Goal: Task Accomplishment & Management: Use online tool/utility

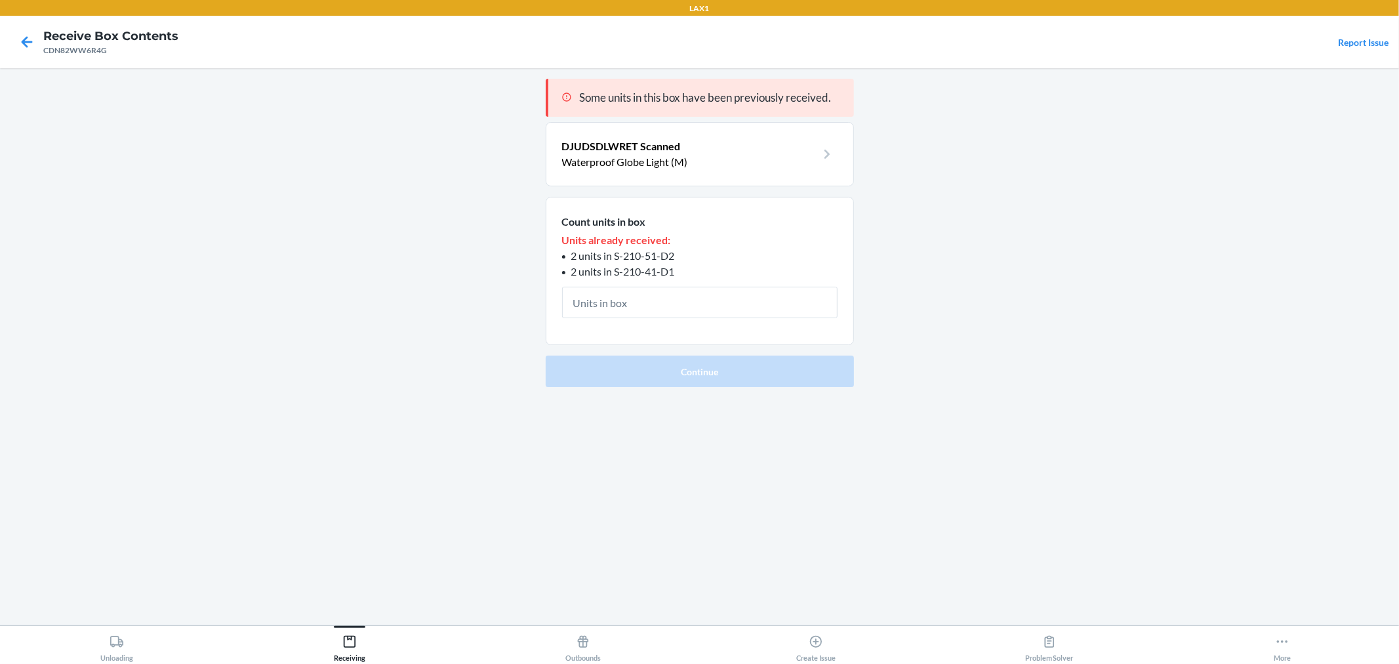
type input "4"
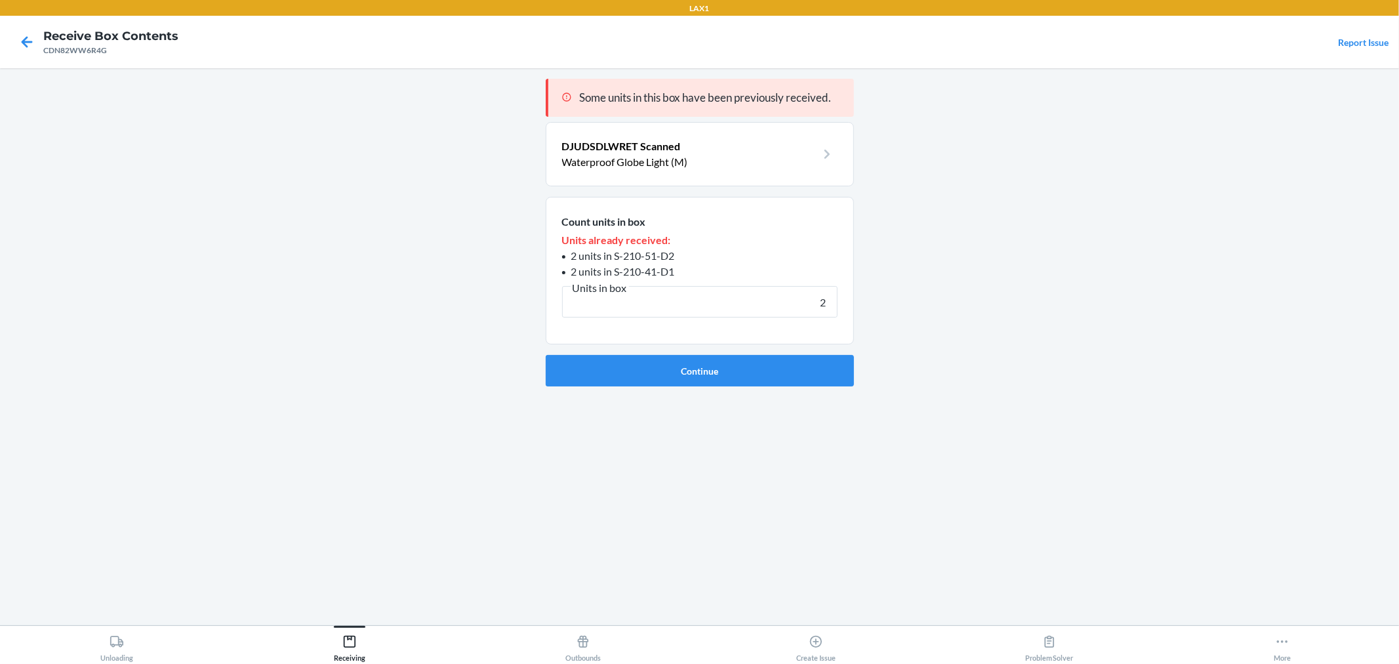
type input "2"
click at [546, 355] on button "Continue" at bounding box center [700, 370] width 308 height 31
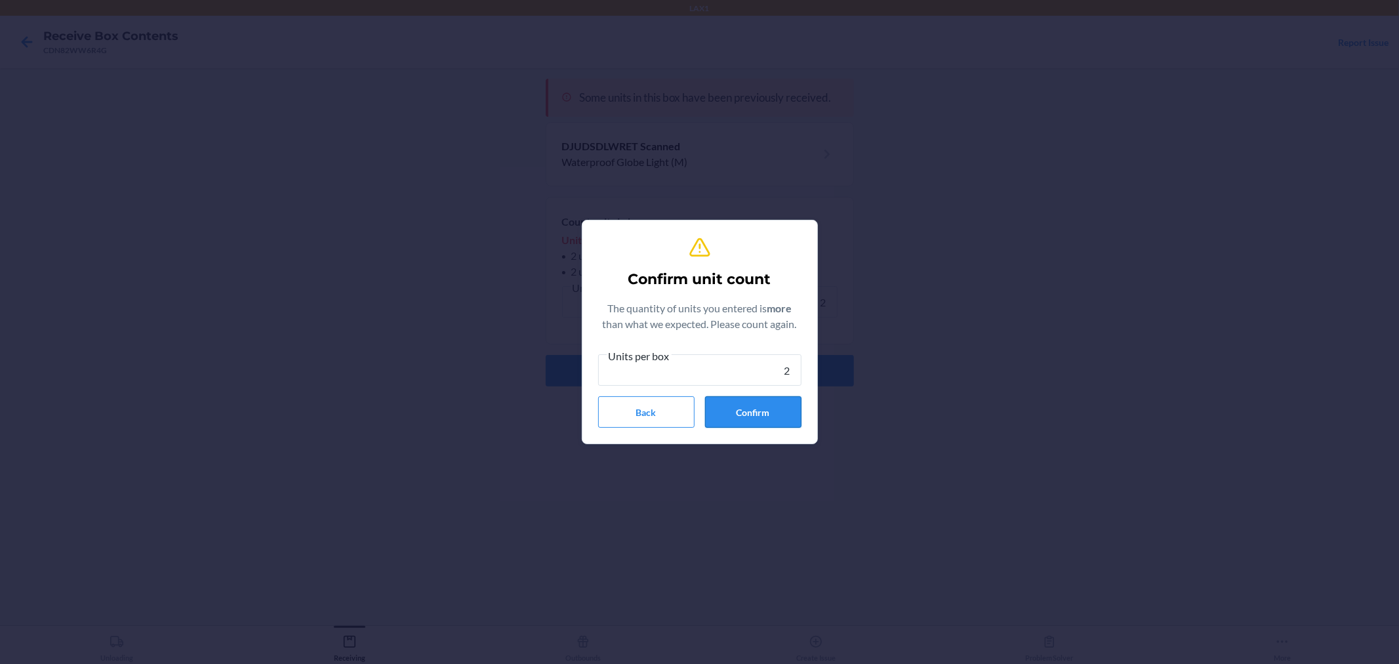
type input "2"
click at [750, 409] on button "Confirm" at bounding box center [753, 411] width 96 height 31
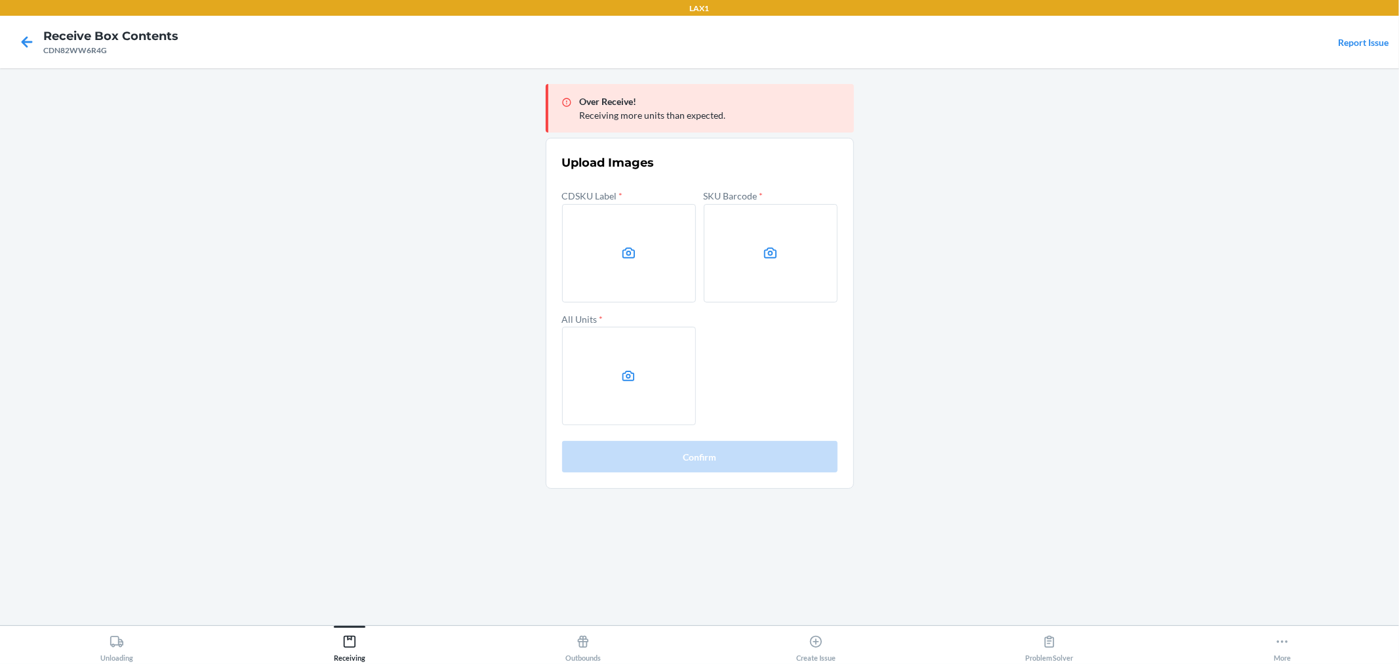
click at [948, 337] on main "Over Receive! Receiving more units than expected. Upload Images CDSKU Label * S…" at bounding box center [699, 346] width 1399 height 557
click at [635, 247] on icon at bounding box center [628, 252] width 15 height 15
click at [0, 0] on input "file" at bounding box center [0, 0] width 0 height 0
click at [752, 262] on label at bounding box center [771, 253] width 134 height 98
click at [0, 0] on input "file" at bounding box center [0, 0] width 0 height 0
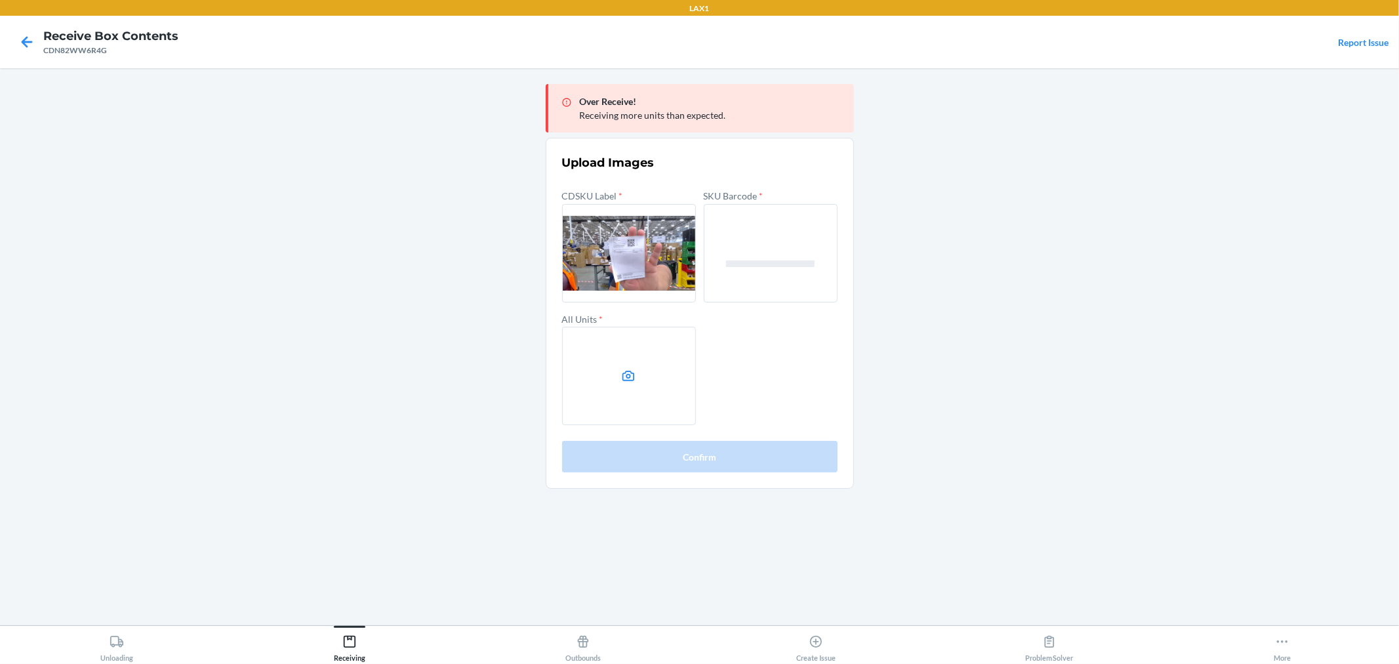
click at [640, 392] on label at bounding box center [629, 376] width 134 height 98
click at [0, 0] on input "file" at bounding box center [0, 0] width 0 height 0
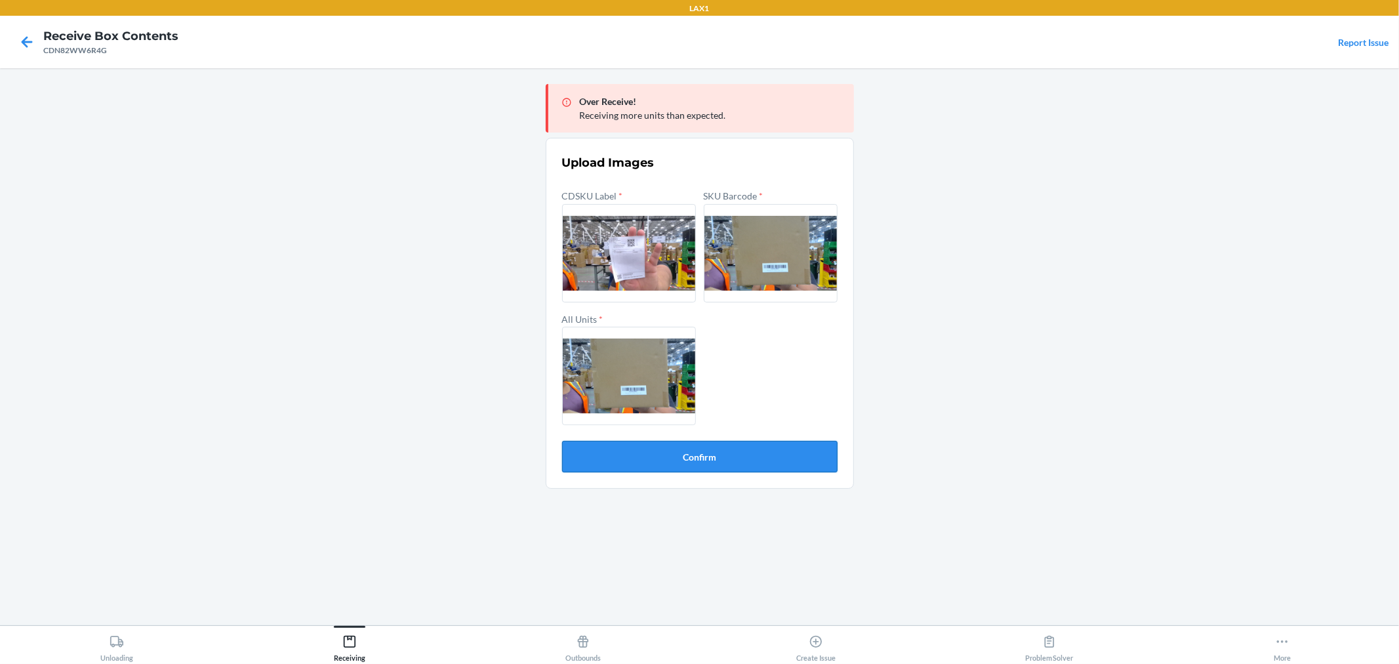
click at [705, 463] on button "Confirm" at bounding box center [700, 456] width 276 height 31
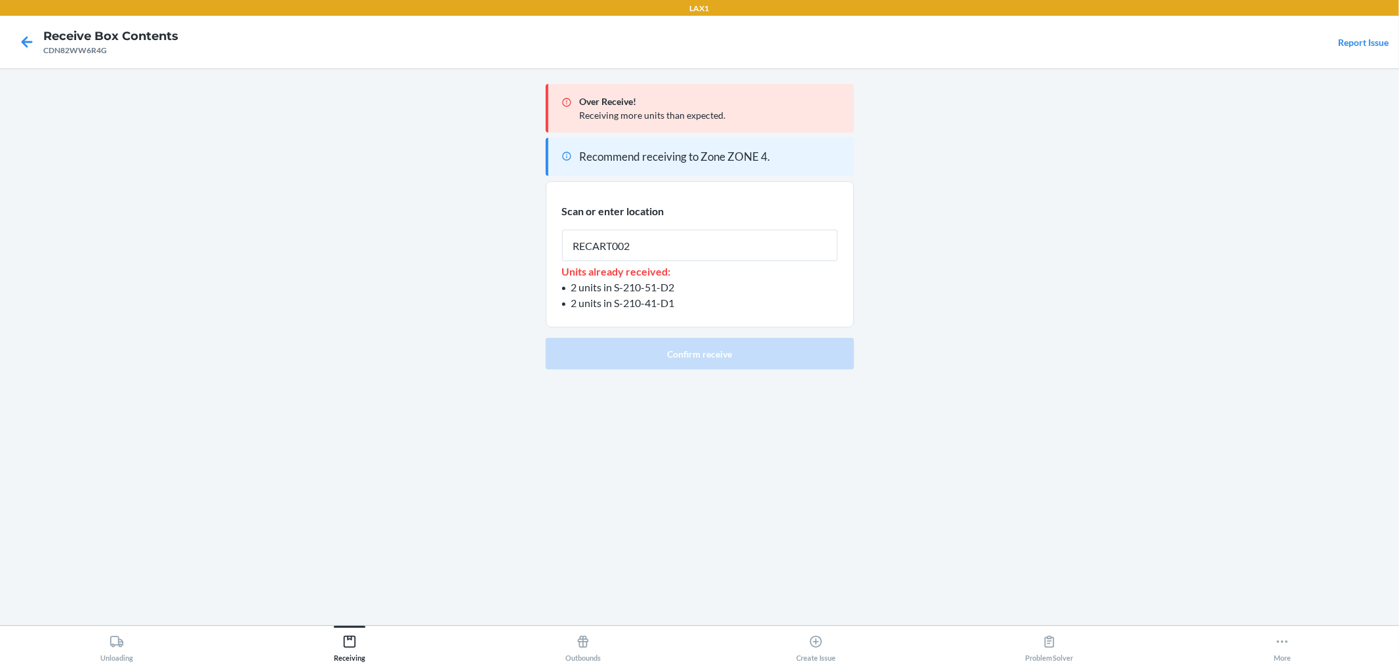
type input "RECART002"
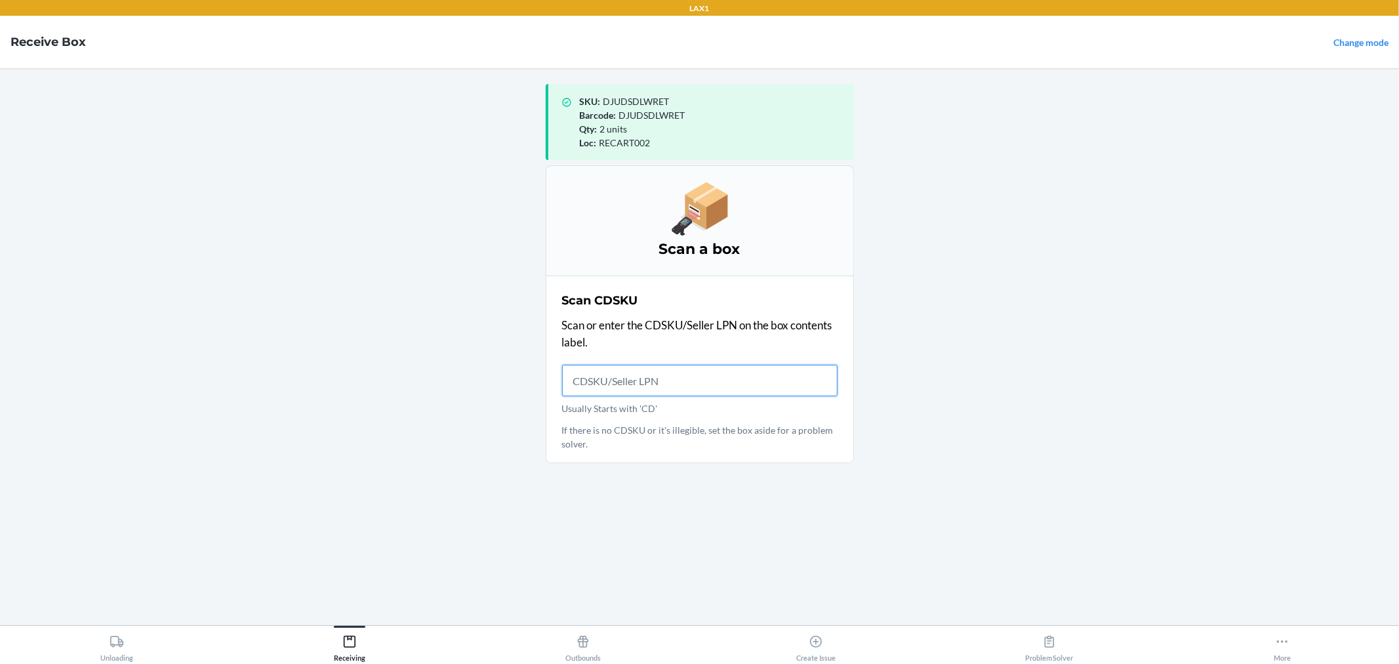
click at [630, 377] on input "Usually Starts with 'CD'" at bounding box center [700, 380] width 276 height 31
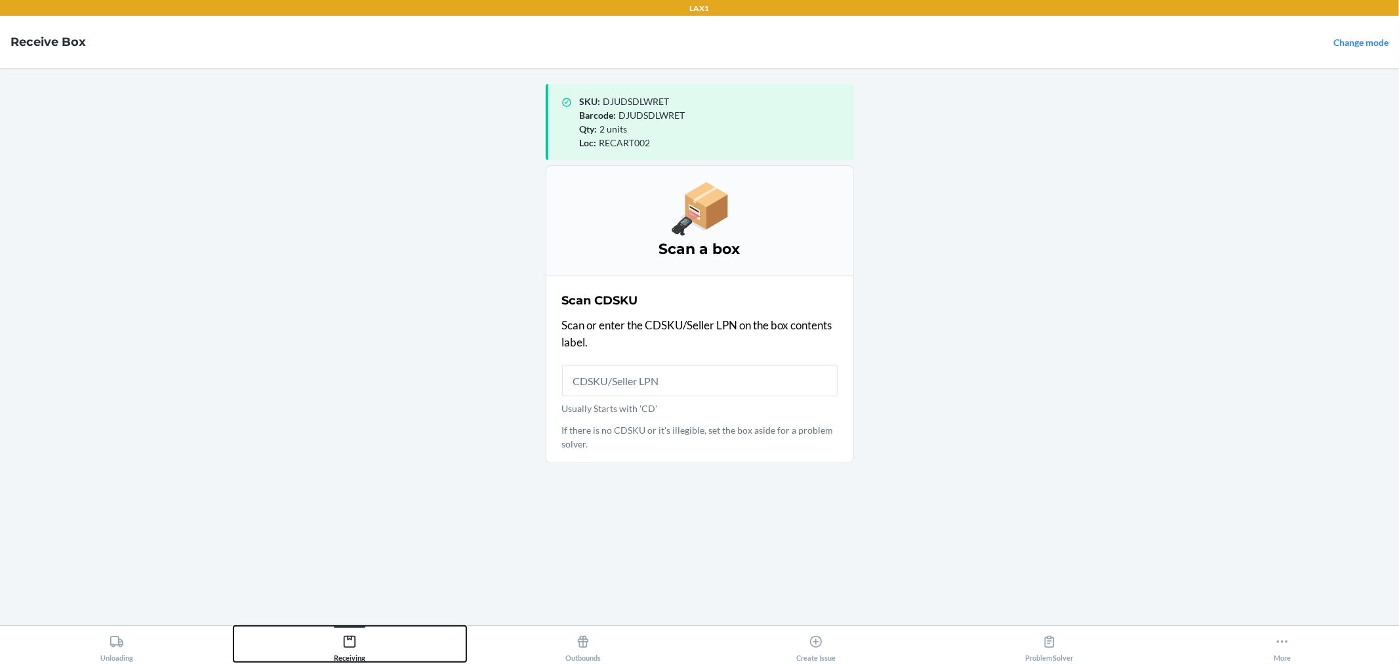
click at [362, 655] on div "Receiving" at bounding box center [349, 645] width 31 height 33
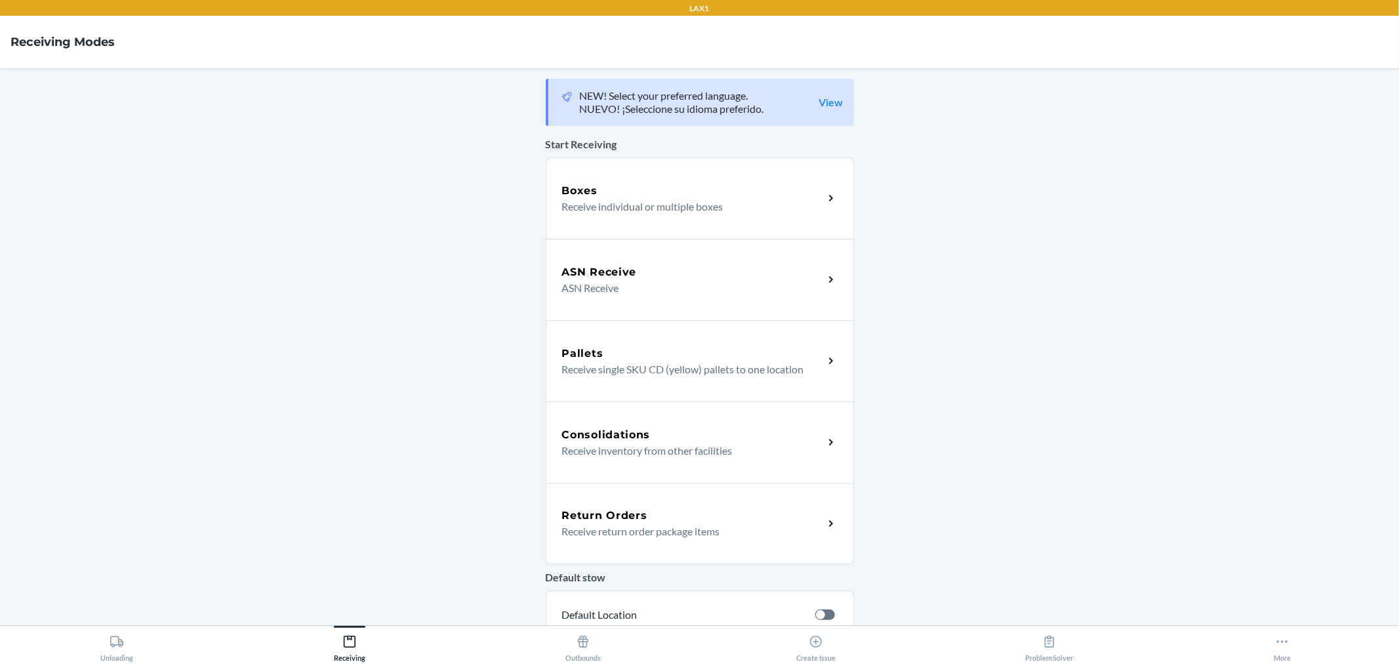
click at [628, 292] on p "ASN Receive" at bounding box center [687, 288] width 251 height 16
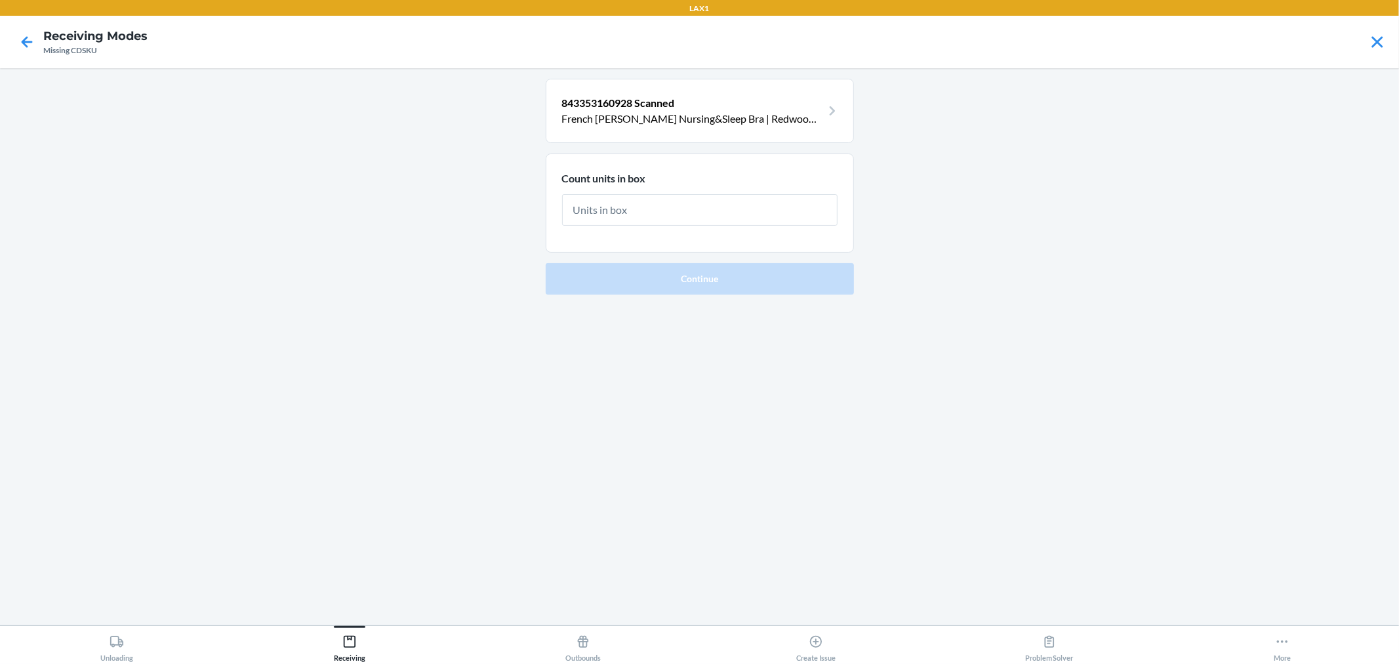
type input "5"
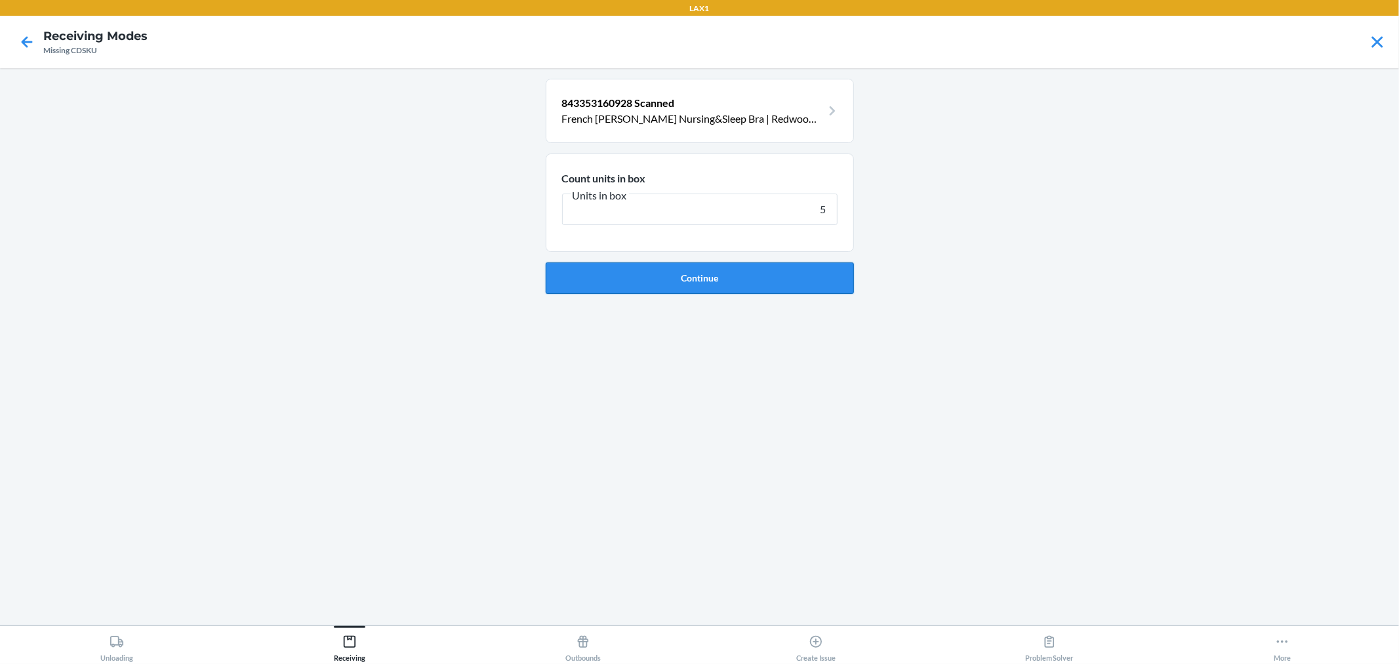
click button "Continue" at bounding box center [700, 277] width 308 height 31
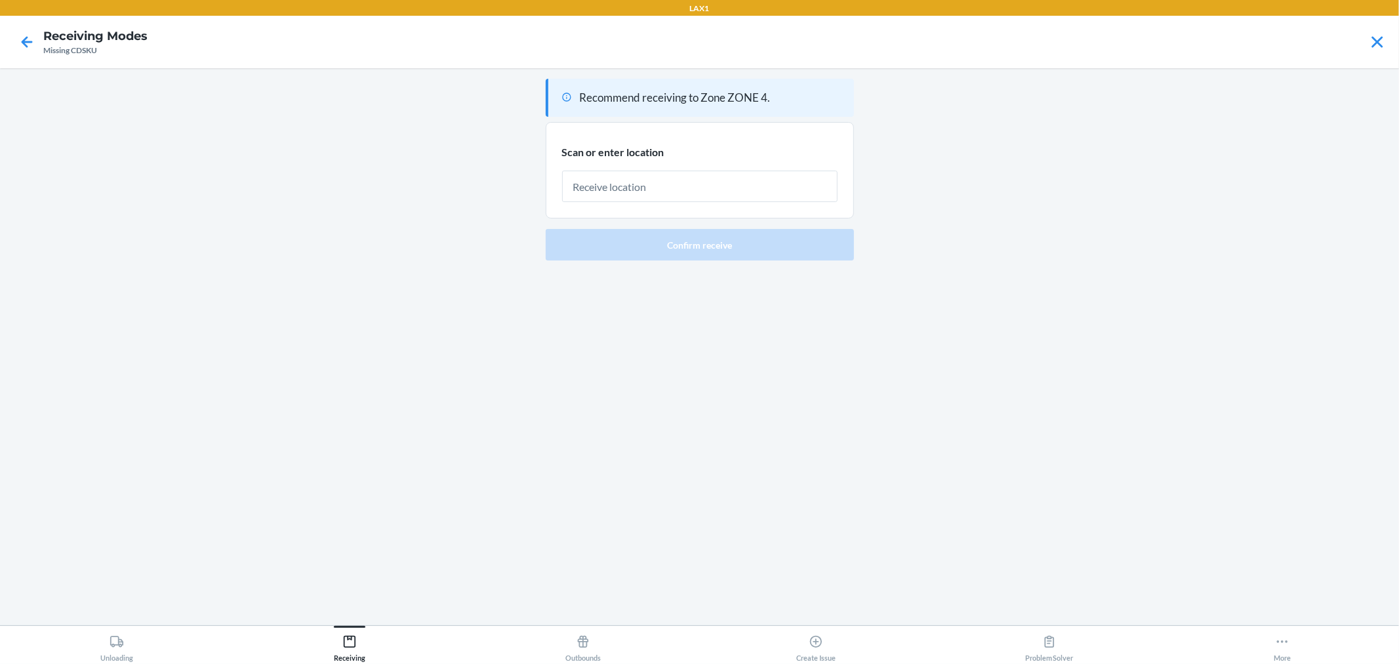
click at [25, 56] on div at bounding box center [26, 42] width 33 height 33
click at [20, 43] on icon at bounding box center [27, 42] width 22 height 22
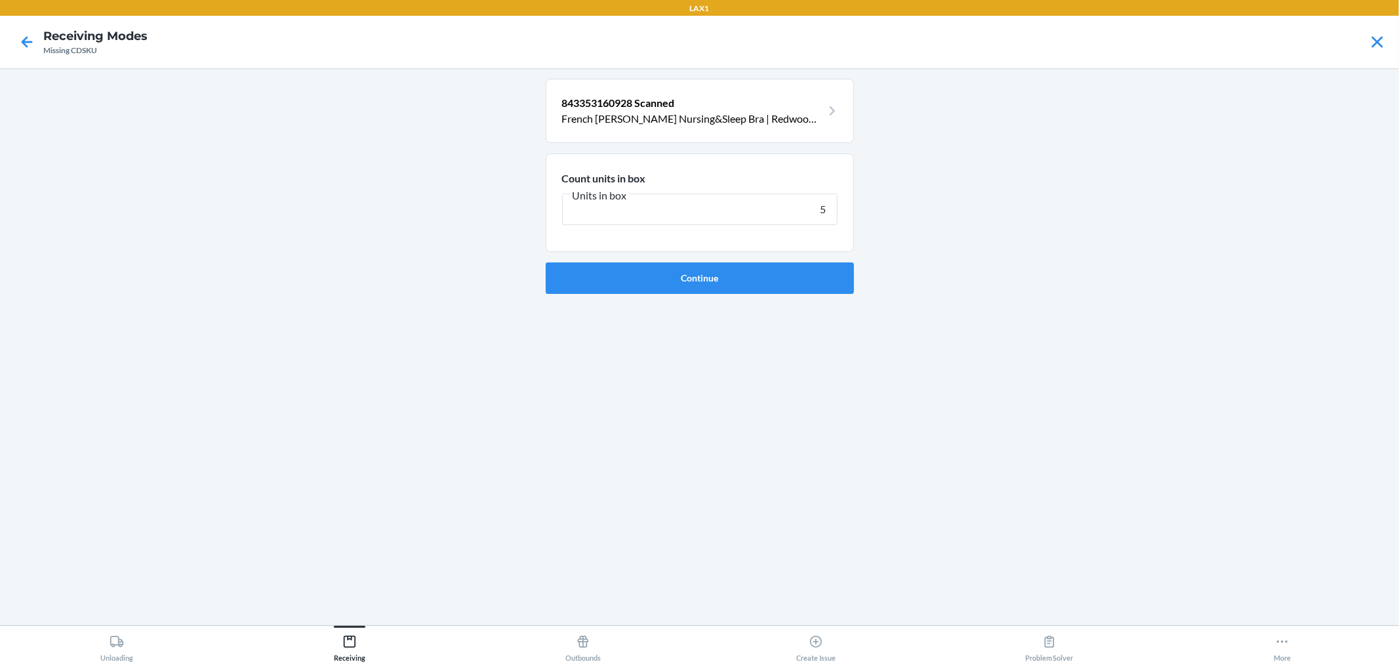
click at [781, 111] on p "French Terry Racerback Nursing&Sleep Bra | Redwood (Busty (E-I) / 1X)" at bounding box center [692, 119] width 260 height 16
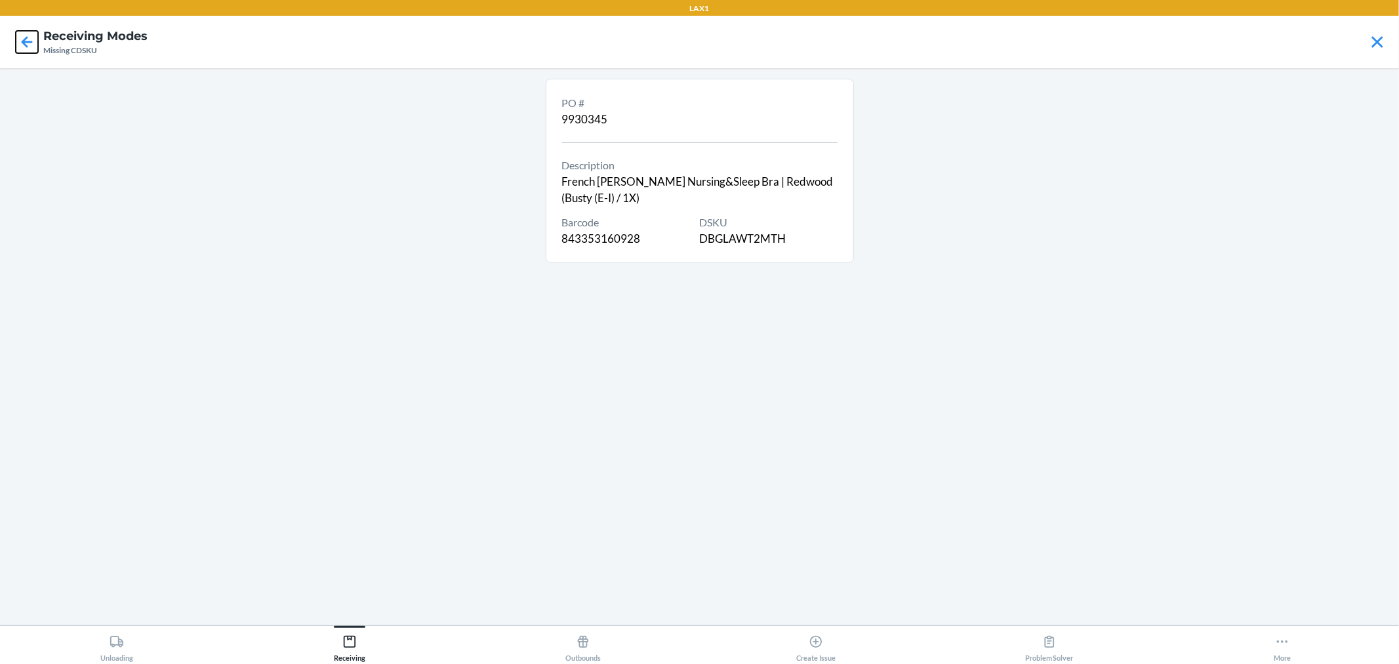
click at [24, 43] on icon at bounding box center [27, 41] width 11 height 11
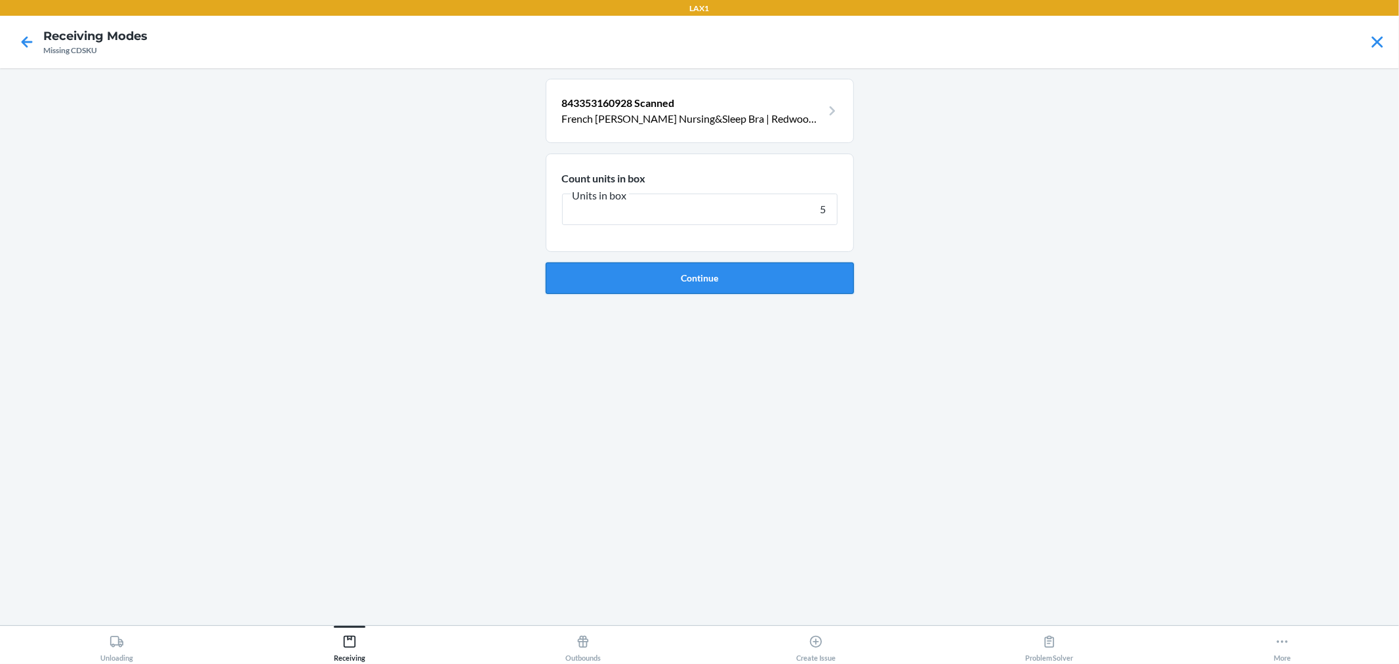
click at [798, 268] on button "Continue" at bounding box center [700, 277] width 308 height 31
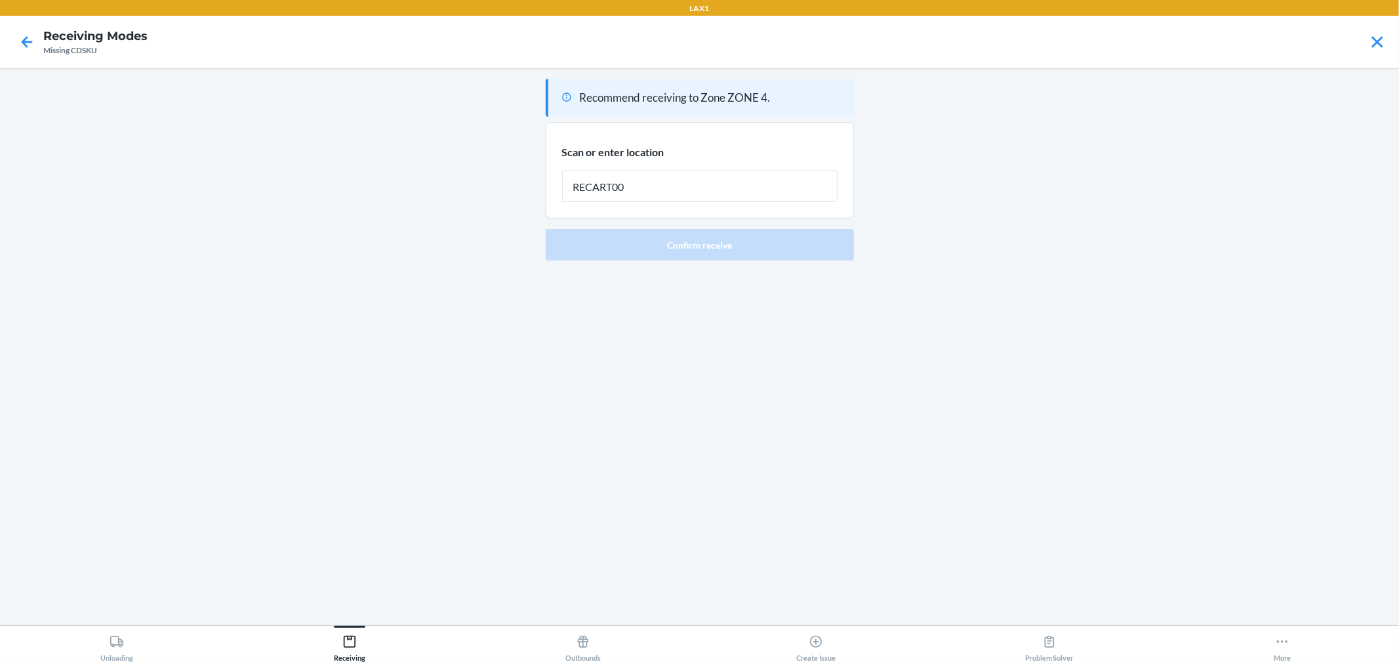
type input "RECART002"
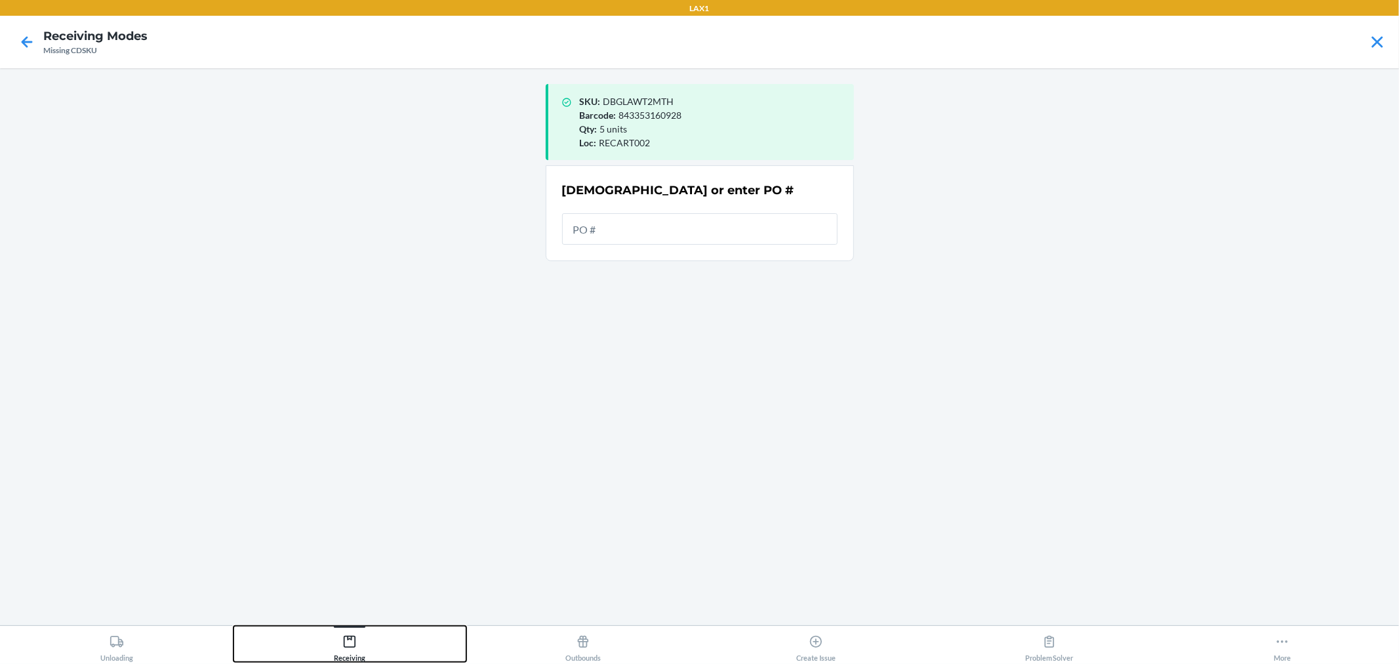
click at [385, 651] on button "Receiving" at bounding box center [351, 644] width 234 height 36
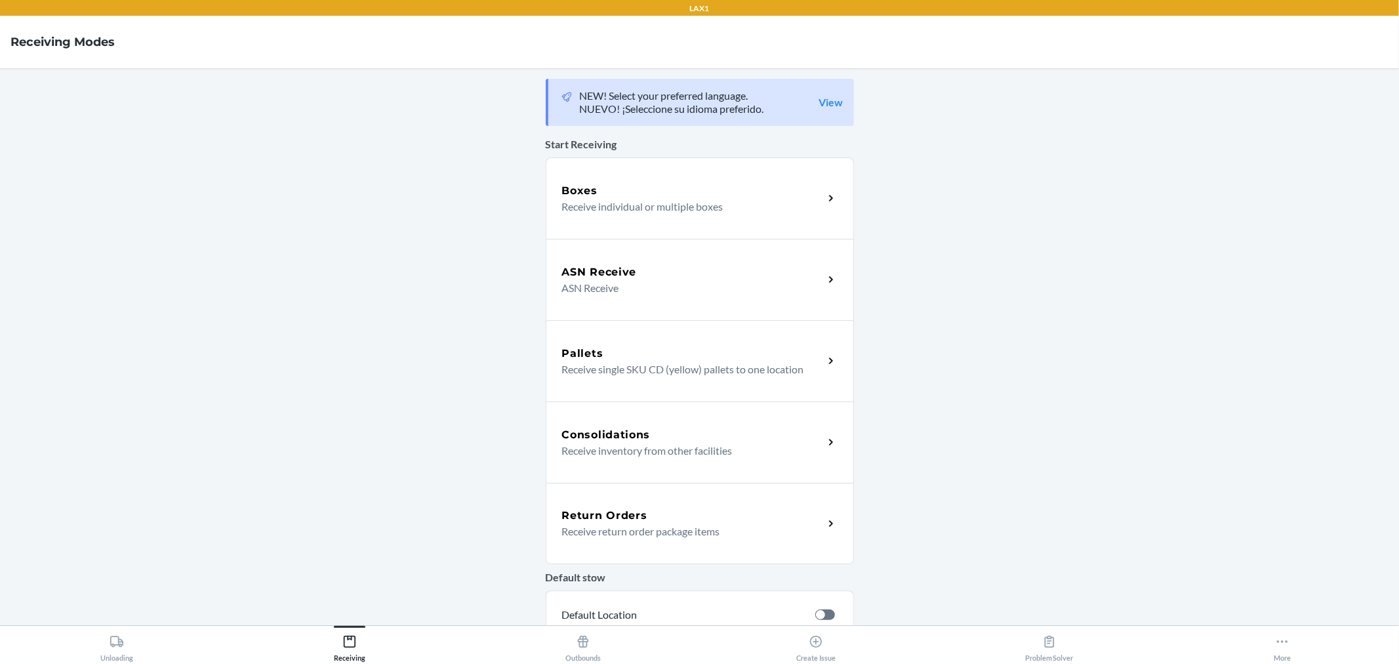
click at [684, 204] on p "Receive individual or multiple boxes" at bounding box center [687, 207] width 251 height 16
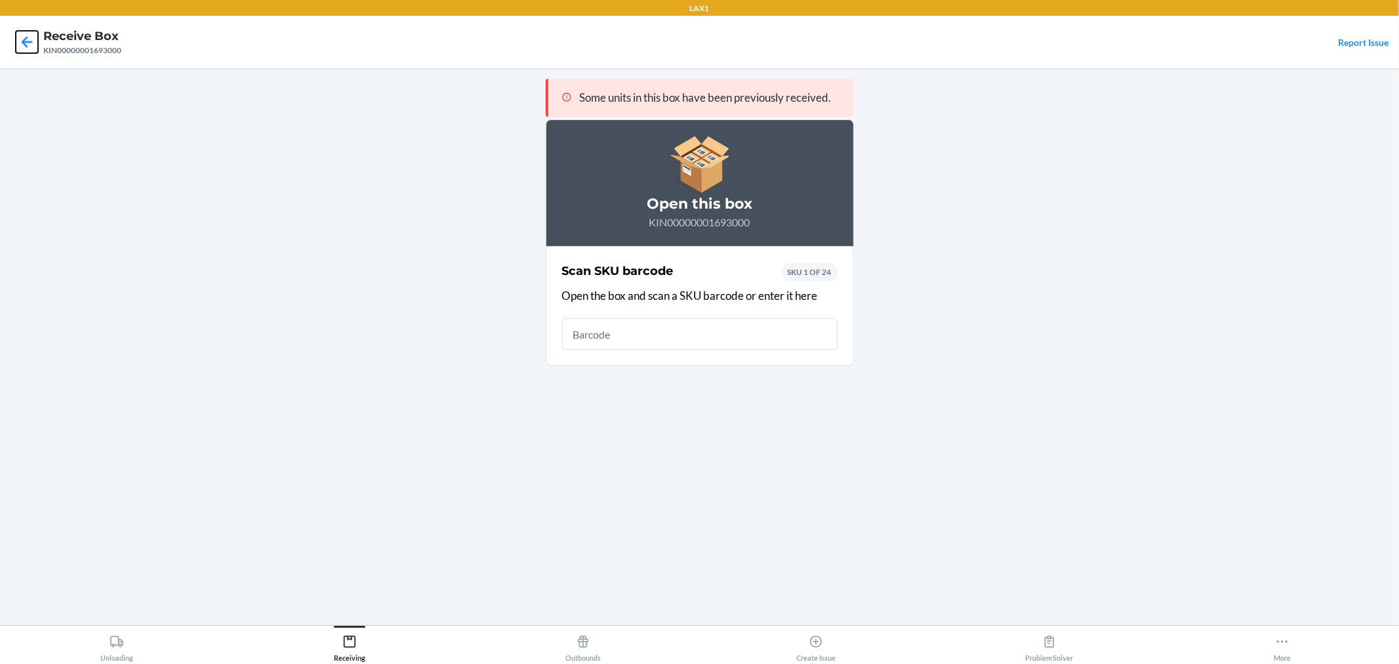
click at [23, 51] on icon at bounding box center [27, 42] width 22 height 22
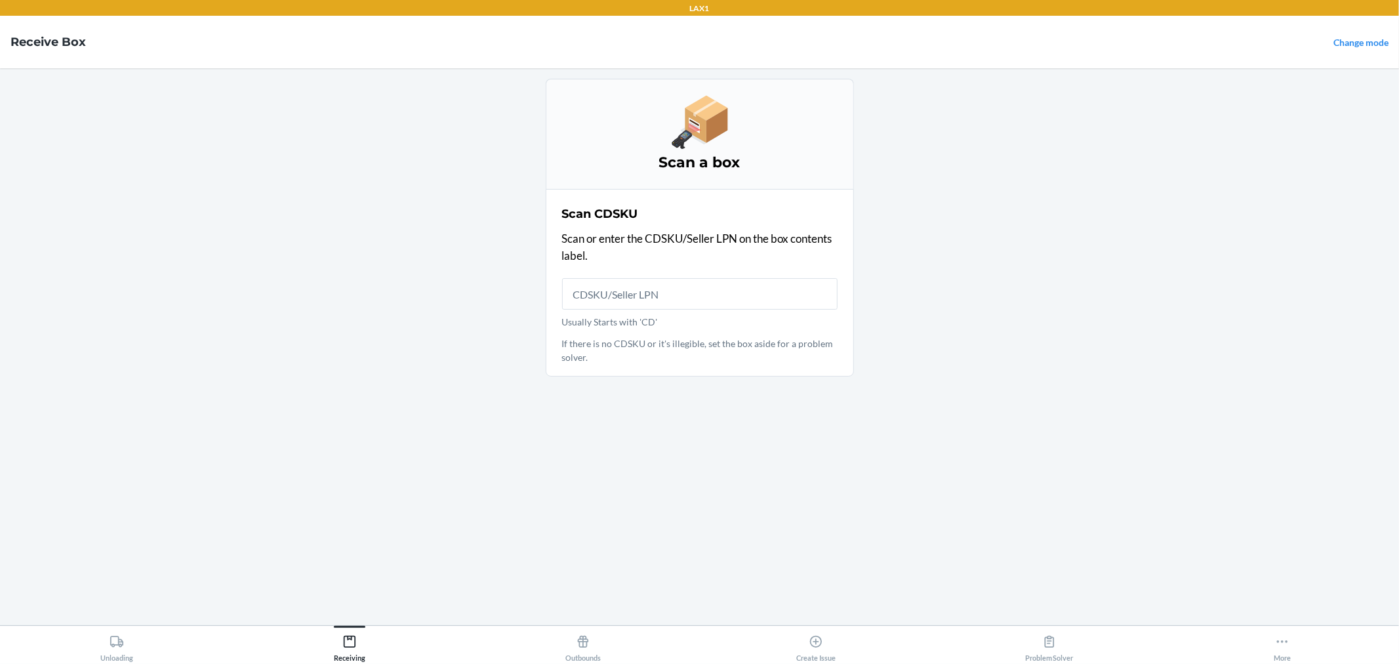
click at [358, 663] on div "Unloading Receiving Outbounds Create Issue Problem Solver More" at bounding box center [699, 644] width 1399 height 39
click at [341, 650] on div "Receiving" at bounding box center [349, 645] width 31 height 33
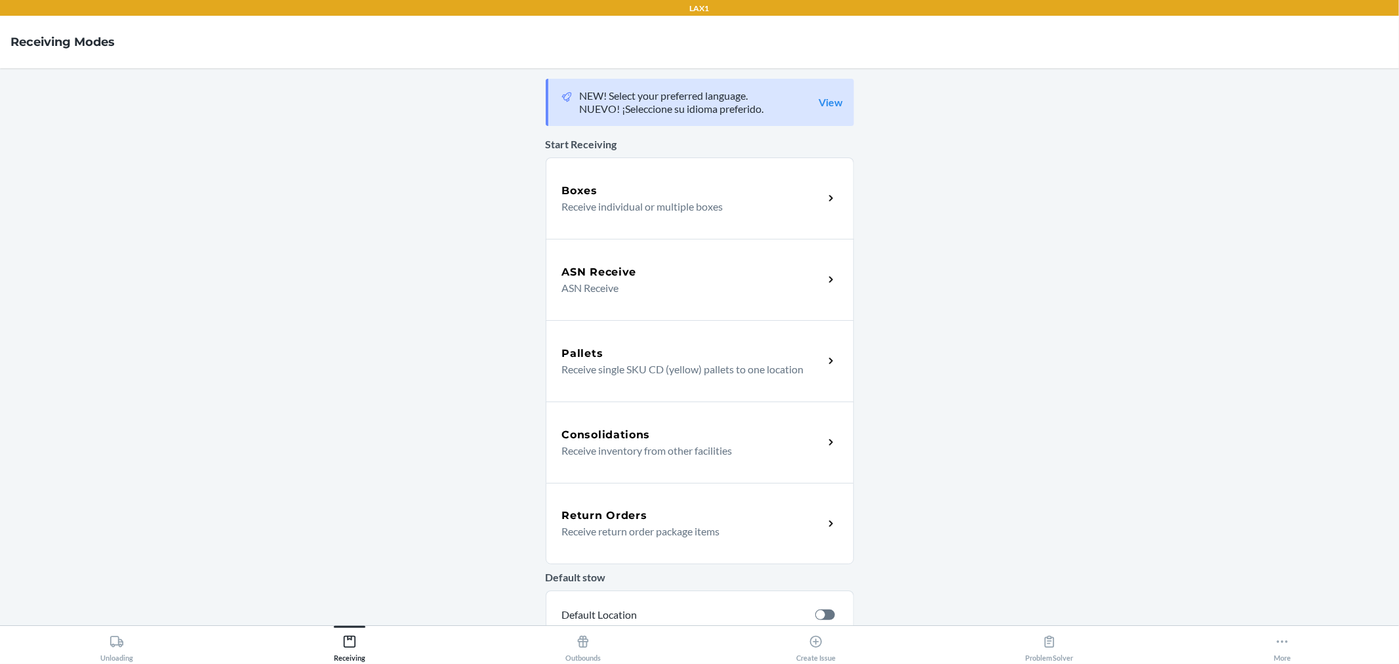
click at [574, 278] on h5 "ASN Receive" at bounding box center [599, 272] width 75 height 16
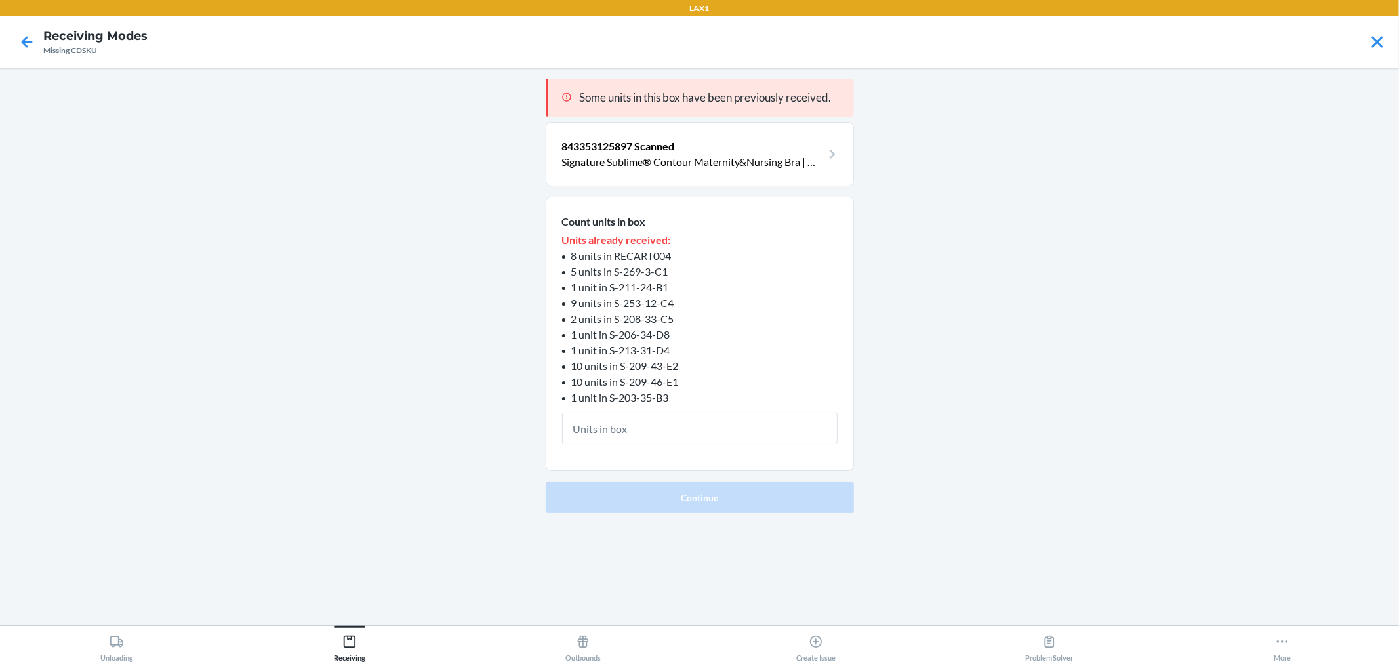
type input "1"
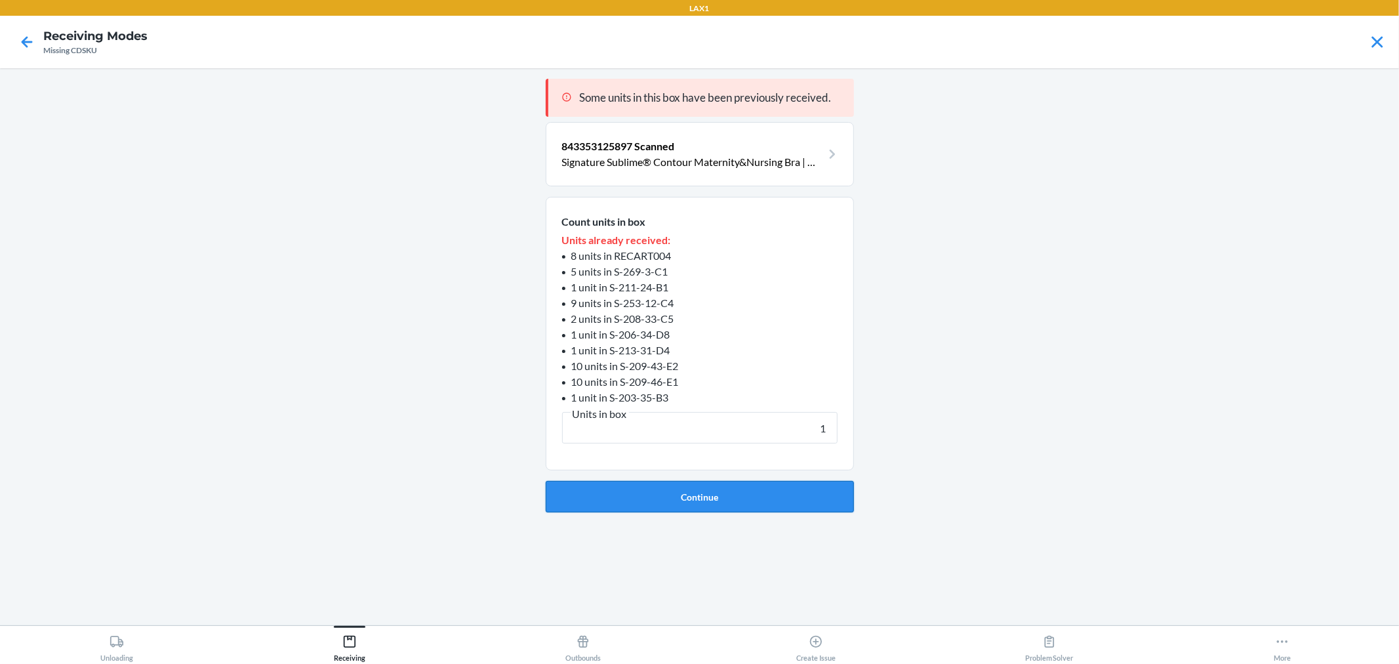
click button "Continue" at bounding box center [700, 496] width 308 height 31
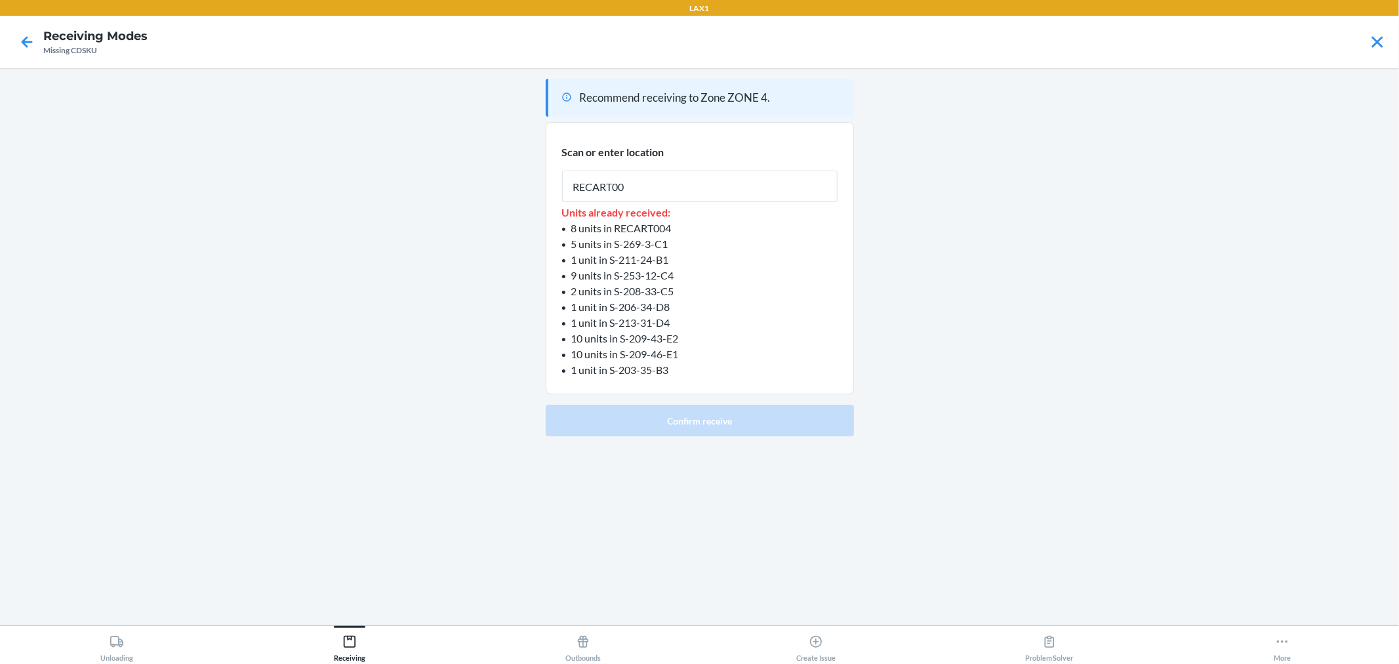
type input "RECART002"
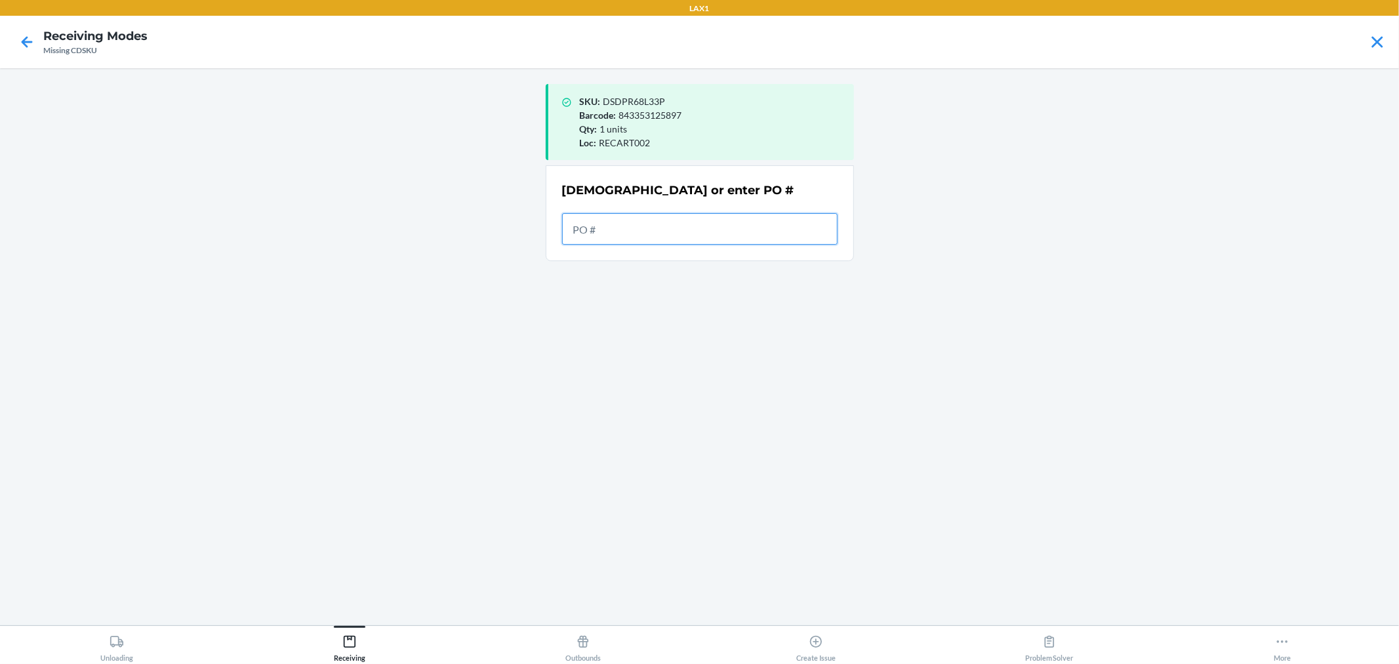
click at [674, 232] on input "text" at bounding box center [700, 228] width 276 height 31
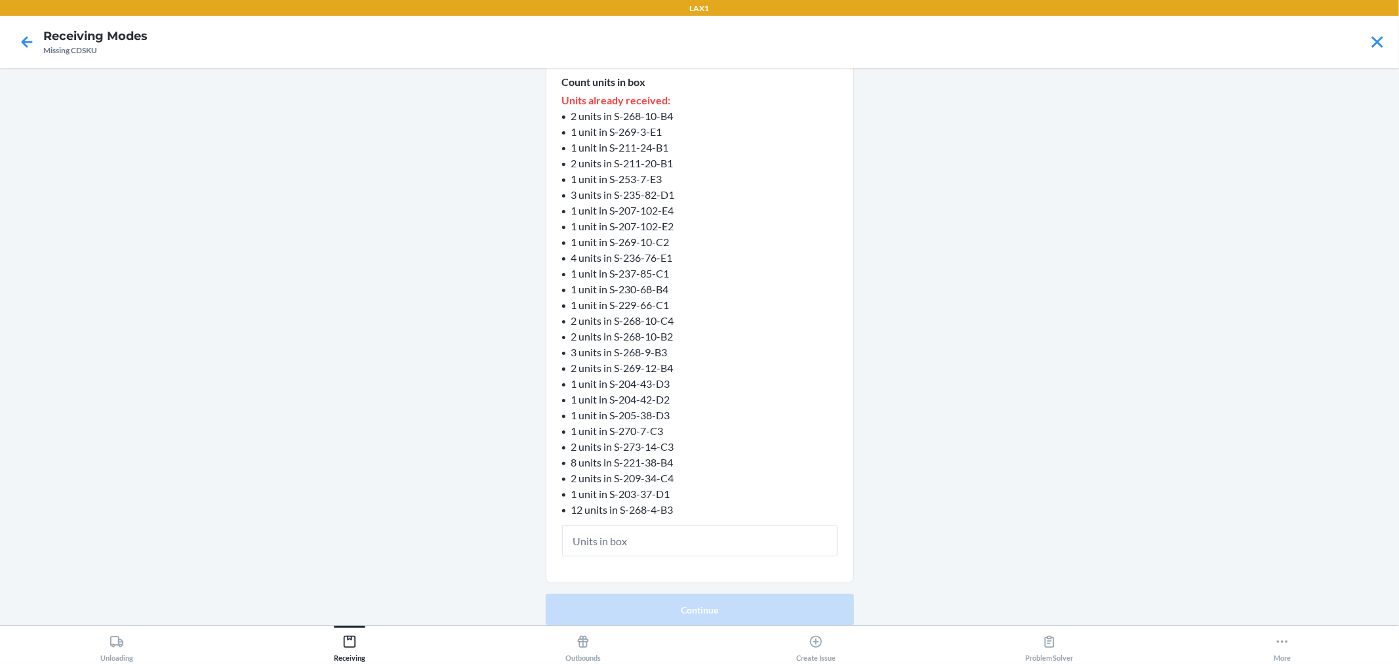
type input "1"
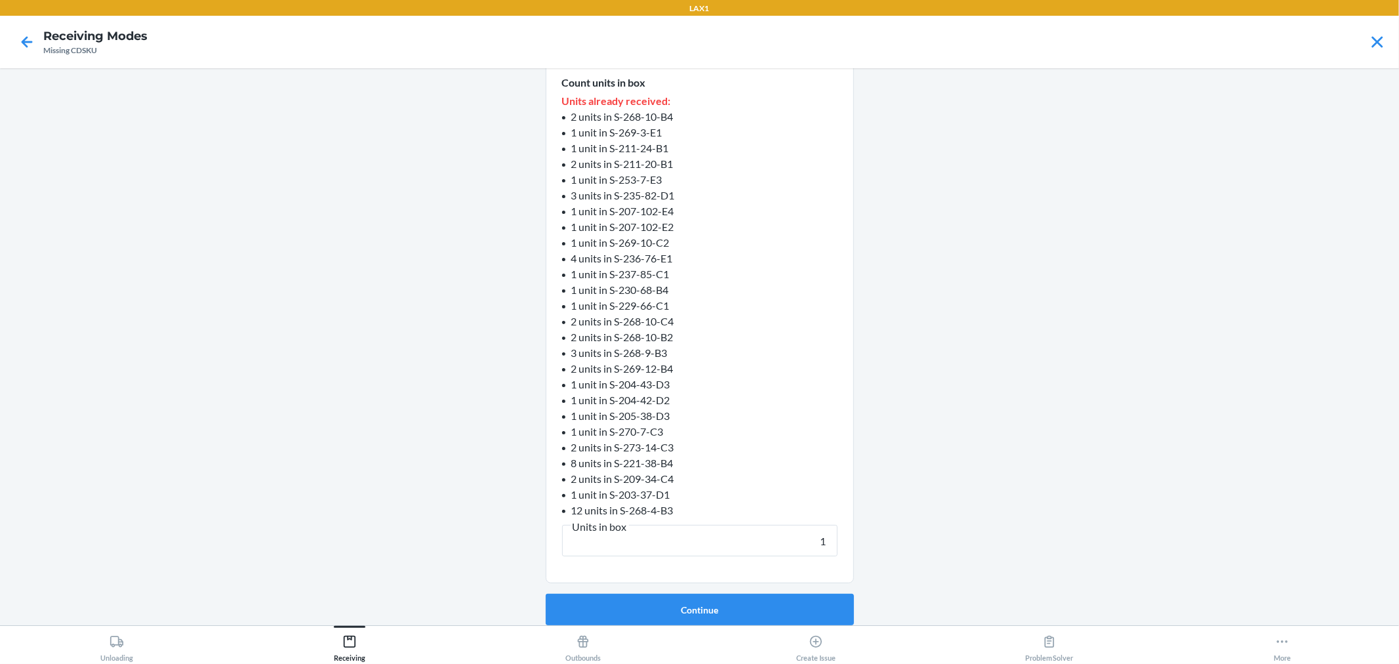
click button "Continue" at bounding box center [700, 609] width 308 height 31
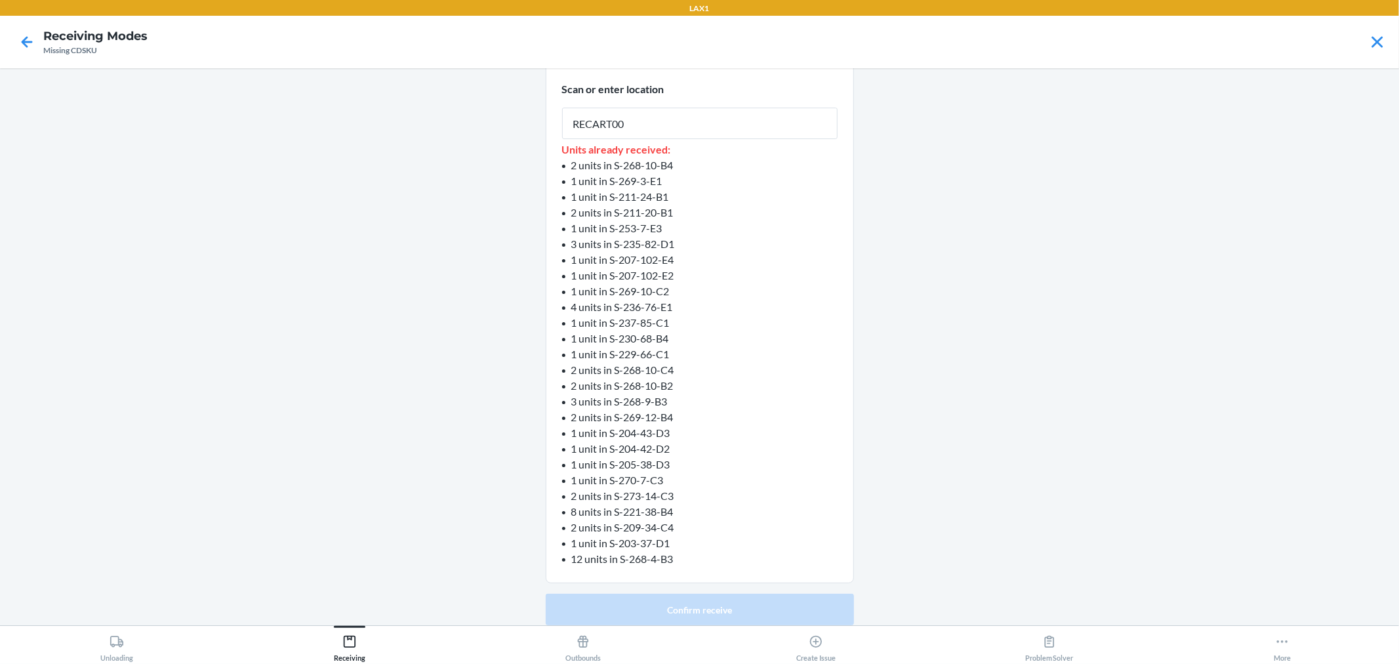
type input "RECART002"
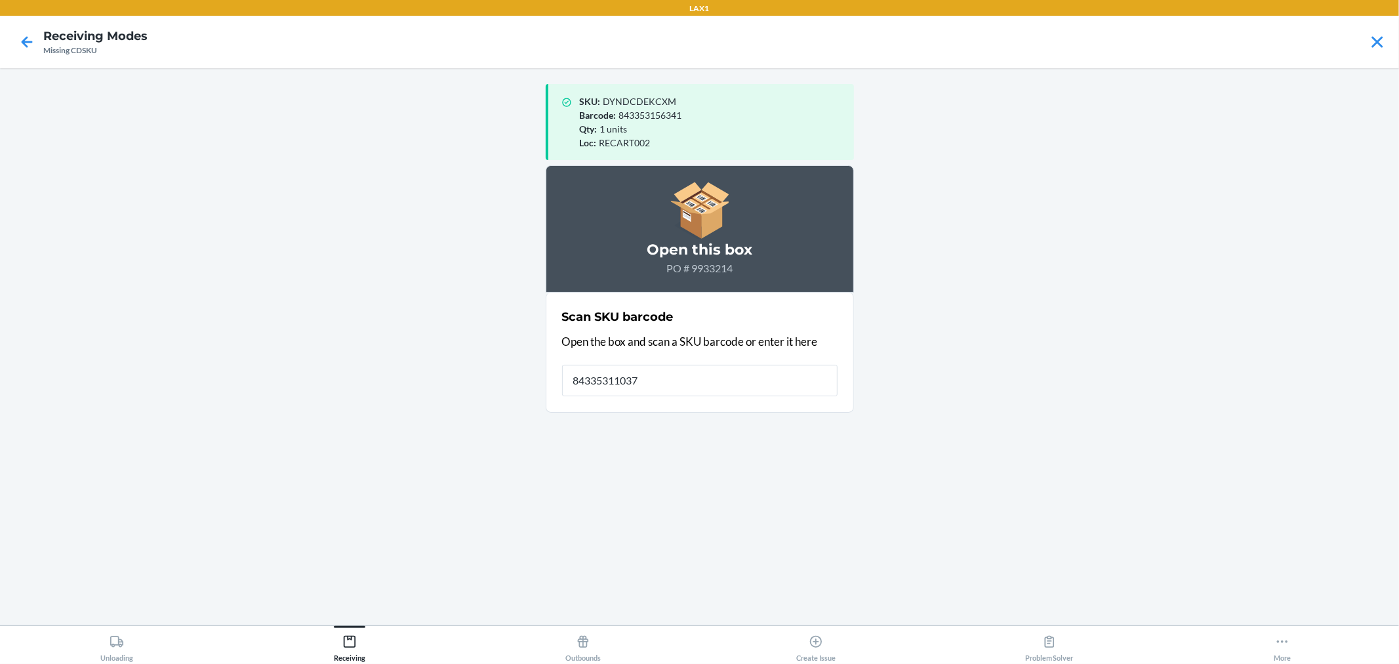
type input "843353110374"
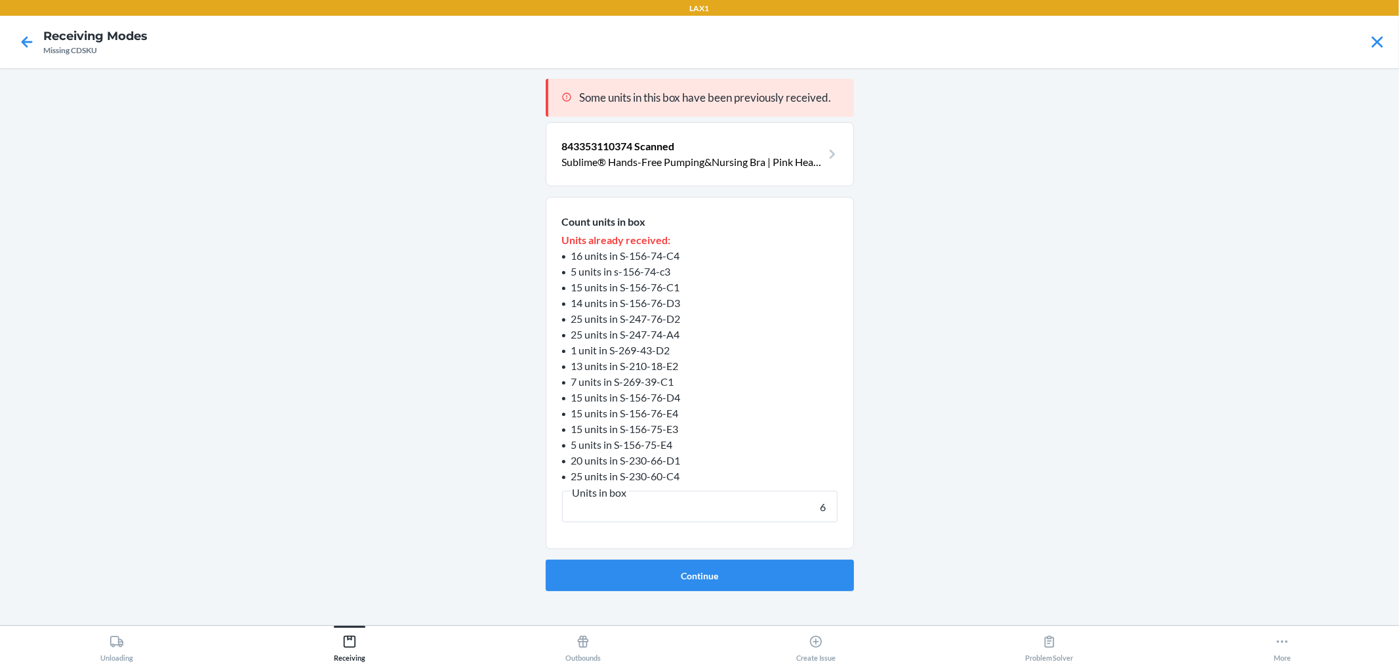
click at [546, 560] on button "Continue" at bounding box center [700, 575] width 308 height 31
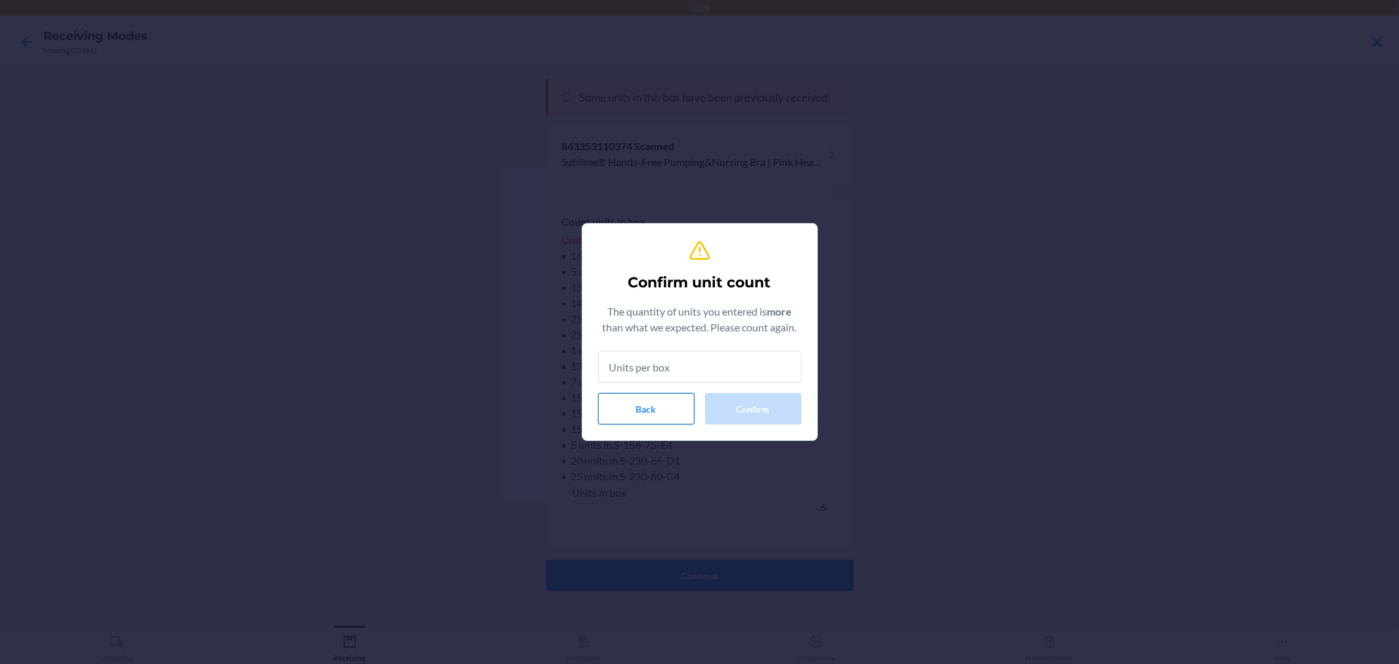
click at [604, 395] on button "Back" at bounding box center [646, 408] width 96 height 31
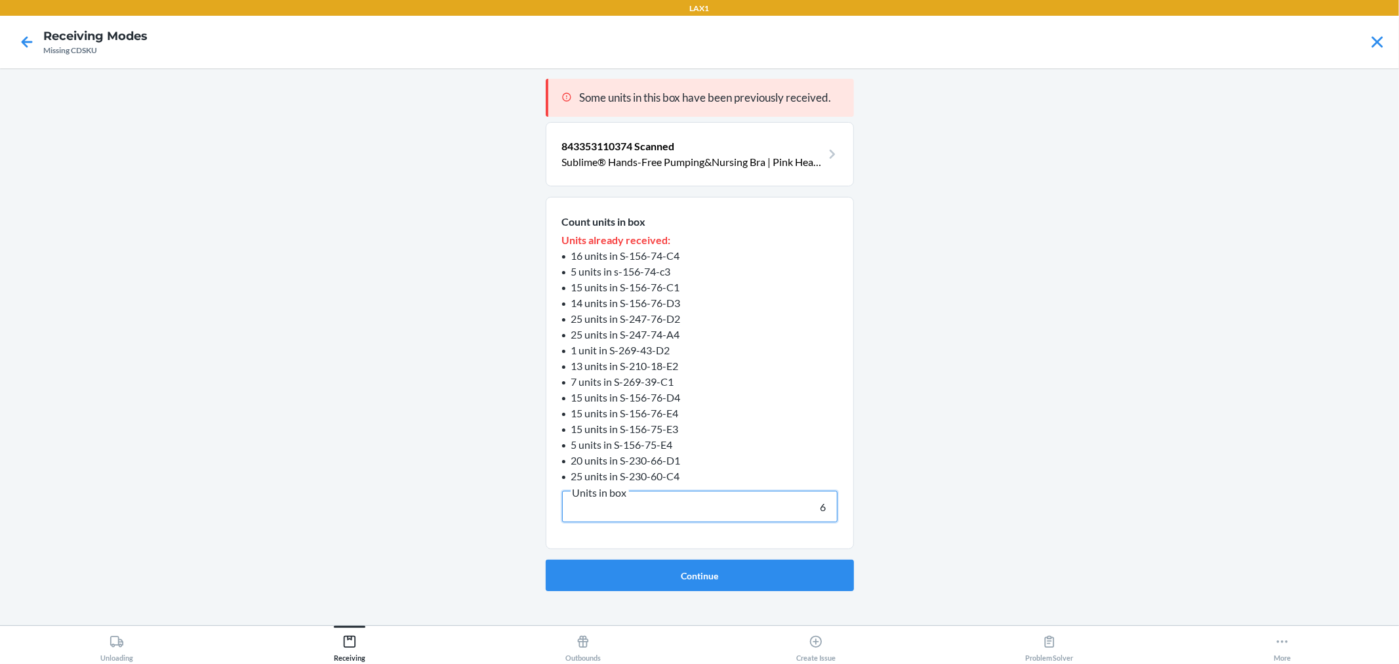
drag, startPoint x: 861, startPoint y: 515, endPoint x: 899, endPoint y: 517, distance: 38.1
click at [899, 517] on main "Some units in this box have been previously received. 843353110374 Scanned Subl…" at bounding box center [699, 346] width 1399 height 557
type input "5"
click at [803, 579] on button "Continue" at bounding box center [700, 575] width 308 height 31
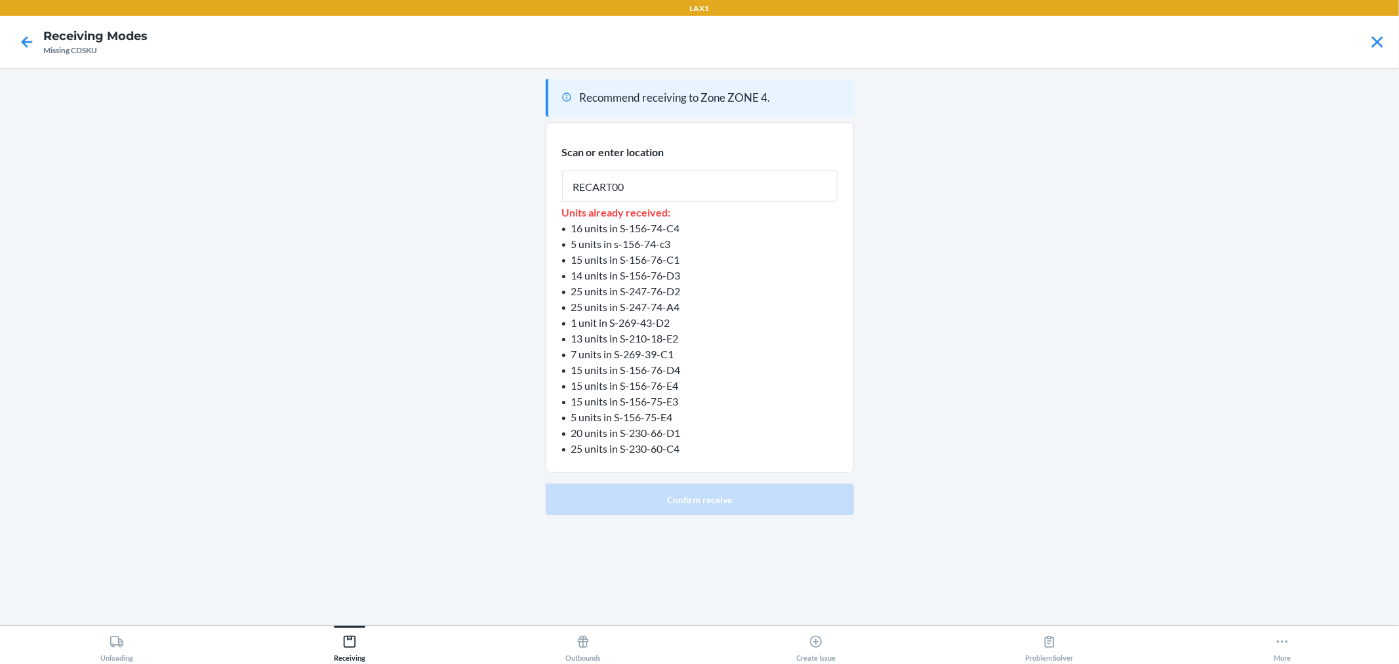
type input "RECART002"
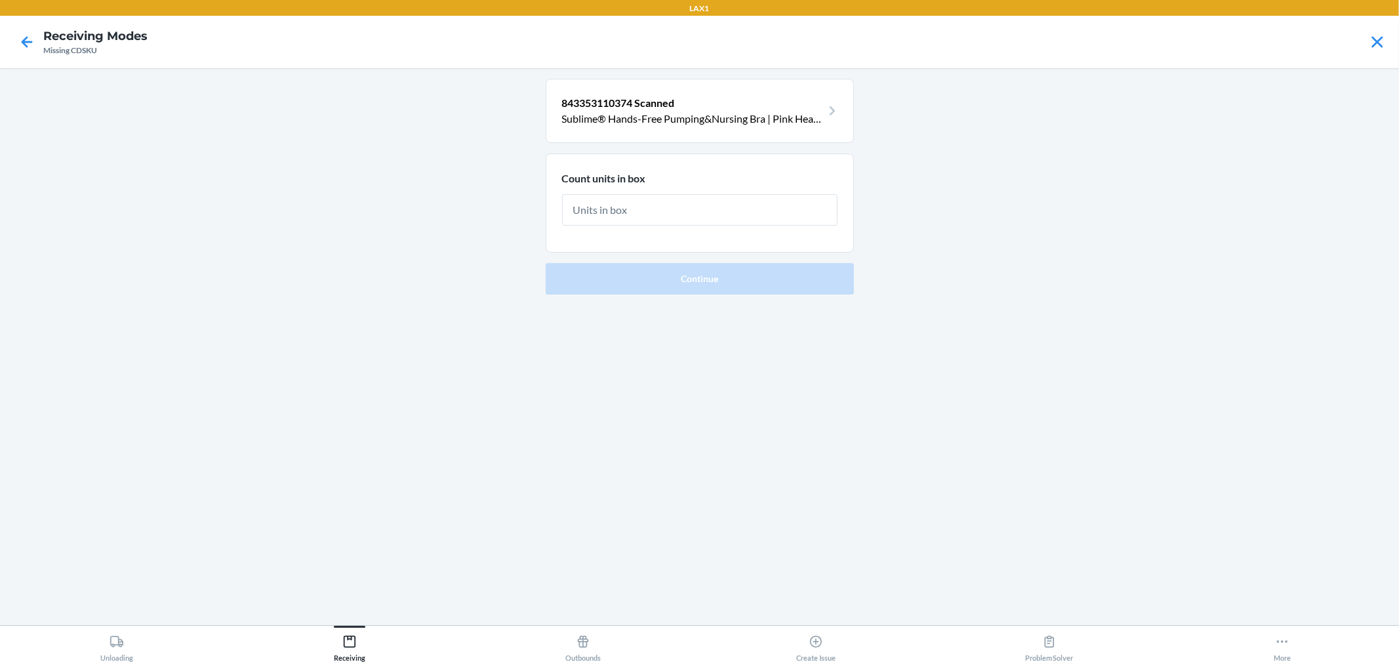
type input "1"
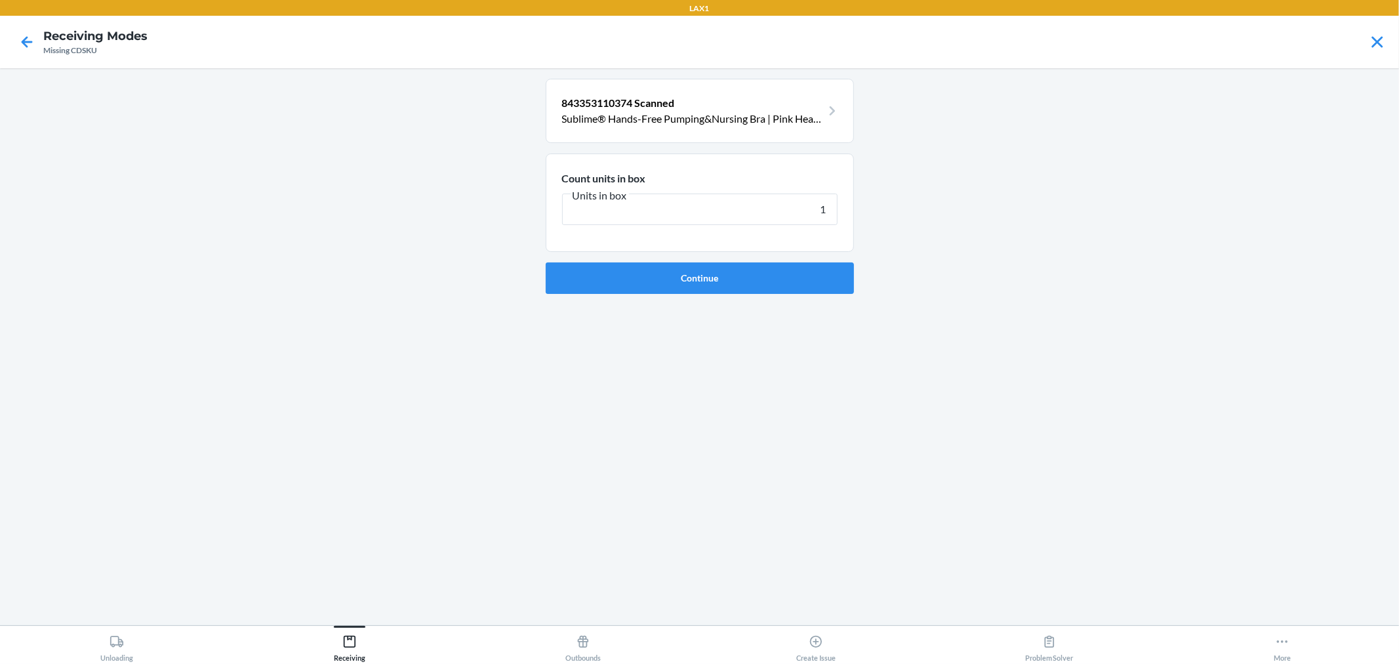
click button "Continue" at bounding box center [700, 277] width 308 height 31
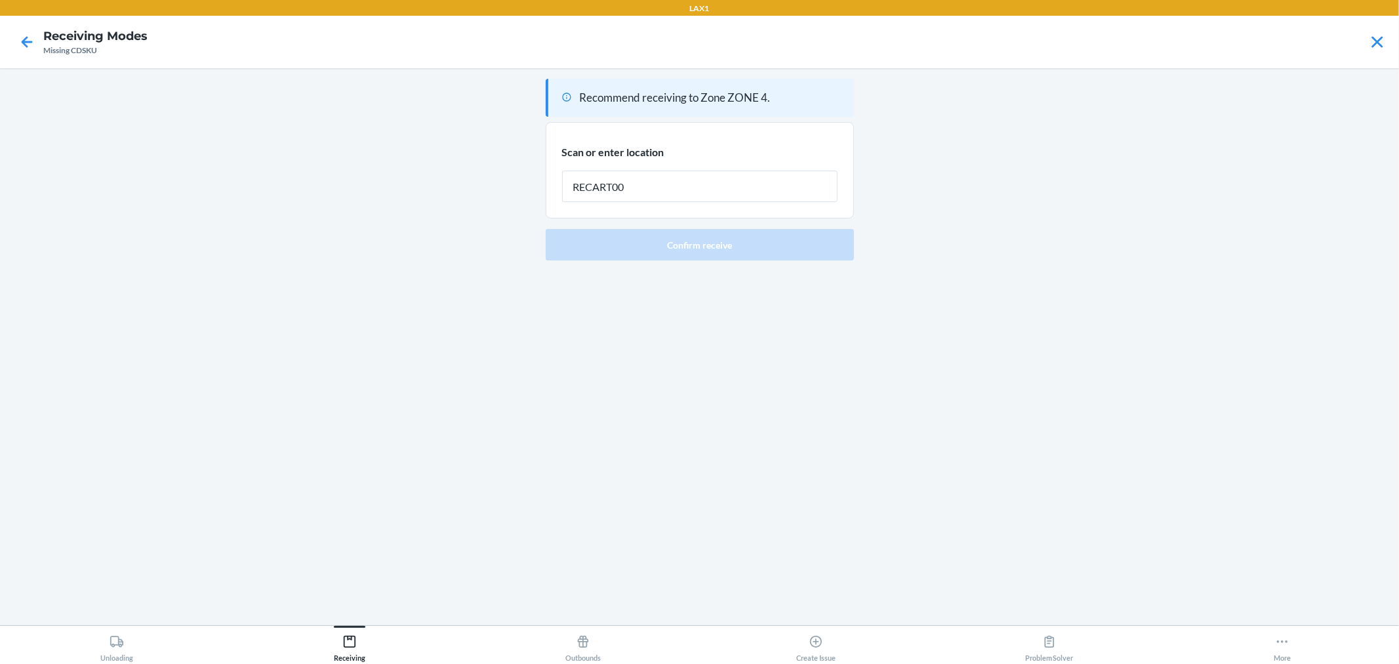
type input "RECART002"
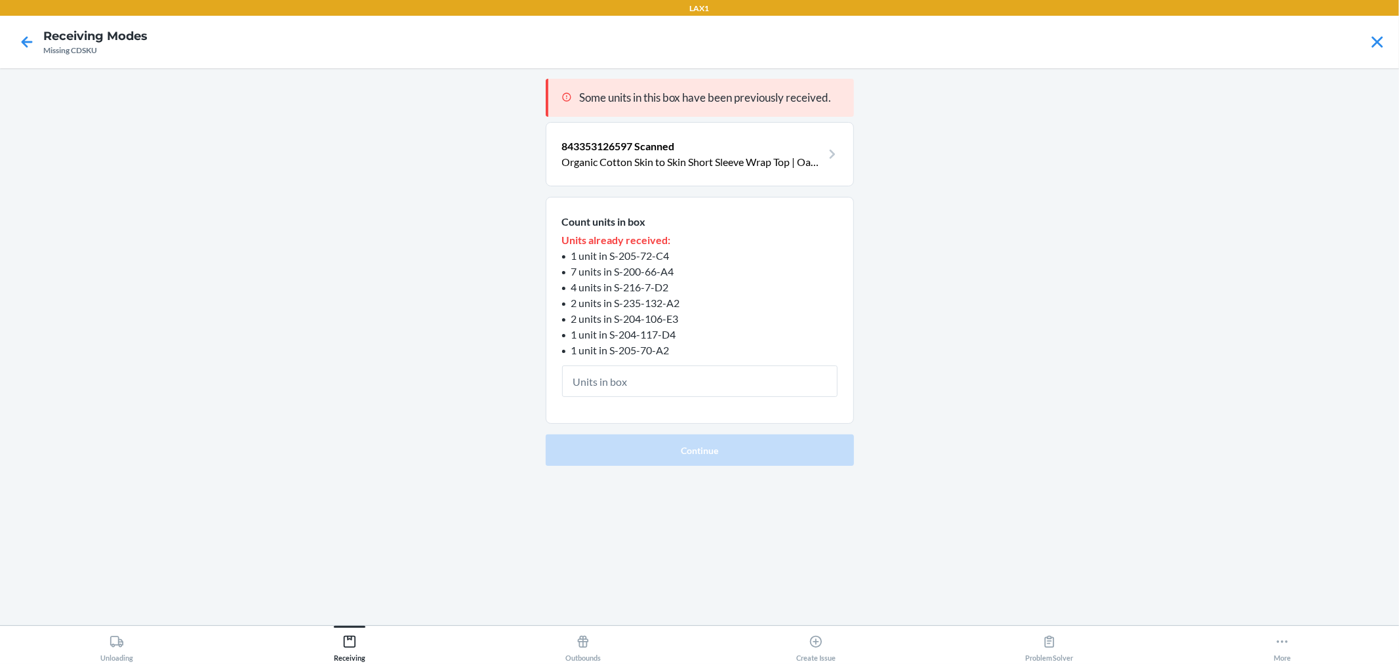
type input "1"
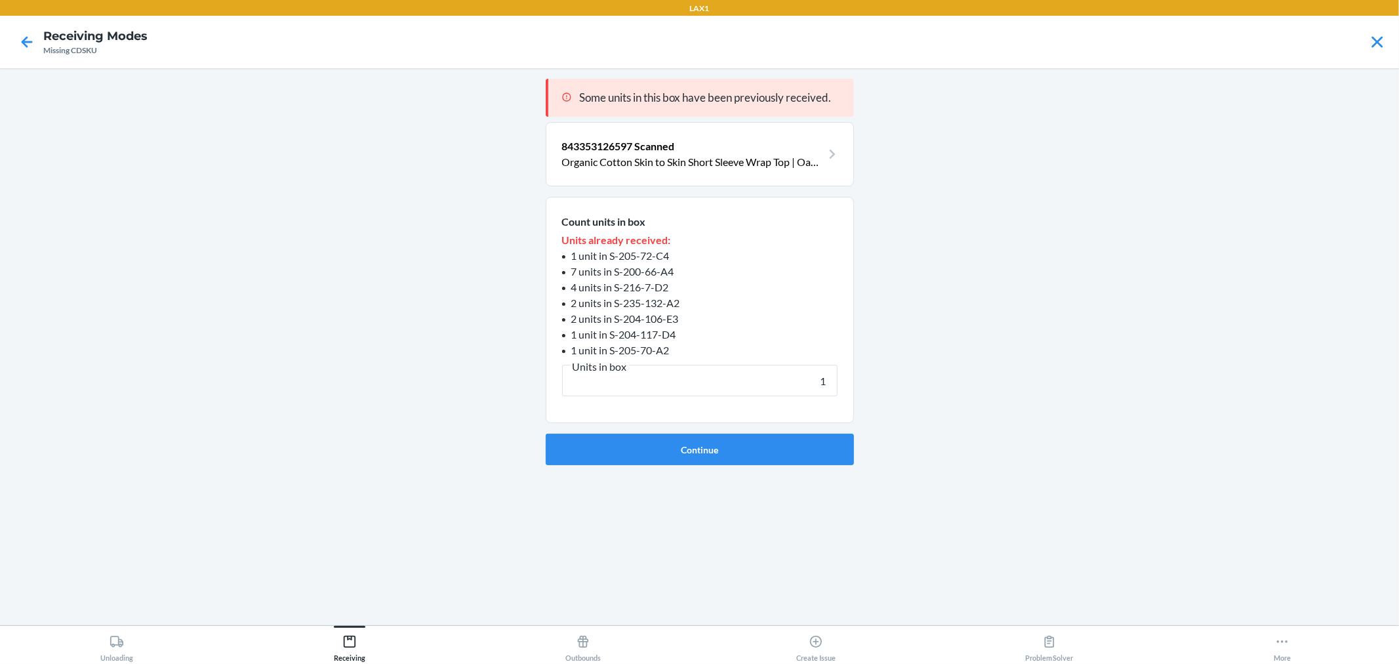
click button "Continue" at bounding box center [700, 449] width 308 height 31
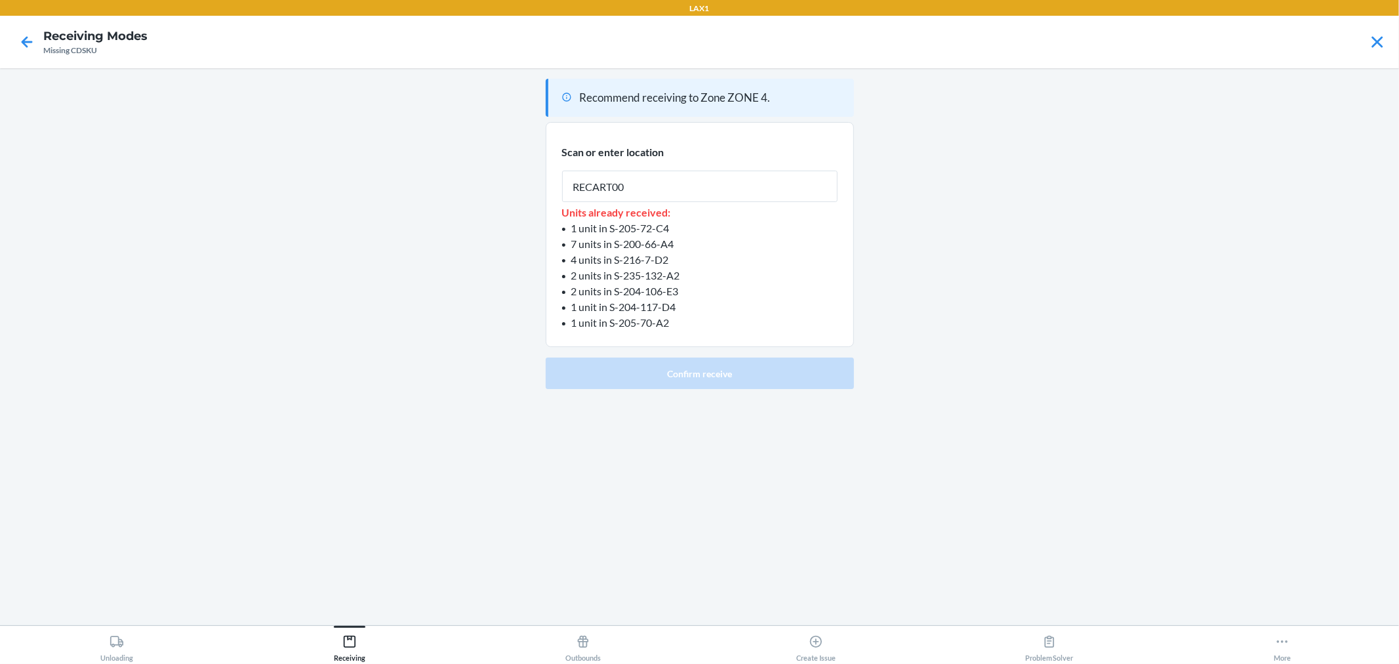
type input "RECART002"
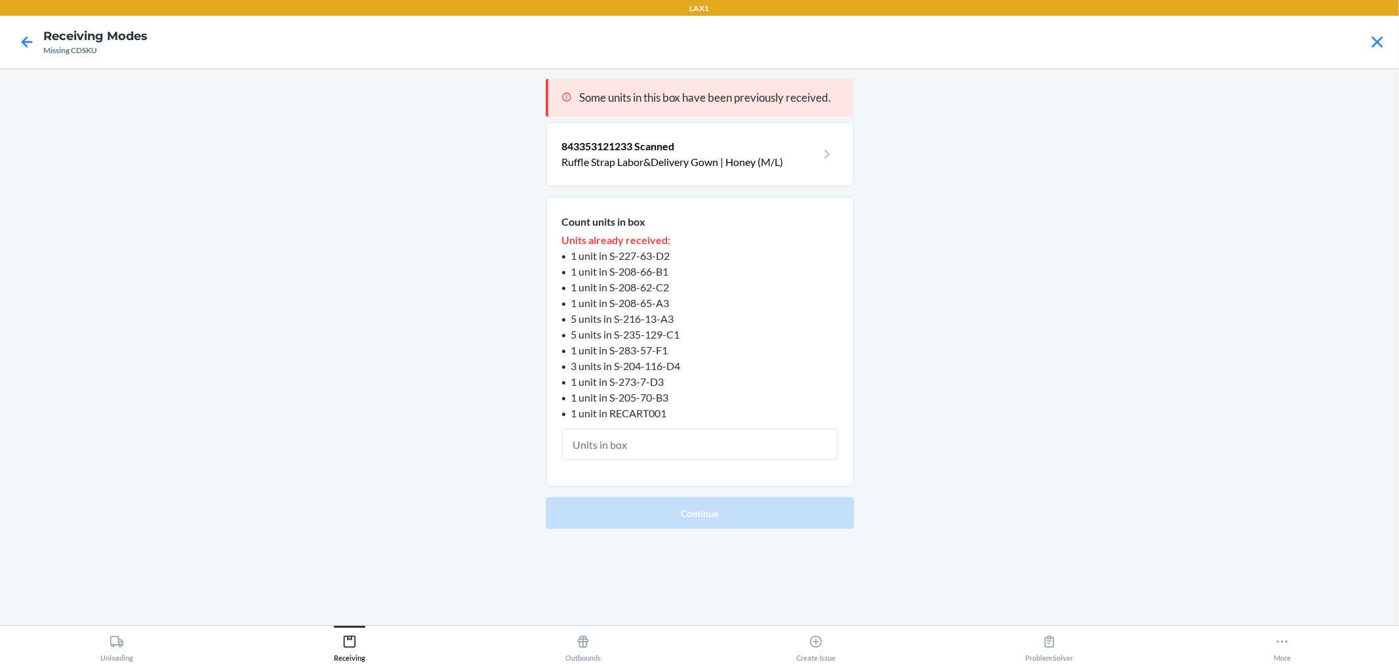
type input "1"
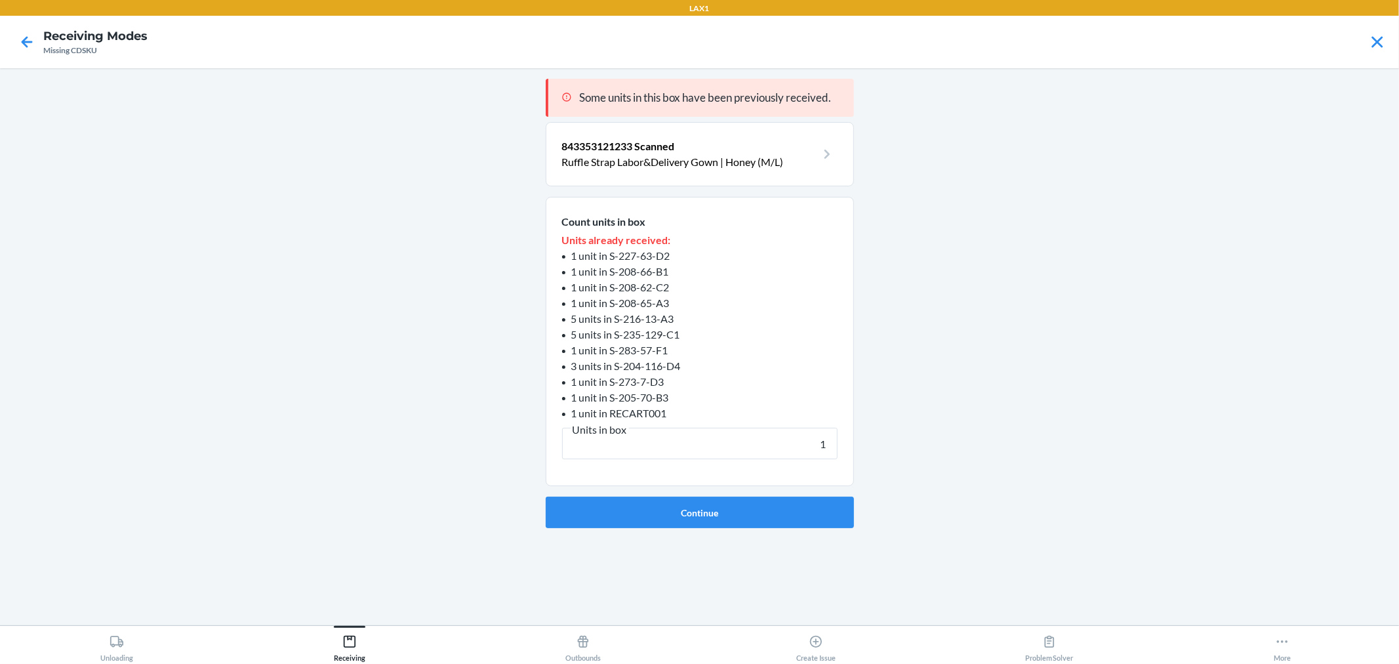
click button "Continue" at bounding box center [700, 512] width 308 height 31
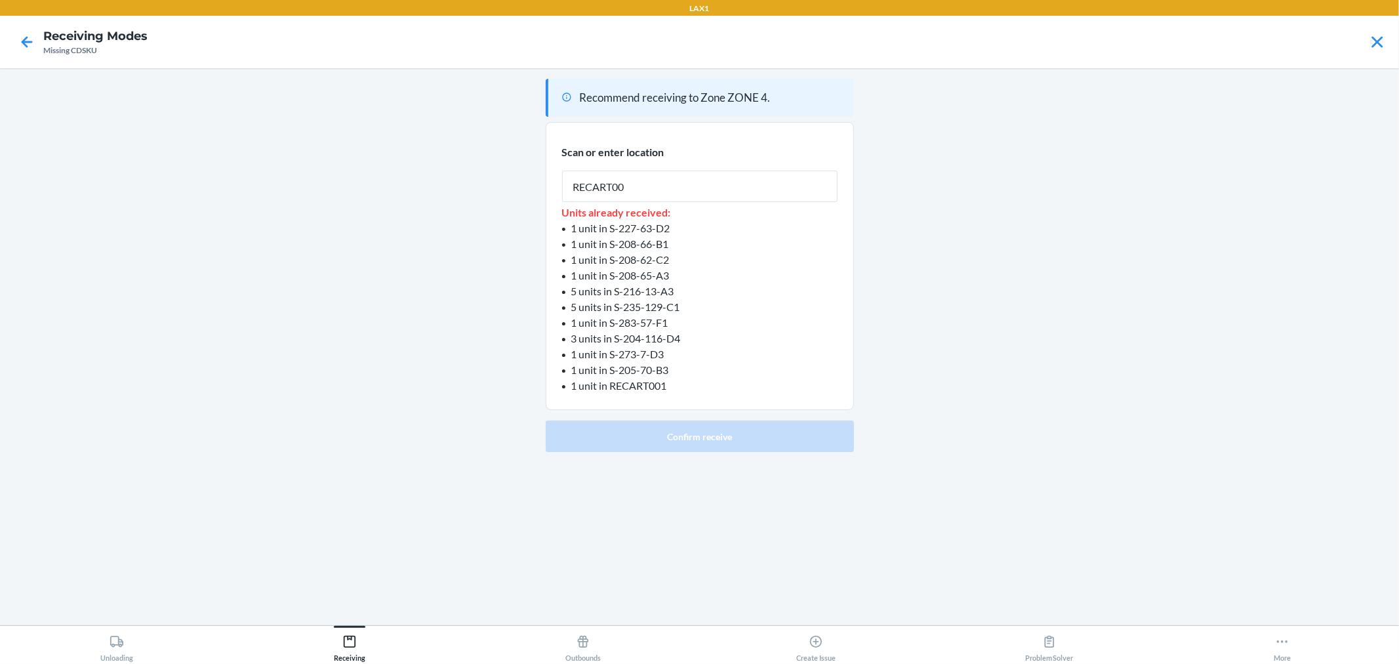
type input "RECART002"
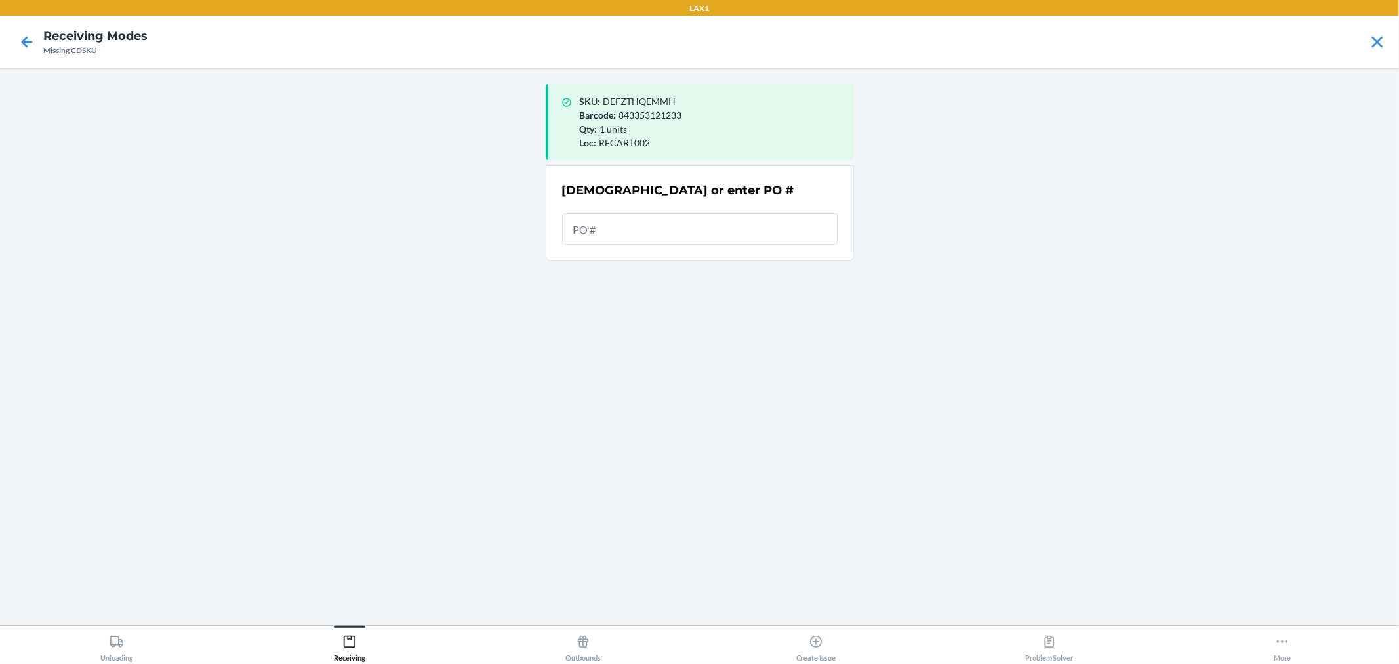
click at [638, 239] on input "text" at bounding box center [700, 228] width 276 height 31
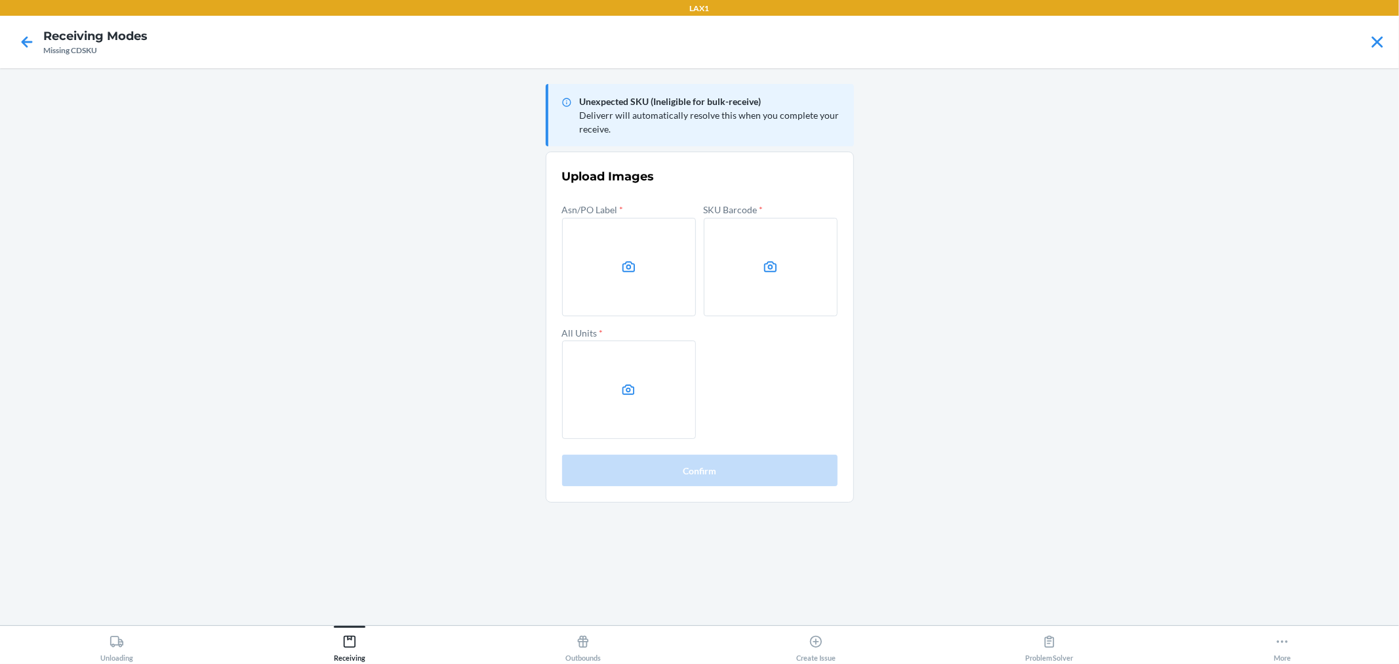
click at [14, 41] on div at bounding box center [26, 42] width 33 height 33
click at [27, 41] on icon at bounding box center [27, 41] width 11 height 11
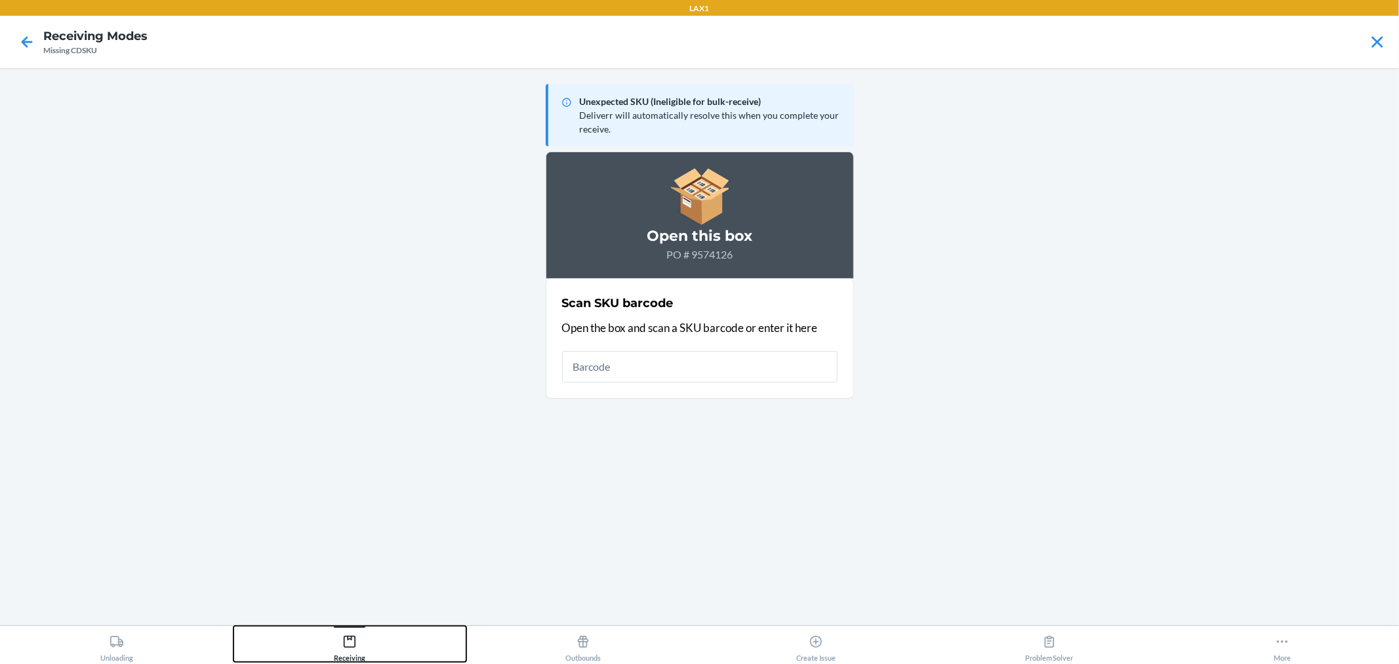
drag, startPoint x: 376, startPoint y: 640, endPoint x: 519, endPoint y: 505, distance: 196.8
click at [377, 640] on button "Receiving" at bounding box center [351, 644] width 234 height 36
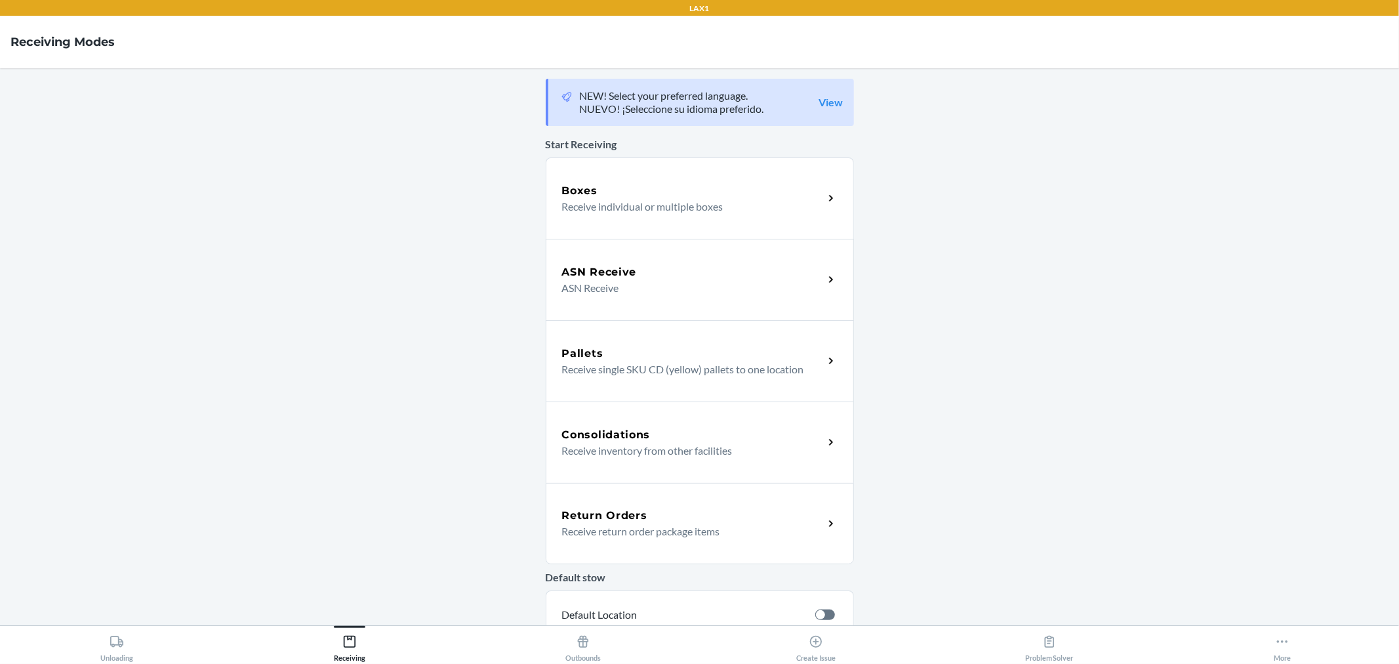
click at [663, 261] on div "ASN Receive ASN Receive" at bounding box center [700, 279] width 308 height 81
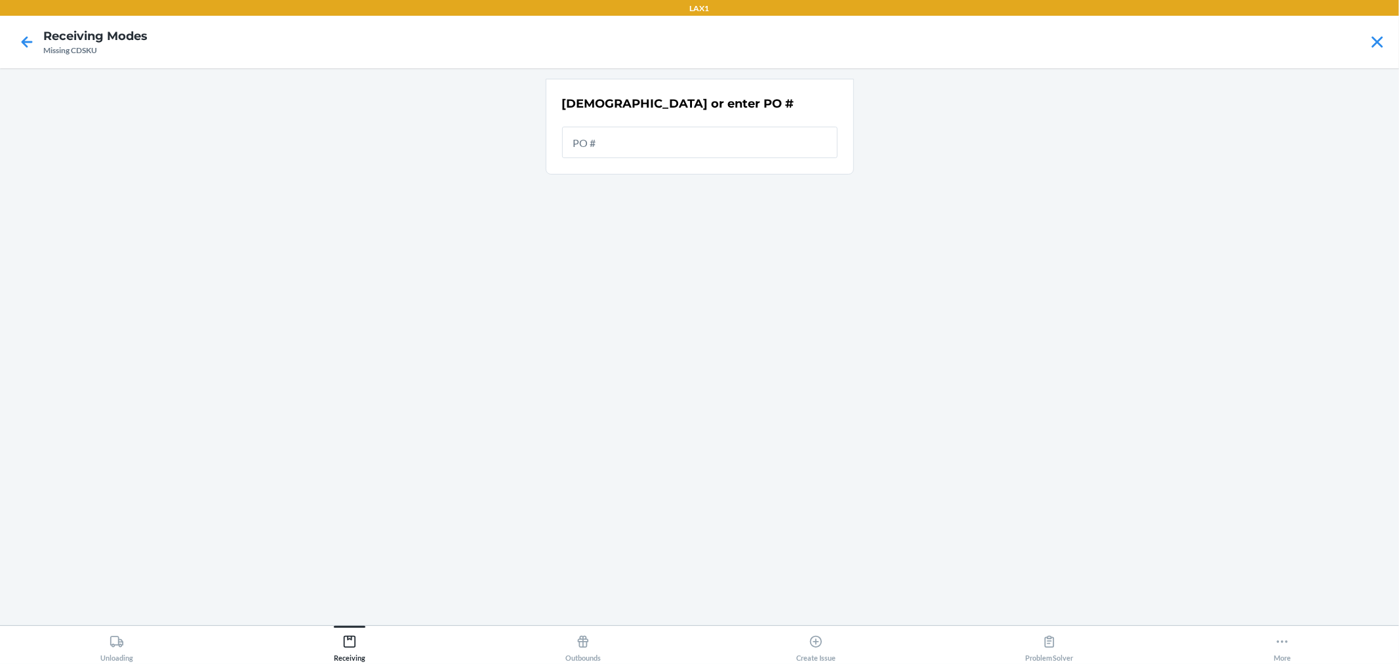
click at [674, 136] on input "text" at bounding box center [700, 142] width 276 height 31
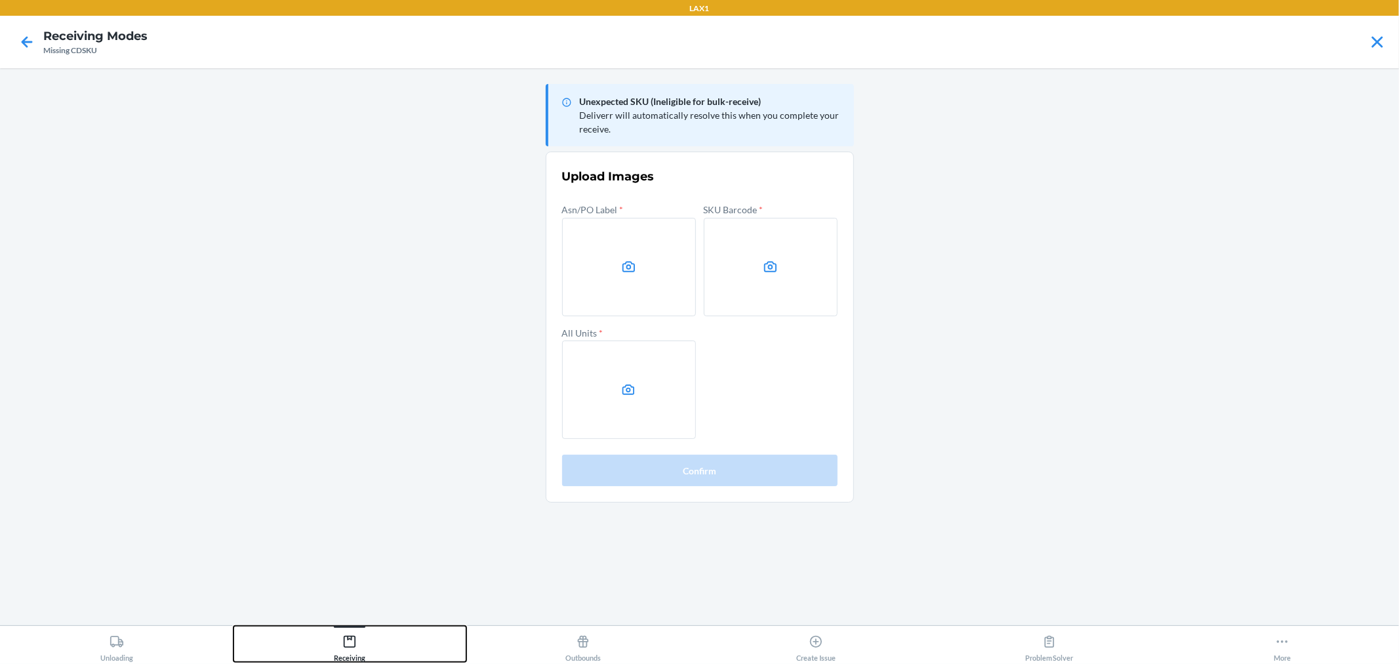
drag, startPoint x: 384, startPoint y: 646, endPoint x: 400, endPoint y: 635, distance: 19.3
click at [384, 646] on button "Receiving" at bounding box center [351, 644] width 234 height 36
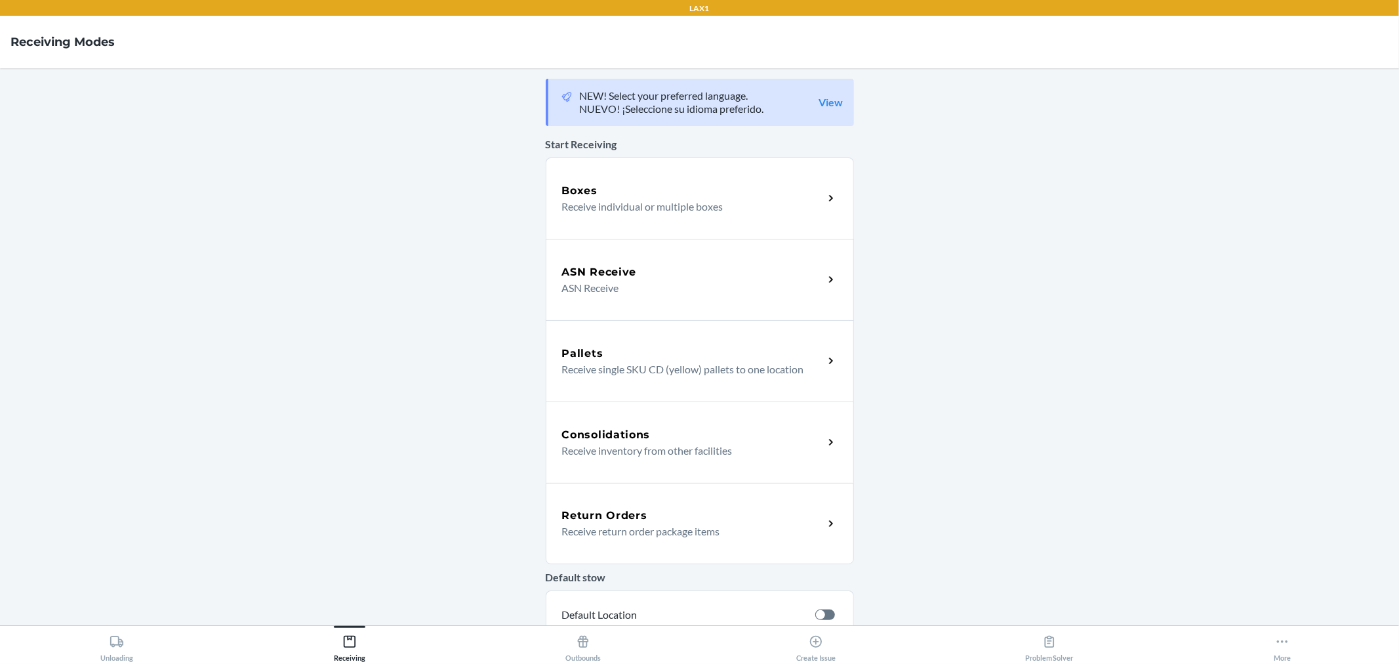
click at [601, 286] on p "ASN Receive" at bounding box center [687, 288] width 251 height 16
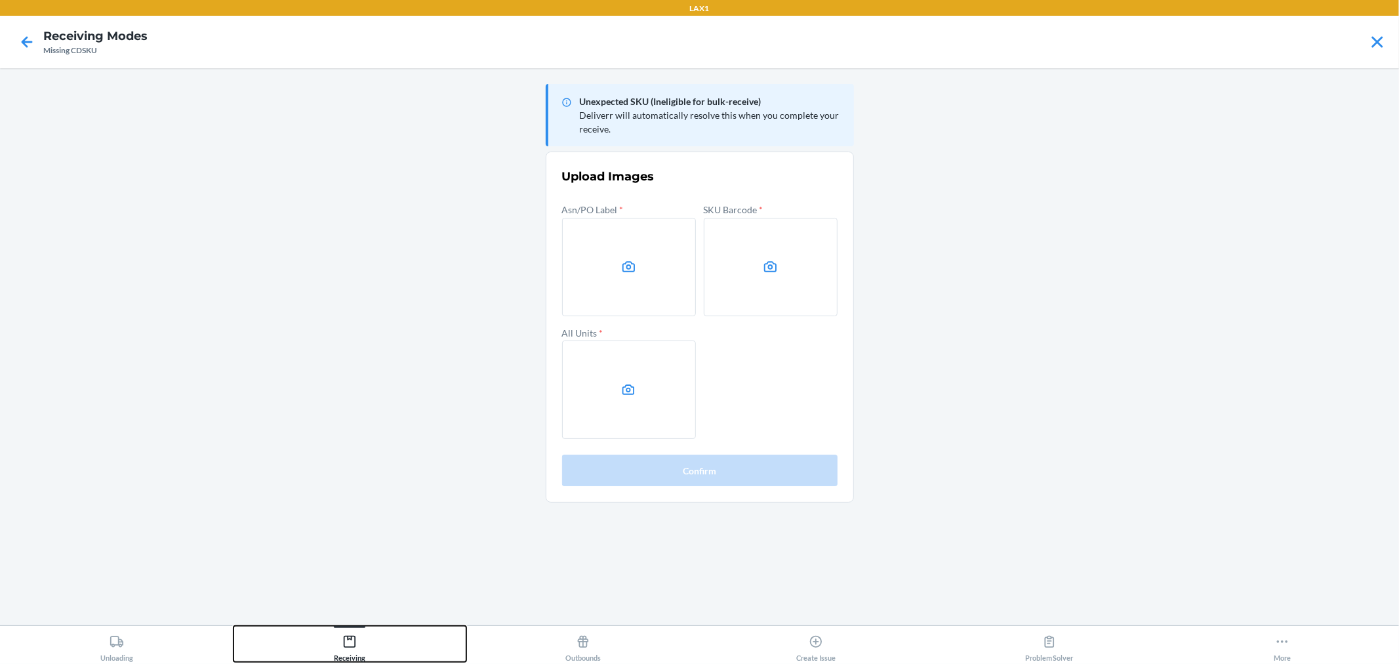
click at [399, 639] on button "Receiving" at bounding box center [351, 644] width 234 height 36
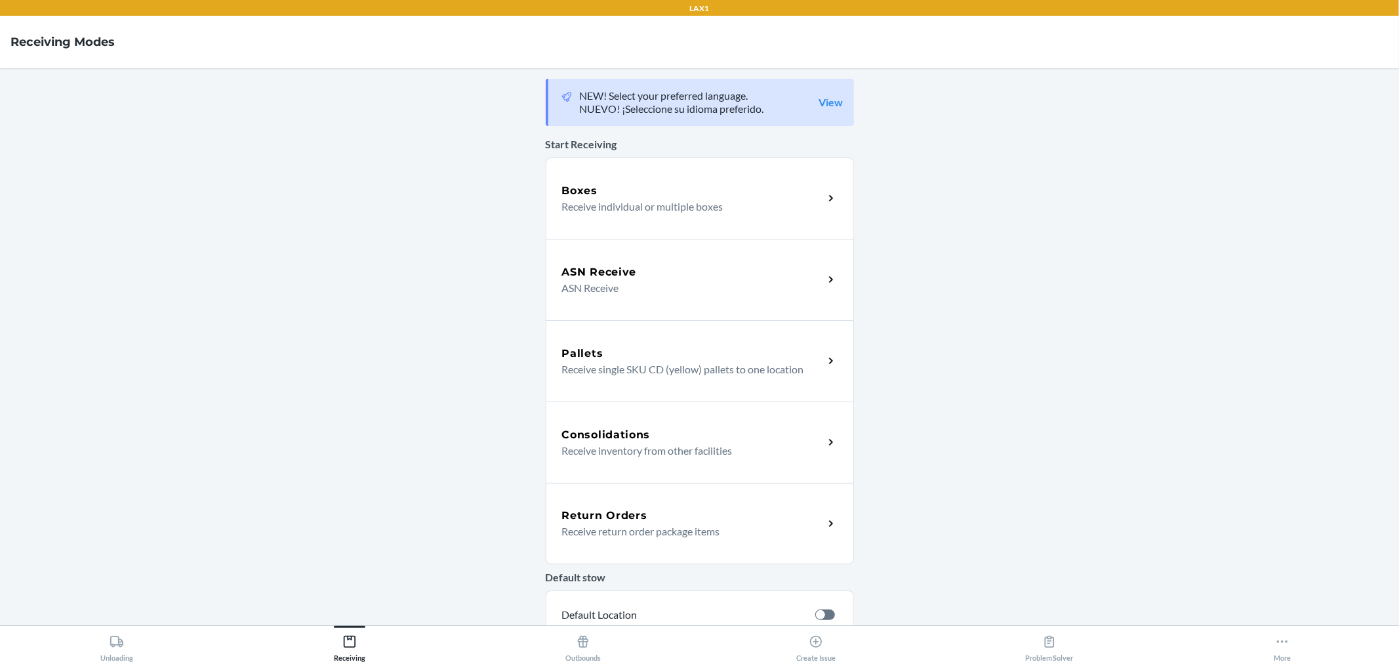
click at [669, 297] on div "ASN Receive ASN Receive" at bounding box center [700, 279] width 308 height 81
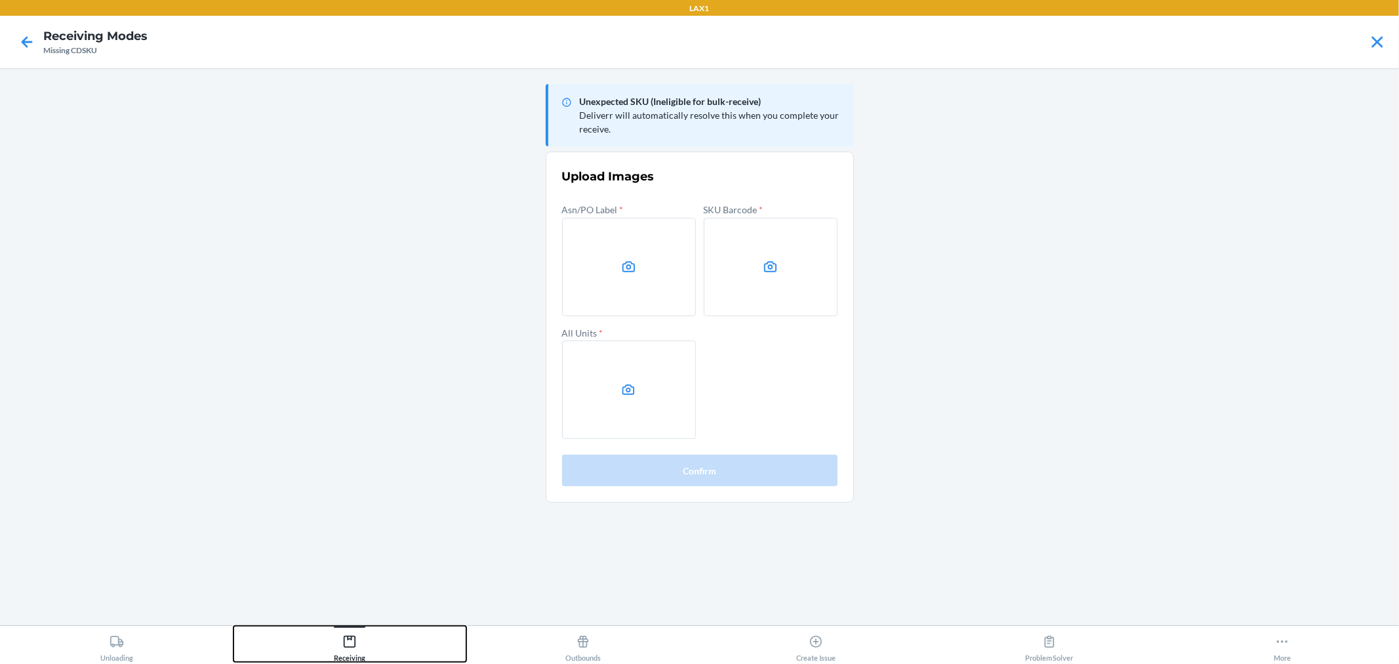
drag, startPoint x: 323, startPoint y: 659, endPoint x: 410, endPoint y: 554, distance: 137.0
click at [323, 657] on button "Receiving" at bounding box center [351, 644] width 234 height 36
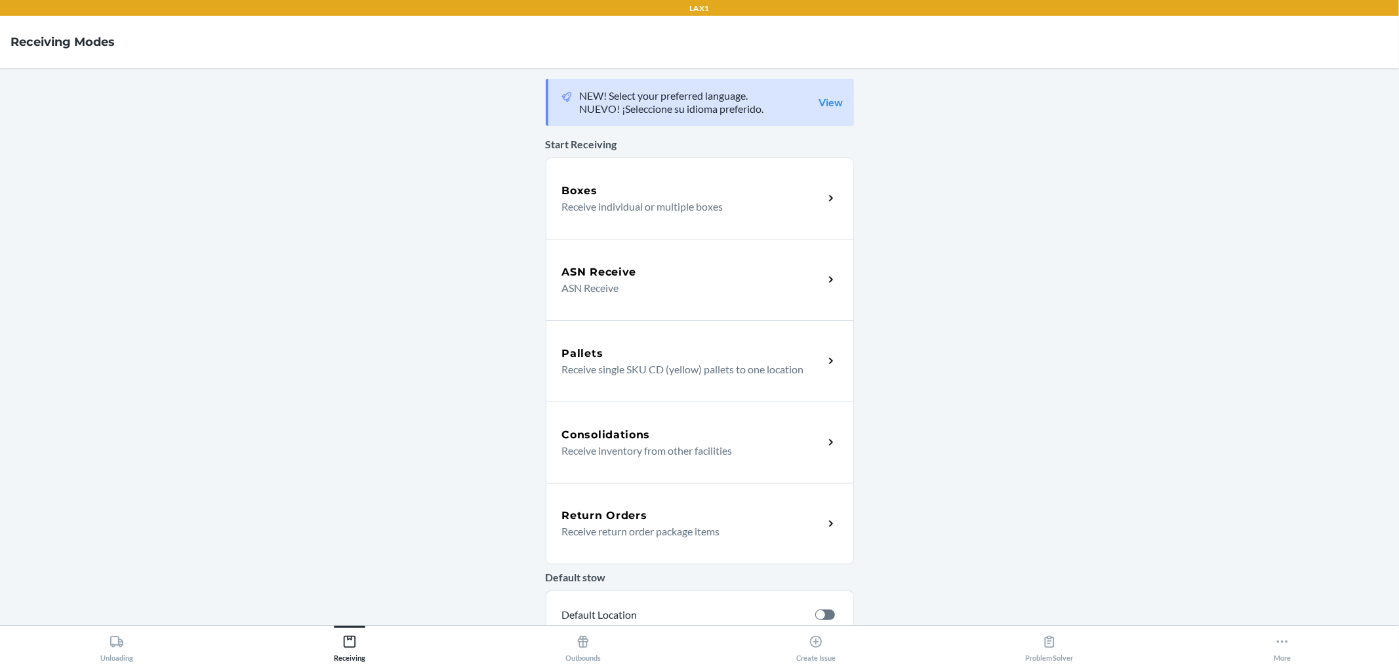
click at [663, 286] on p "ASN Receive" at bounding box center [687, 288] width 251 height 16
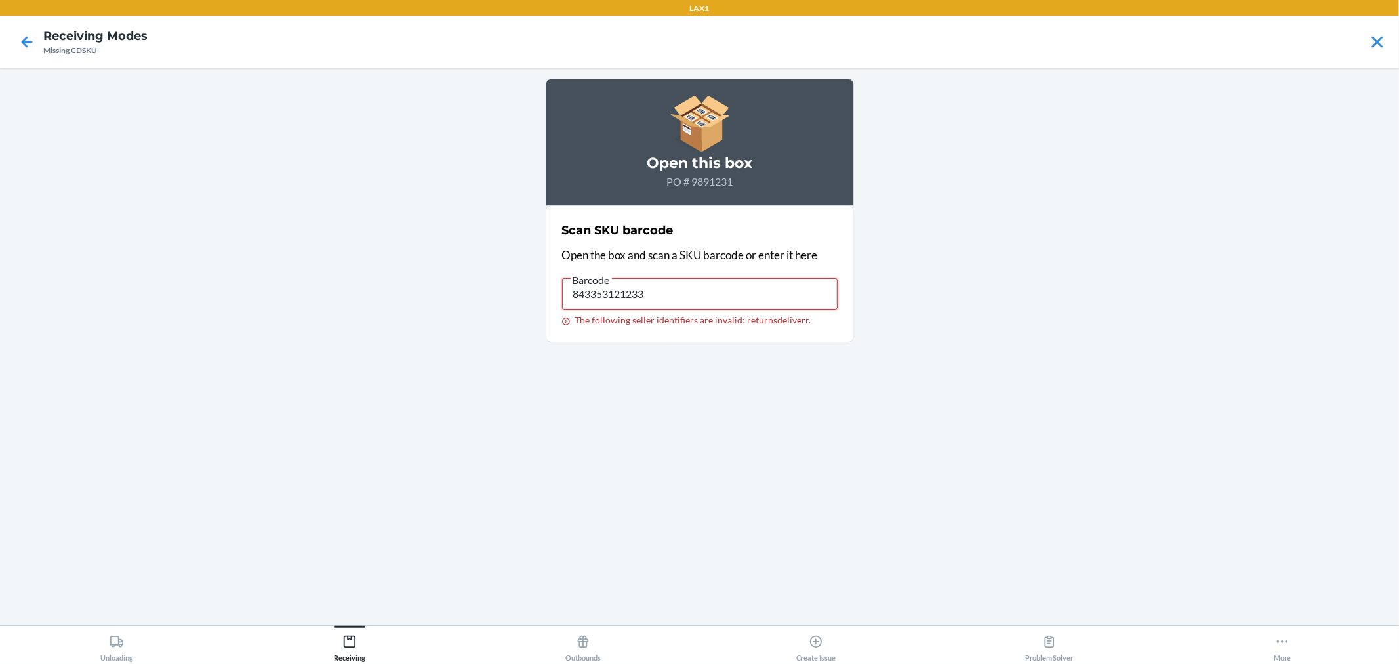
drag, startPoint x: 657, startPoint y: 286, endPoint x: 480, endPoint y: 285, distance: 177.1
click at [480, 285] on main "Open this box PO # 9891231 Scan SKU barcode Open the box and scan a SKU barcode…" at bounding box center [699, 346] width 1399 height 557
type input "843353121233"
drag, startPoint x: 678, startPoint y: 281, endPoint x: 455, endPoint y: 257, distance: 223.7
click at [457, 256] on main "Open this box PO # 9891231 Scan SKU barcode Open the box and scan a SKU barcode…" at bounding box center [699, 346] width 1399 height 557
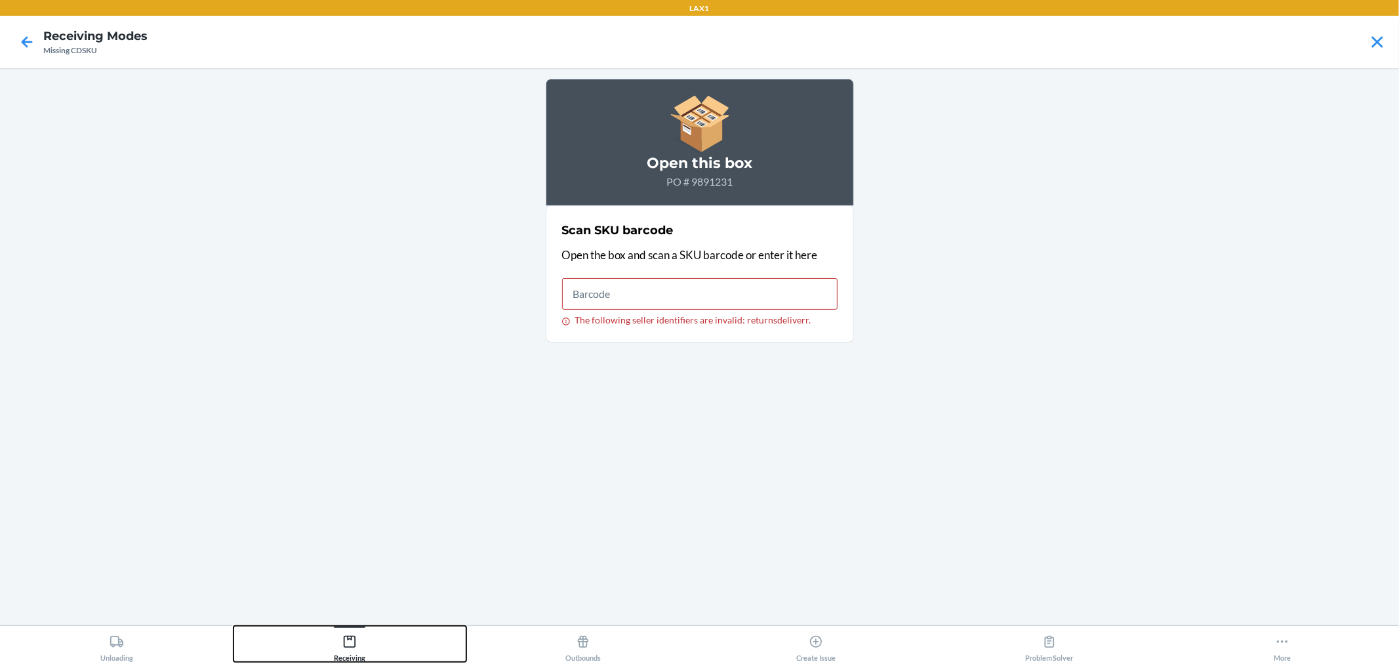
click at [365, 638] on div "Receiving" at bounding box center [349, 645] width 31 height 33
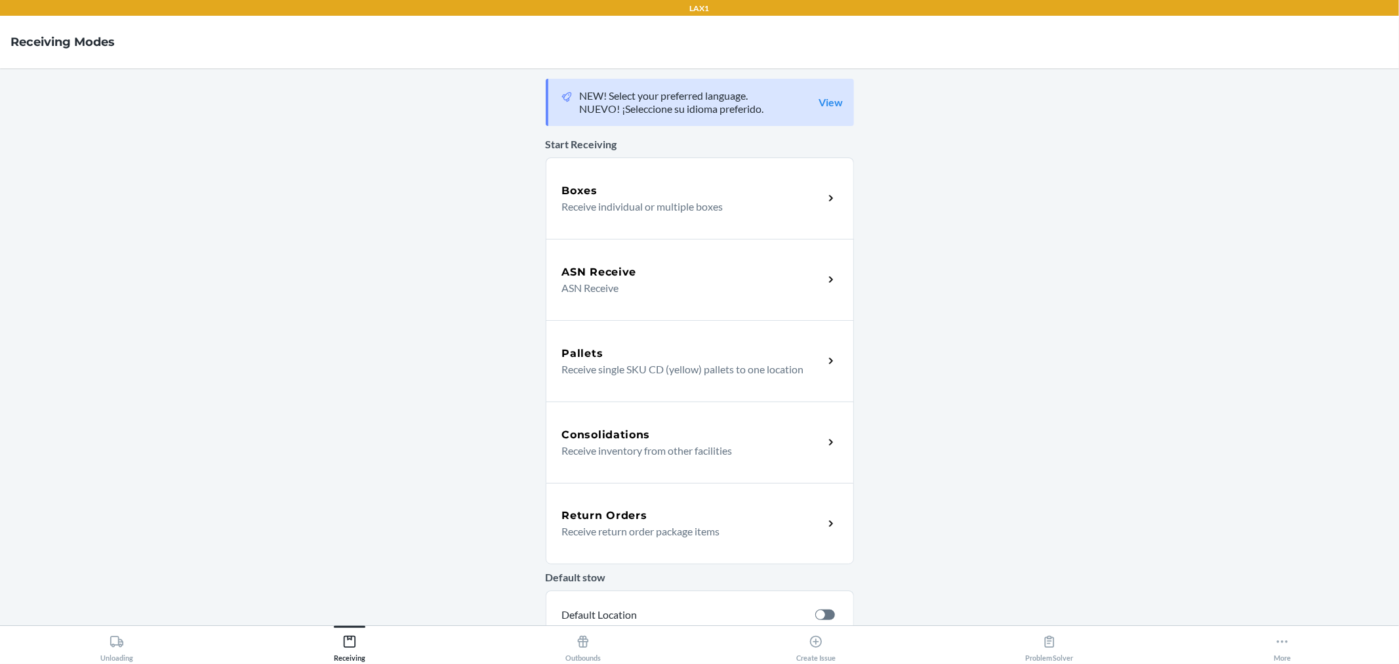
click at [676, 290] on p "ASN Receive" at bounding box center [687, 288] width 251 height 16
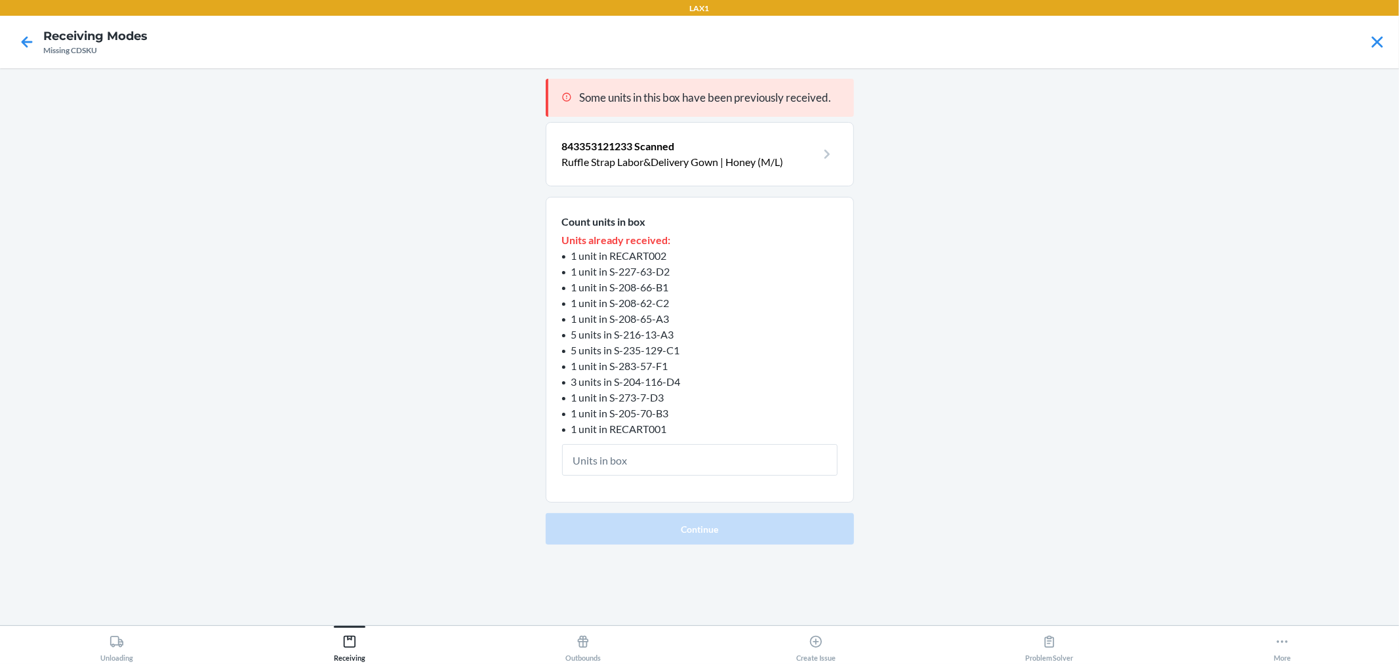
type input "1"
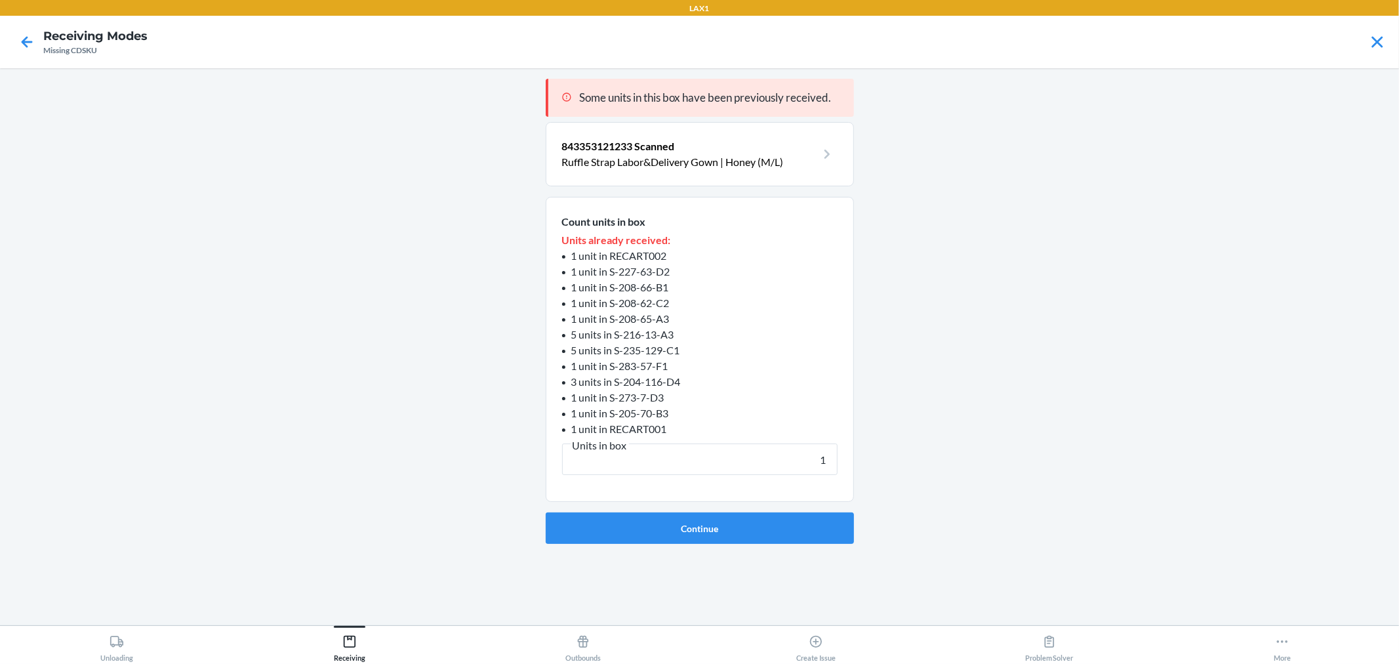
click button "Continue" at bounding box center [700, 527] width 308 height 31
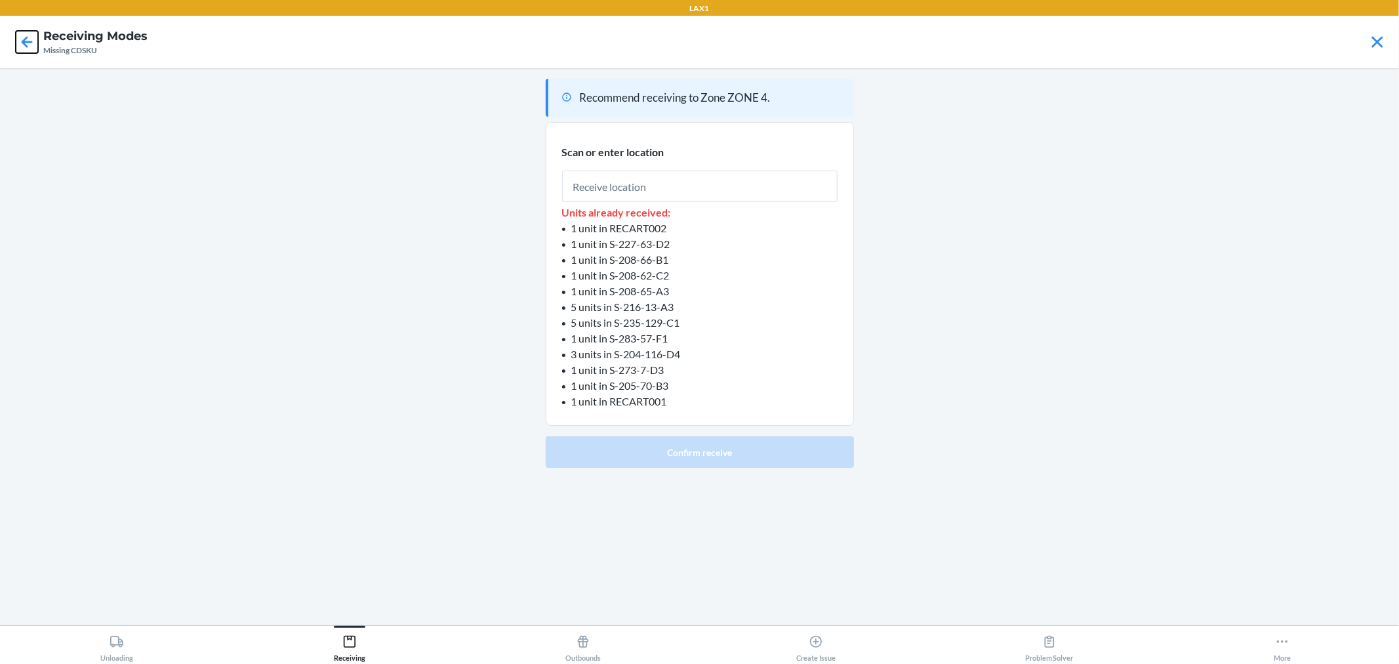
click at [34, 36] on icon at bounding box center [27, 42] width 22 height 22
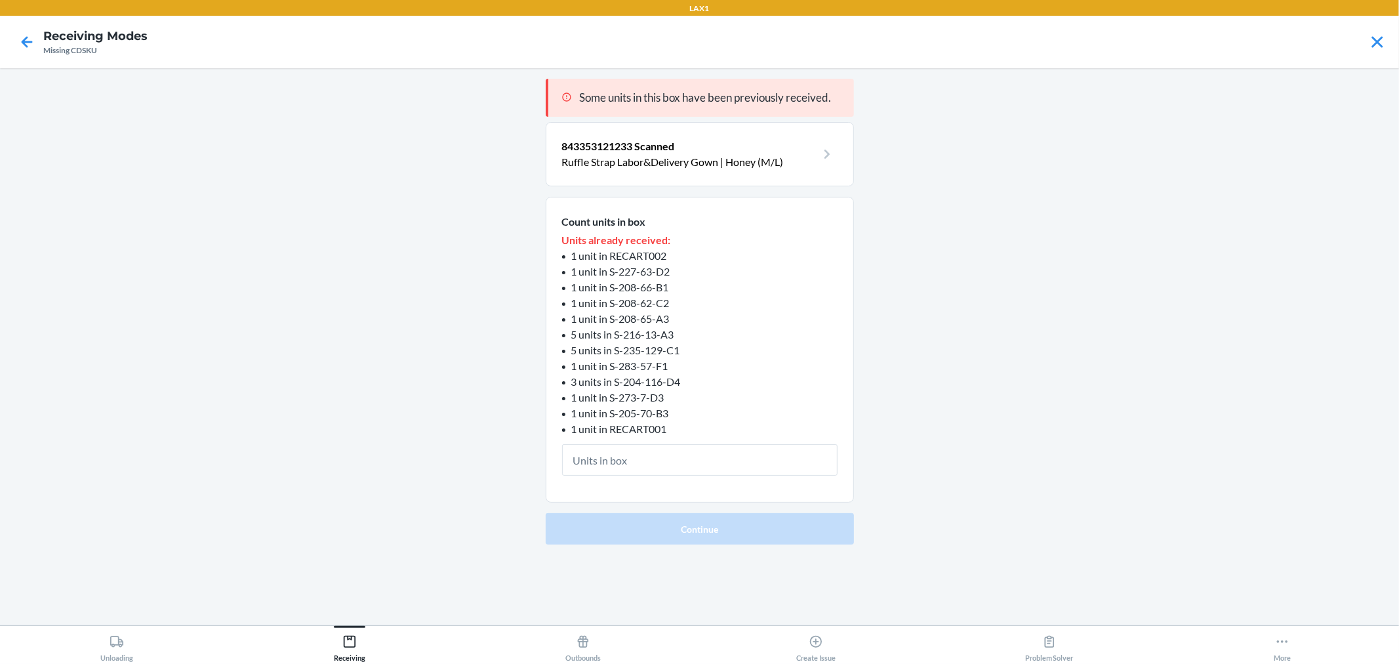
click at [22, 30] on div at bounding box center [26, 42] width 33 height 33
click at [24, 48] on icon at bounding box center [27, 42] width 22 height 22
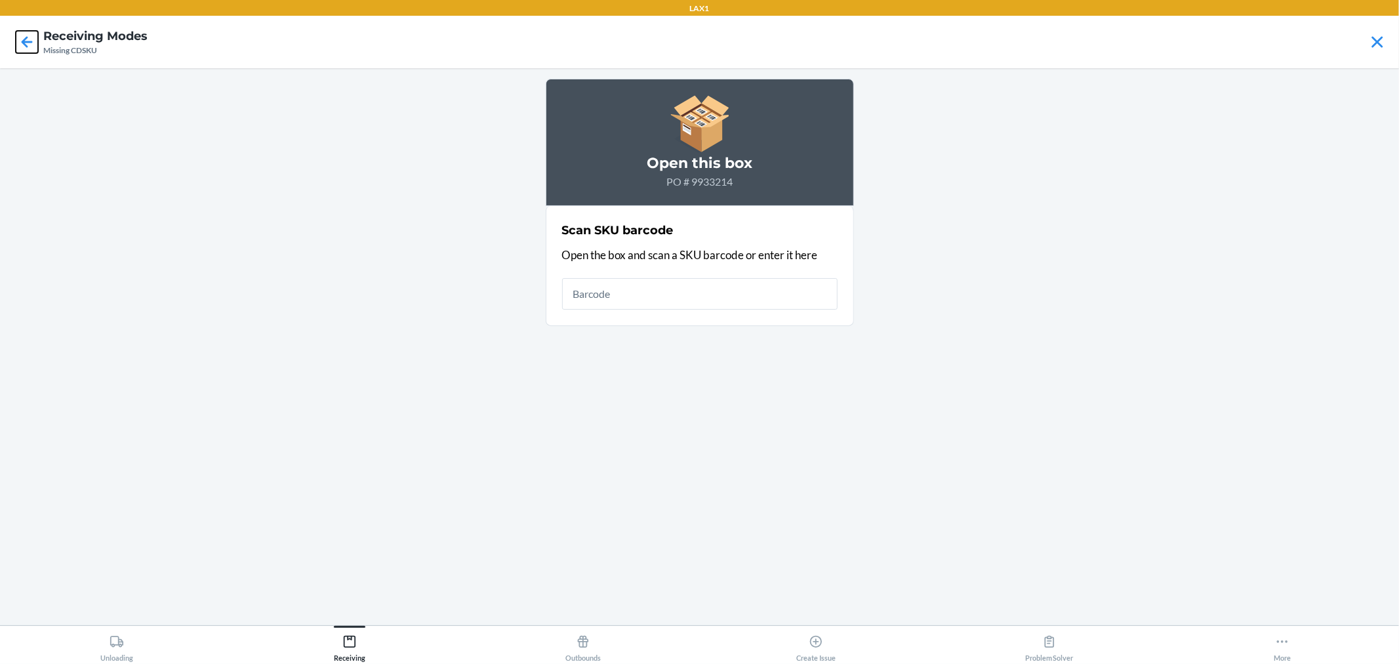
click at [24, 48] on icon at bounding box center [27, 42] width 22 height 22
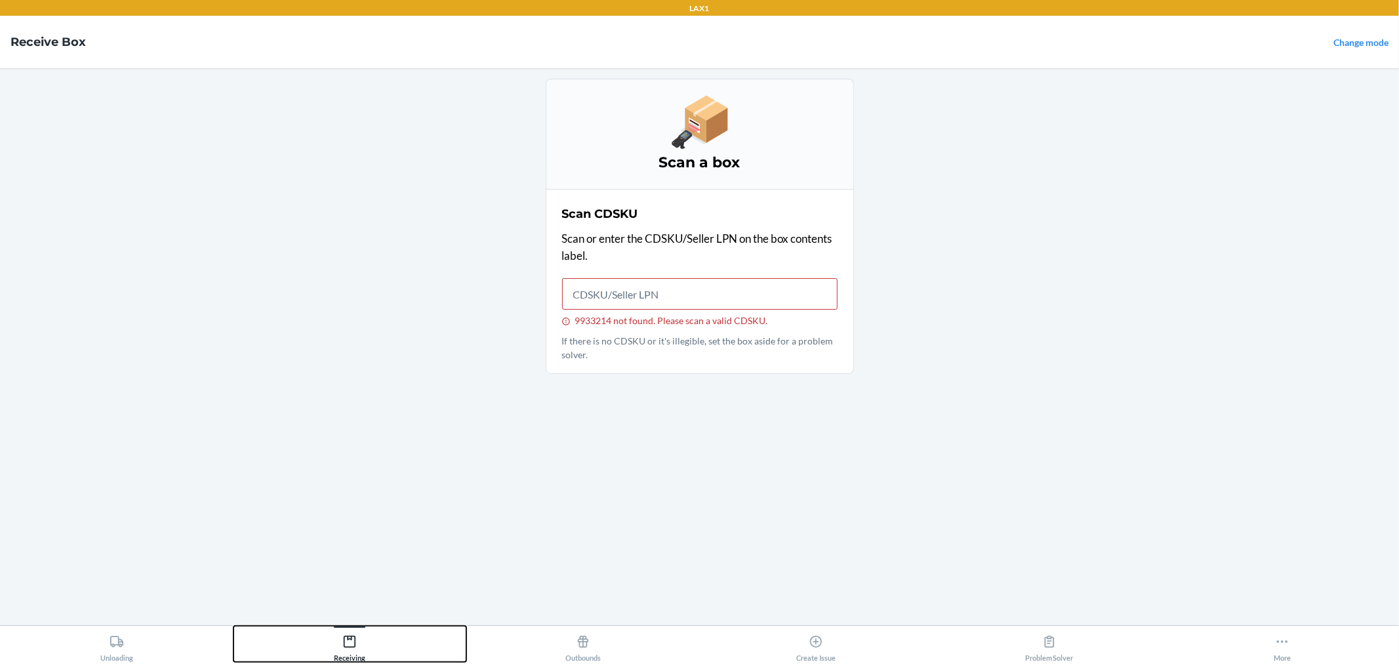
click at [363, 640] on div "Receiving" at bounding box center [349, 645] width 31 height 33
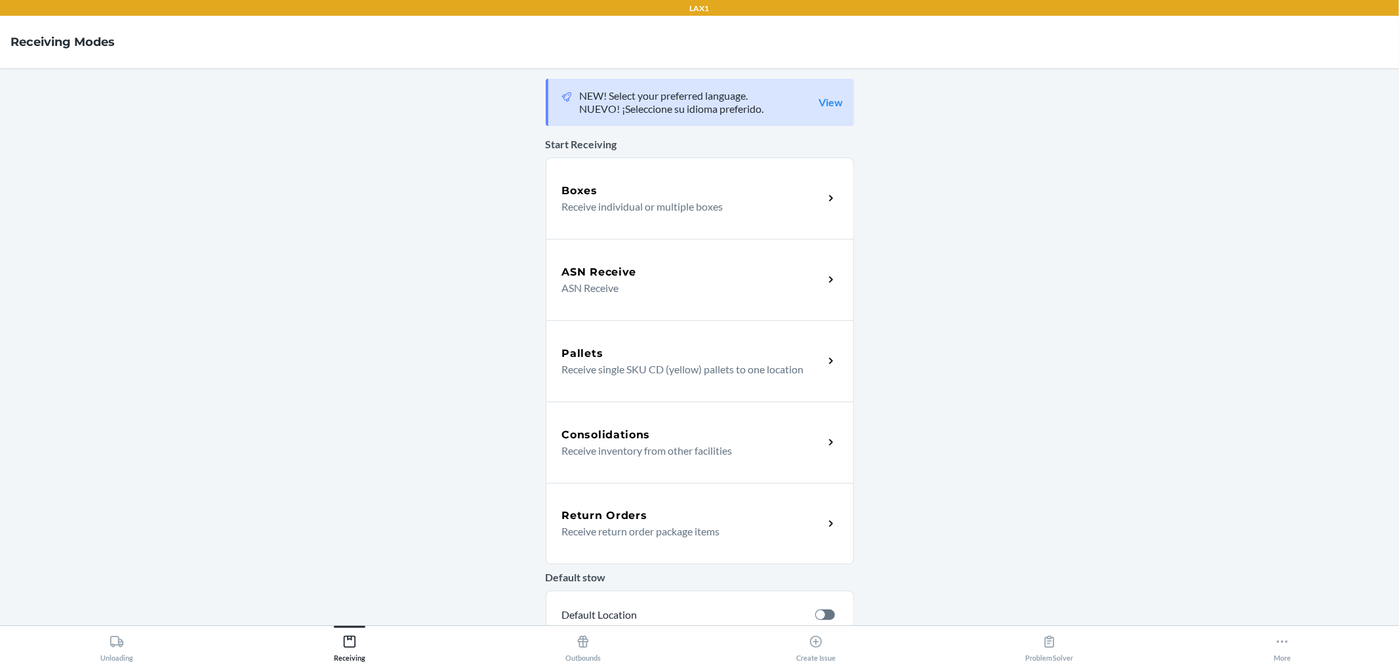
click at [632, 283] on p "ASN Receive" at bounding box center [687, 288] width 251 height 16
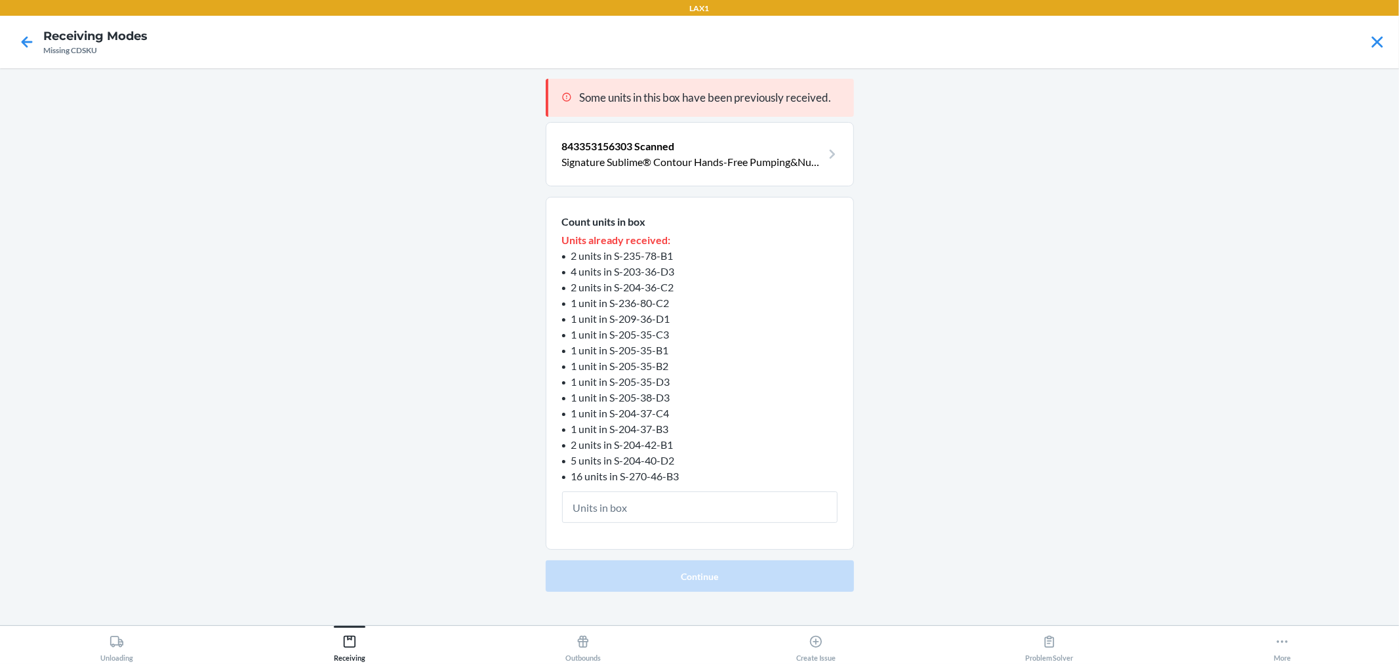
type input "4"
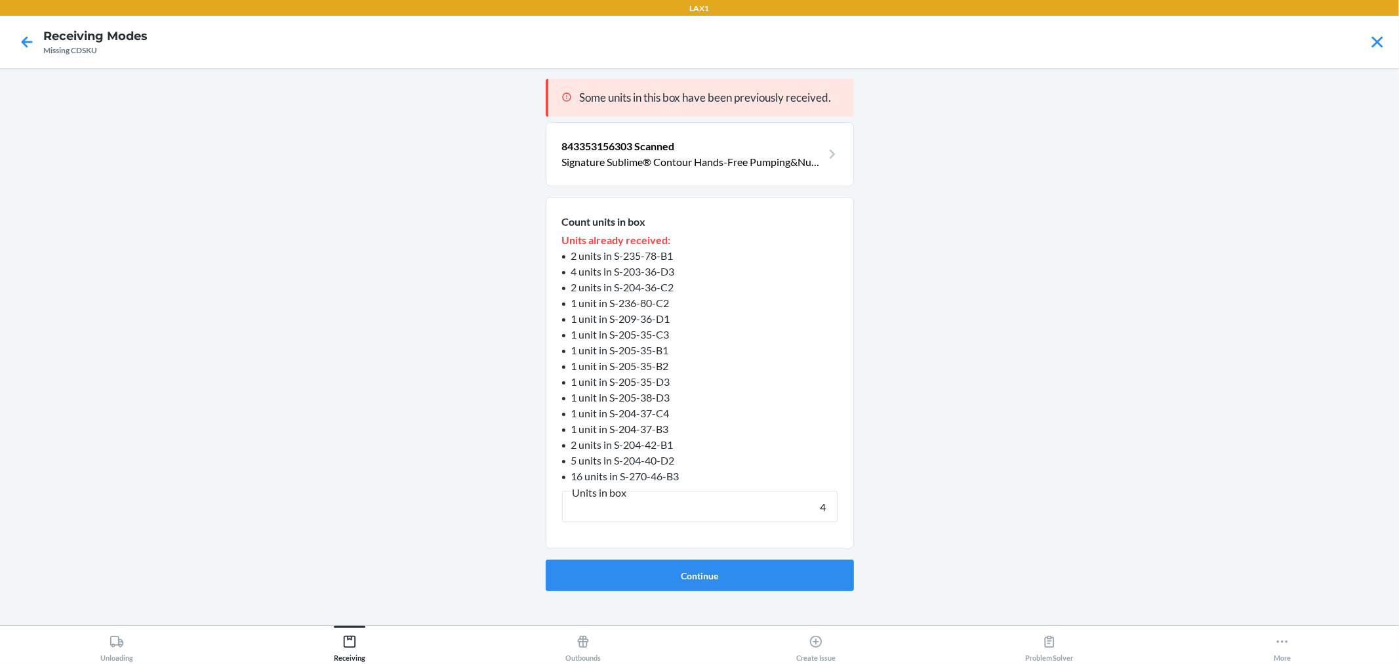
click button "Continue" at bounding box center [700, 575] width 308 height 31
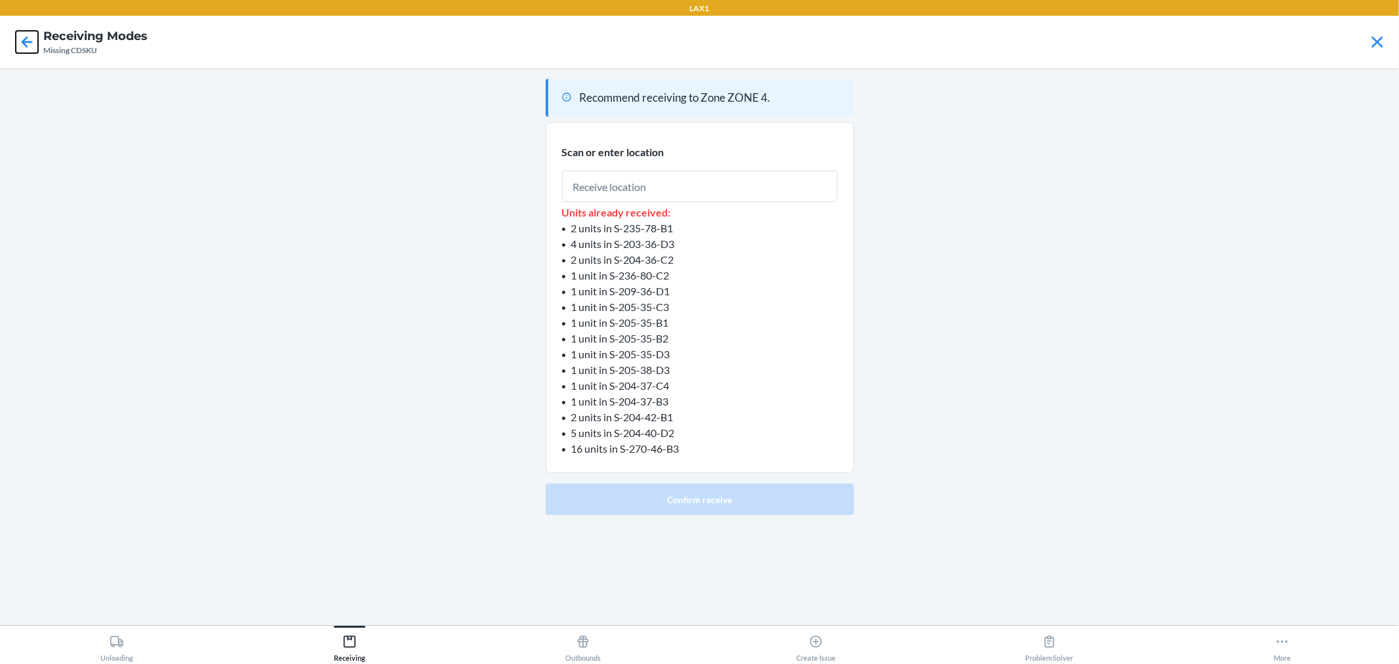
click at [37, 48] on icon at bounding box center [27, 42] width 22 height 22
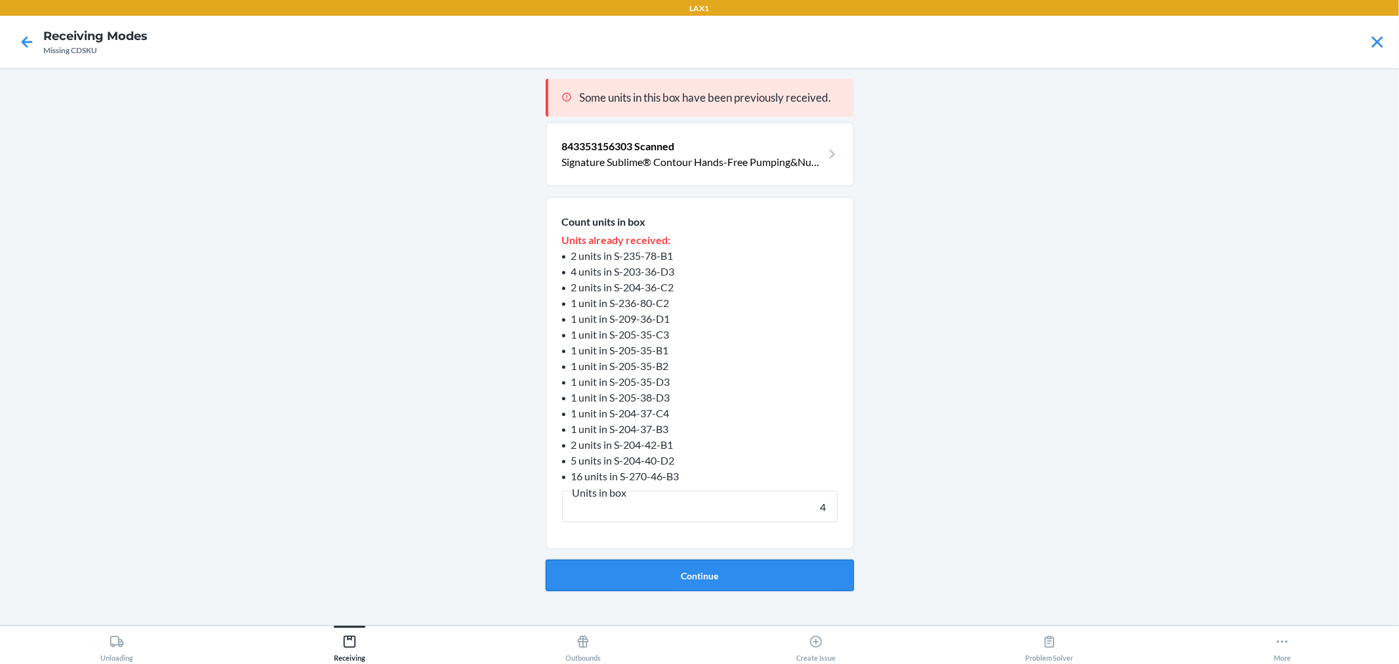
click at [819, 571] on button "Continue" at bounding box center [700, 575] width 308 height 31
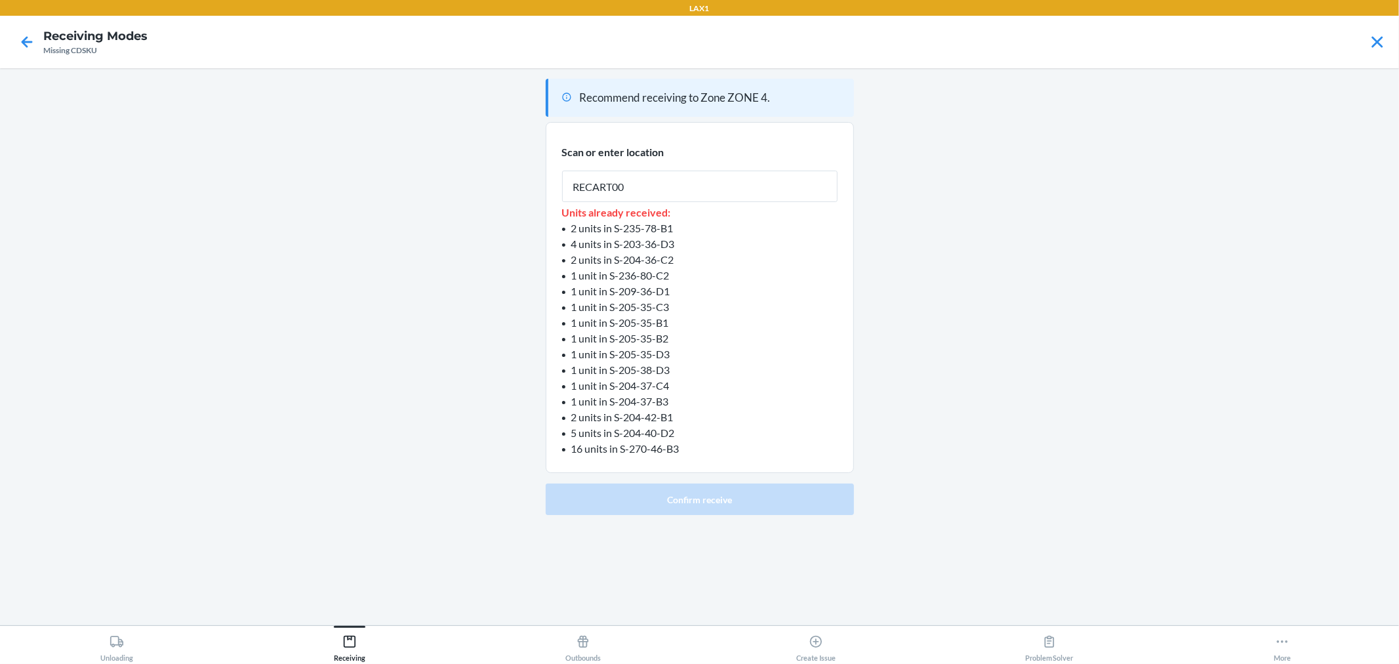
type input "RECART001"
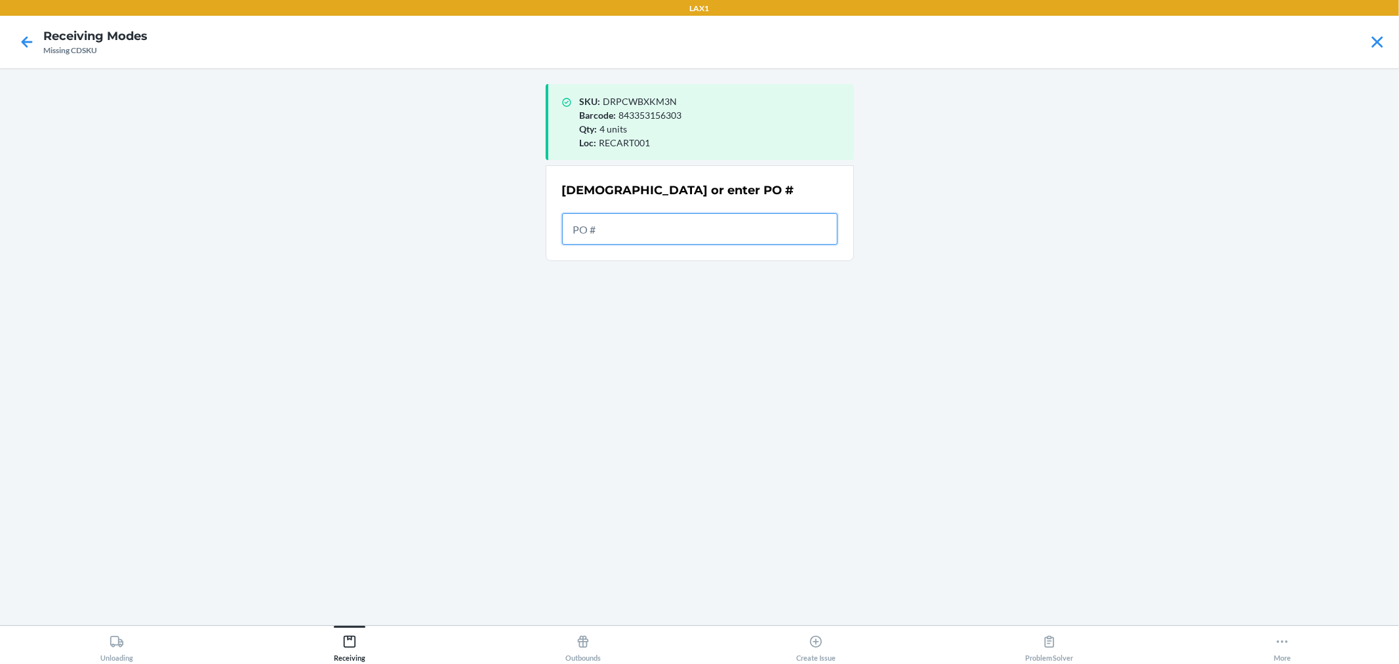
click at [584, 236] on input "text" at bounding box center [700, 228] width 276 height 31
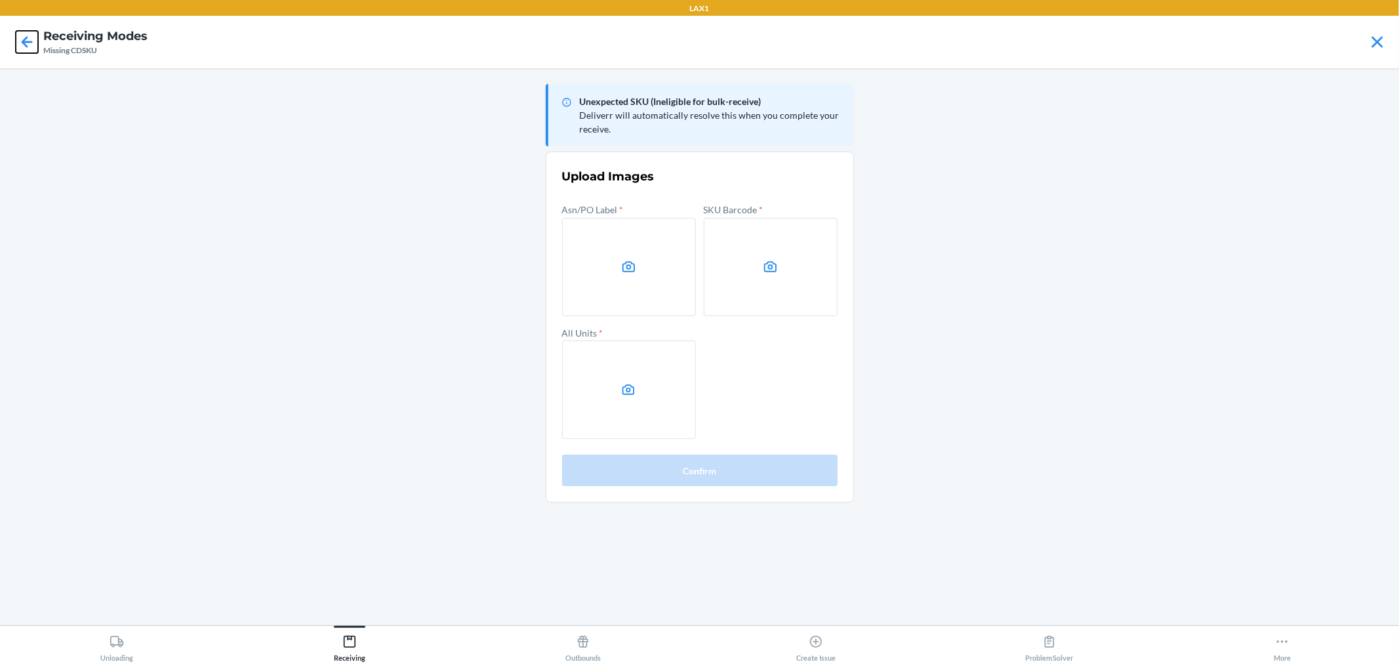
drag, startPoint x: 20, startPoint y: 46, endPoint x: 44, endPoint y: 3, distance: 49.6
click at [20, 46] on icon at bounding box center [27, 42] width 22 height 22
click at [16, 40] on icon at bounding box center [27, 42] width 22 height 22
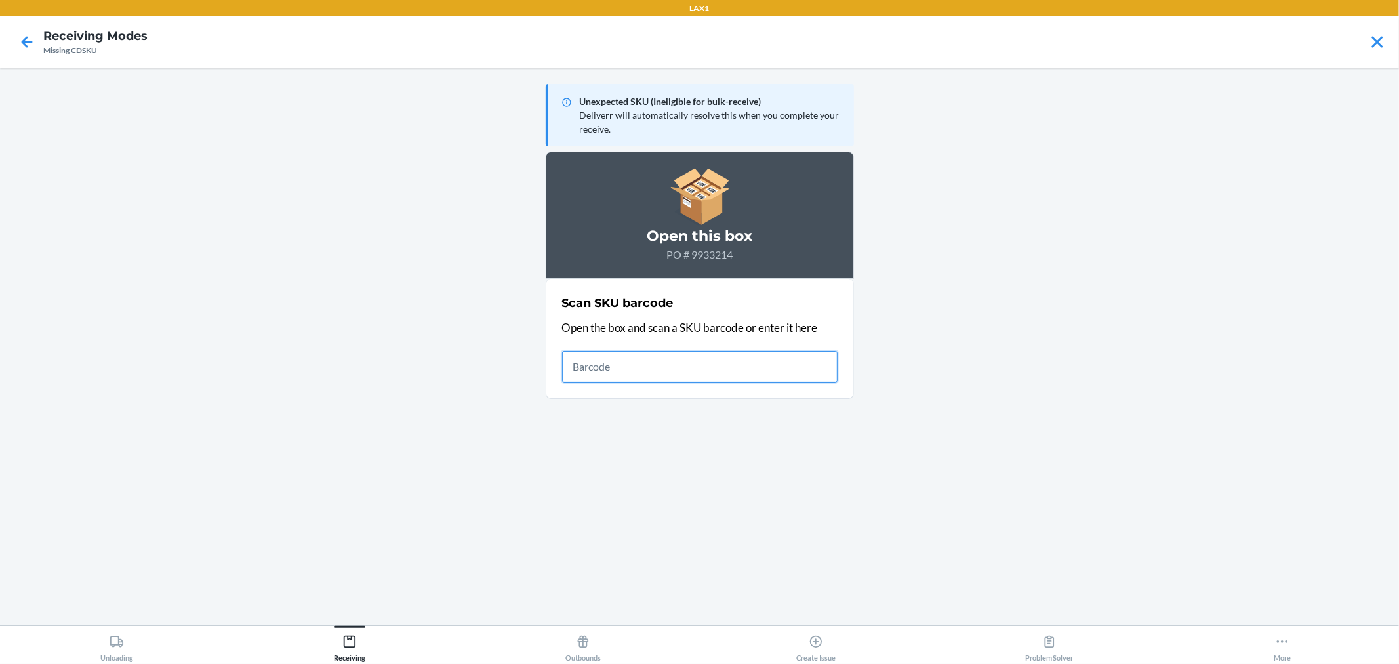
click at [17, 40] on icon at bounding box center [27, 42] width 22 height 22
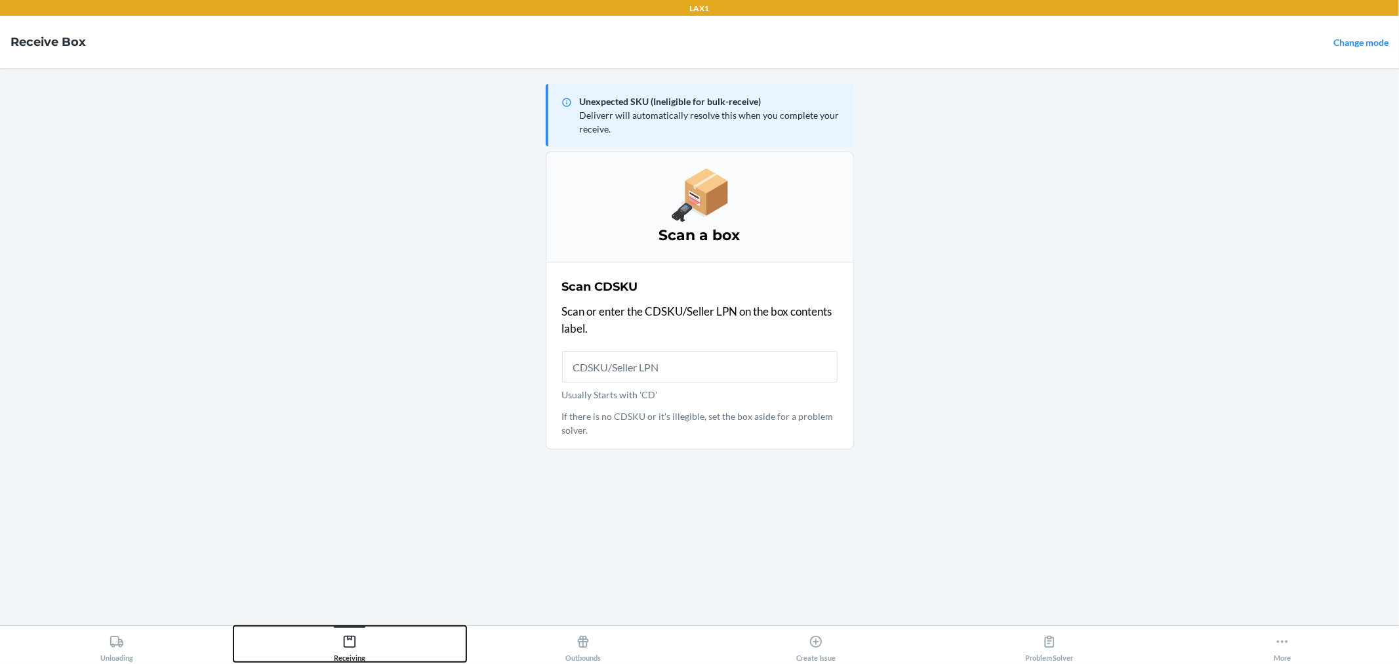
click at [353, 651] on div "Receiving" at bounding box center [349, 645] width 31 height 33
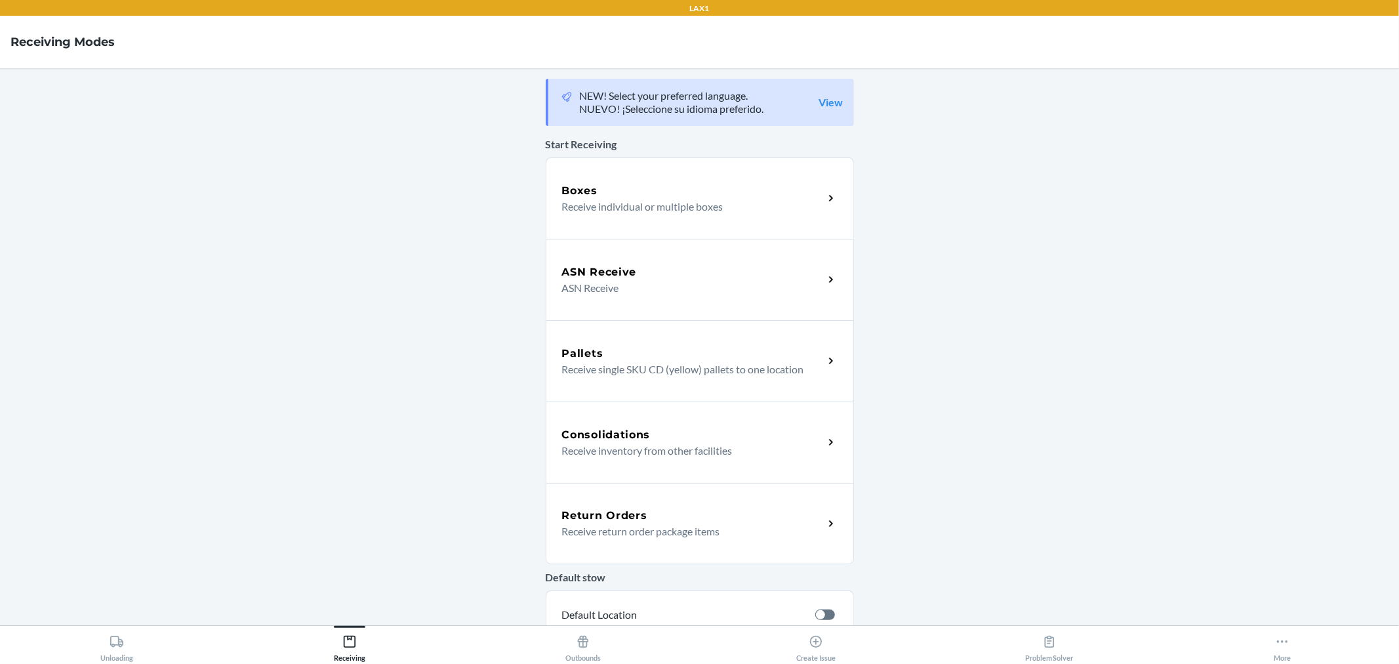
click at [668, 302] on div "ASN Receive ASN Receive" at bounding box center [700, 279] width 308 height 81
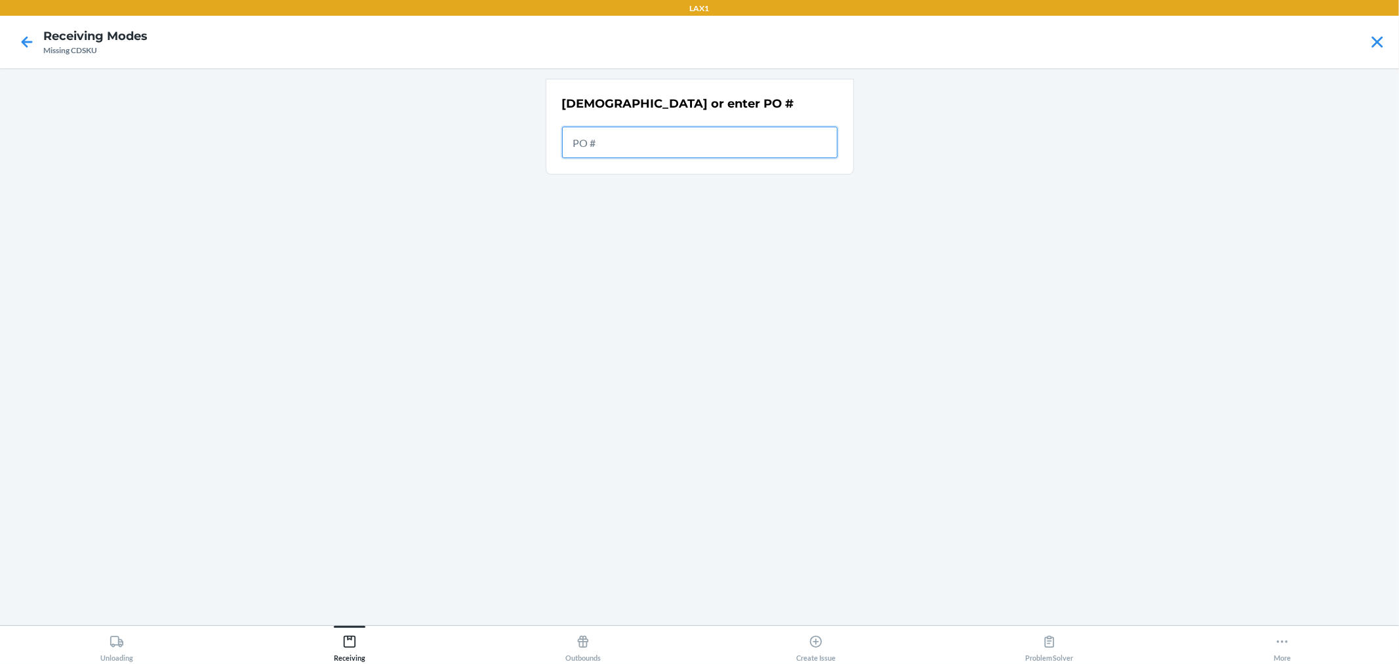
click at [658, 135] on input "text" at bounding box center [700, 142] width 276 height 31
click at [589, 140] on input "text" at bounding box center [700, 142] width 276 height 31
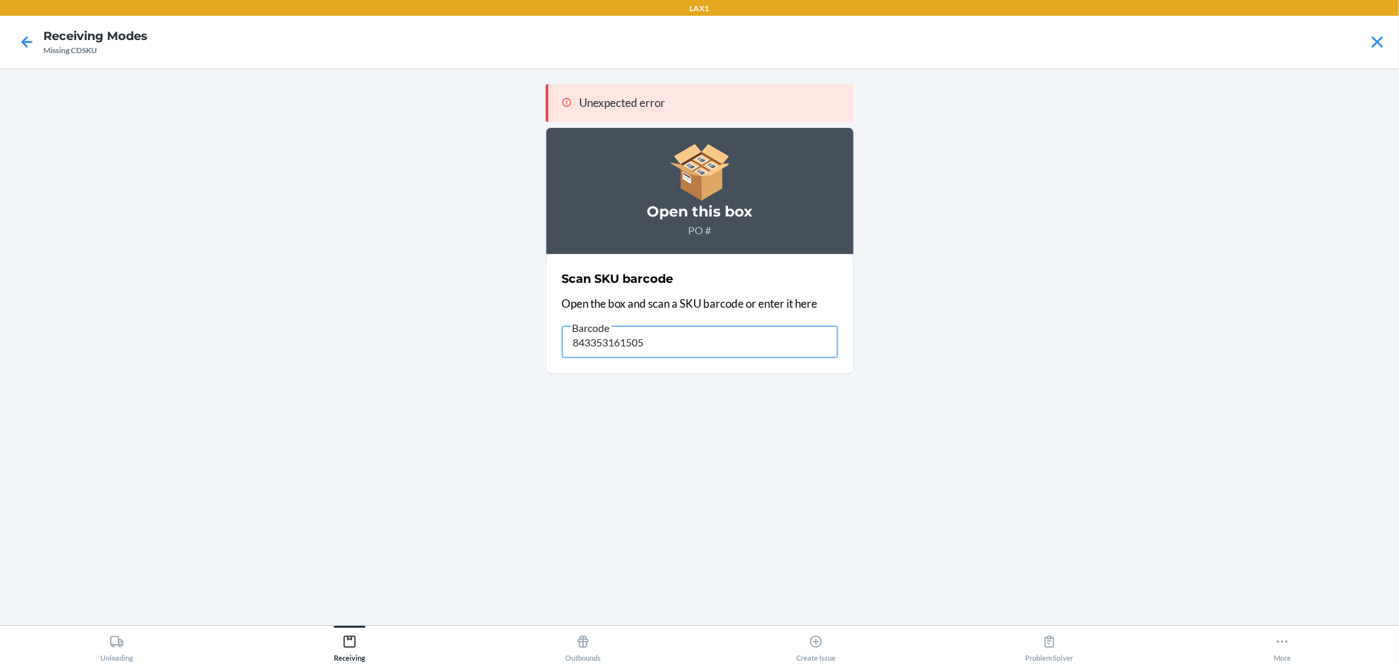
drag, startPoint x: 646, startPoint y: 339, endPoint x: 467, endPoint y: 332, distance: 178.6
click at [467, 332] on main "Unexpected error Open this box PO # Scan SKU barcode Open the box and scan a SK…" at bounding box center [699, 346] width 1399 height 557
type input "843353161505"
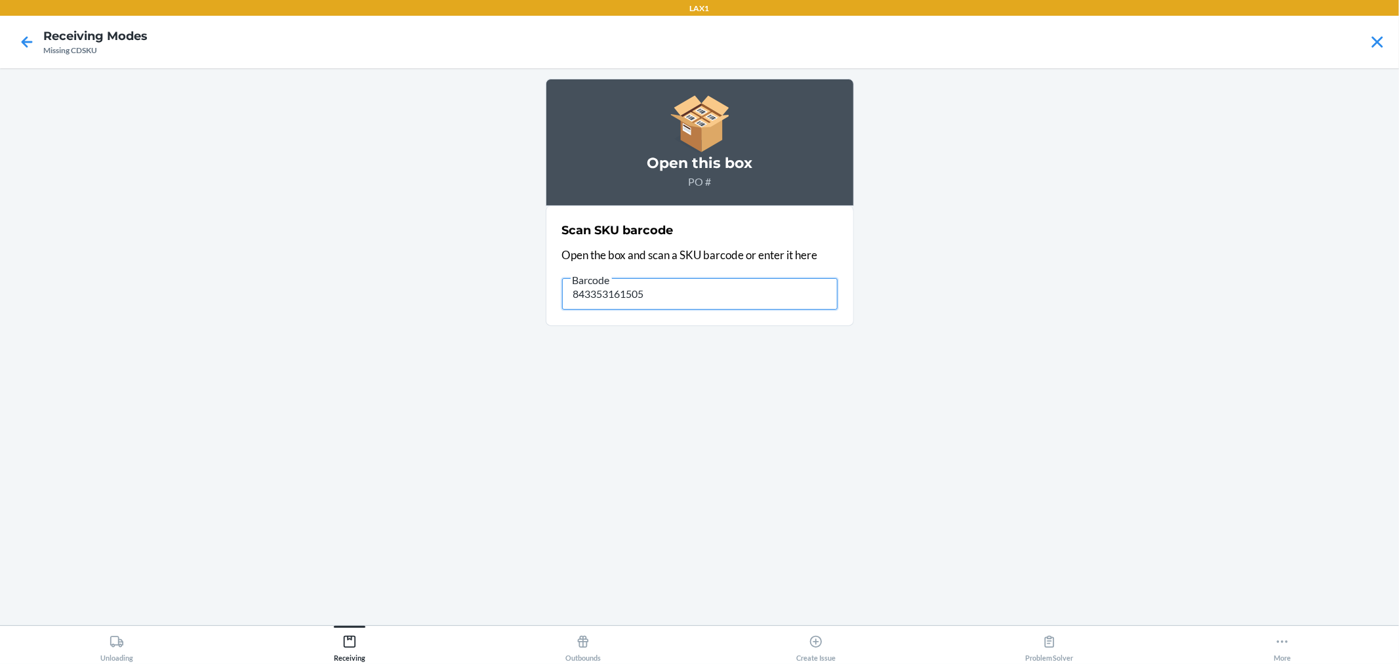
click at [672, 293] on input "843353161505" at bounding box center [700, 293] width 276 height 31
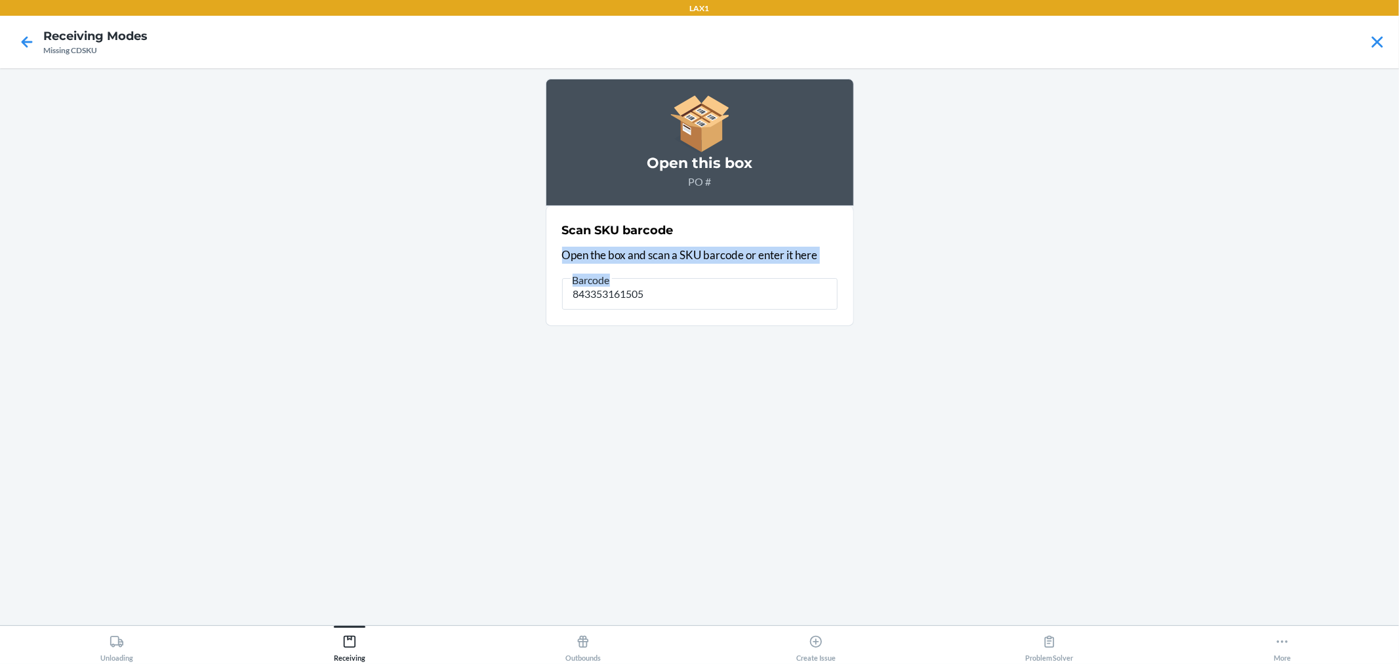
drag, startPoint x: 696, startPoint y: 274, endPoint x: 454, endPoint y: 256, distance: 242.7
click at [454, 256] on main "Open this box PO # Scan SKU barcode Open the box and scan a SKU barcode or ente…" at bounding box center [699, 346] width 1399 height 557
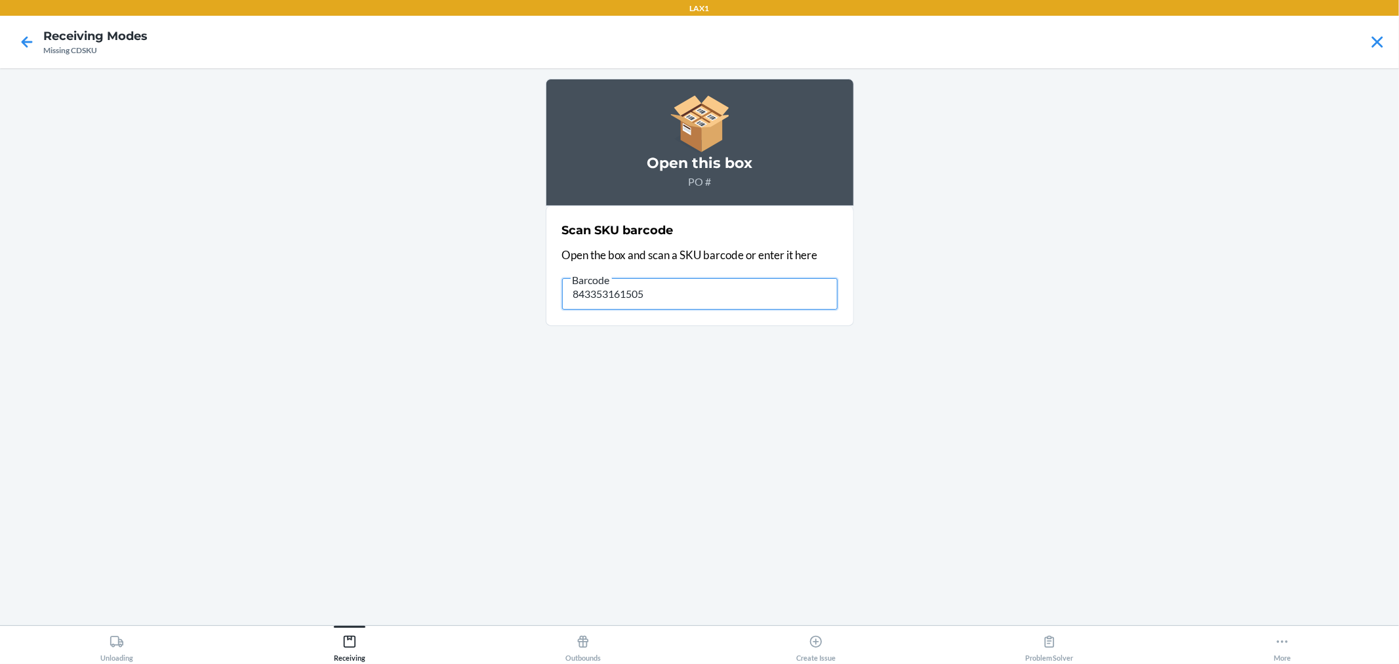
click at [660, 298] on input "843353161505" at bounding box center [700, 293] width 276 height 31
drag, startPoint x: 660, startPoint y: 298, endPoint x: 545, endPoint y: 298, distance: 115.5
click at [545, 298] on main "Open this box PO # Scan SKU barcode Open the box and scan a SKU barcode or ente…" at bounding box center [699, 346] width 1399 height 557
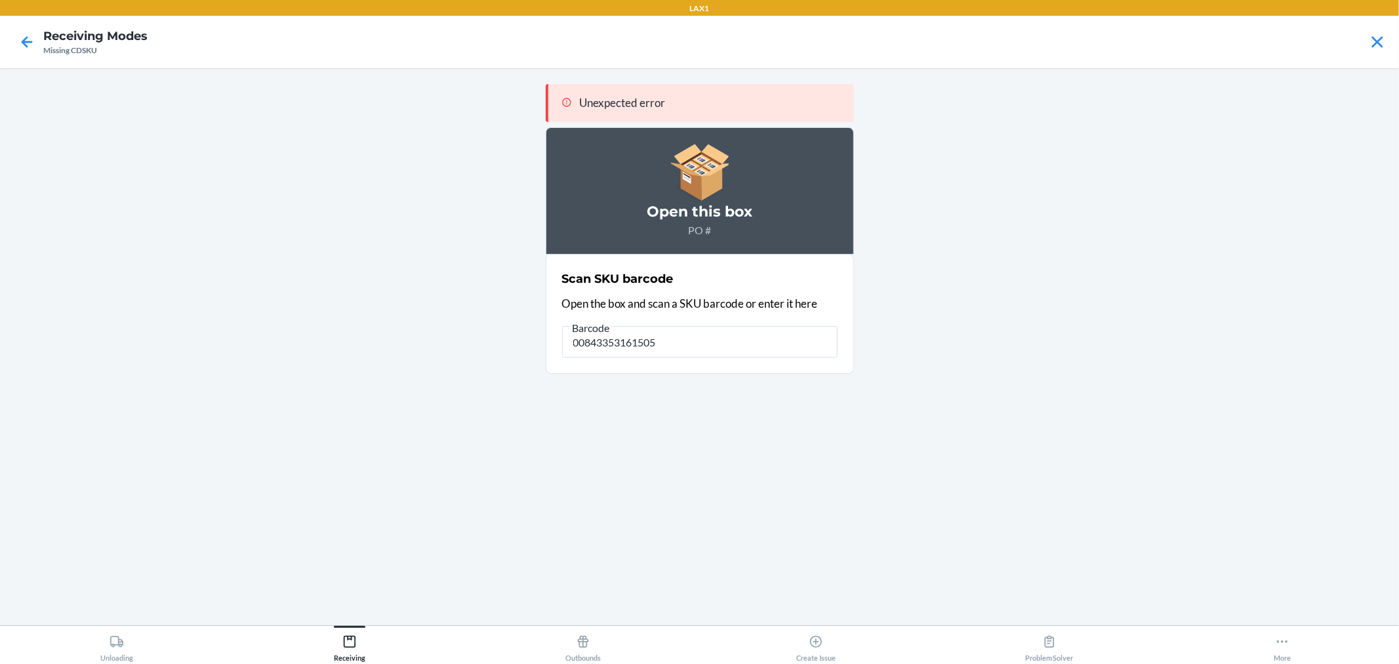
drag, startPoint x: 688, startPoint y: 344, endPoint x: 566, endPoint y: 260, distance: 148.5
click at [687, 344] on input "00843353161505" at bounding box center [700, 341] width 276 height 31
click at [20, 36] on icon at bounding box center [27, 42] width 22 height 22
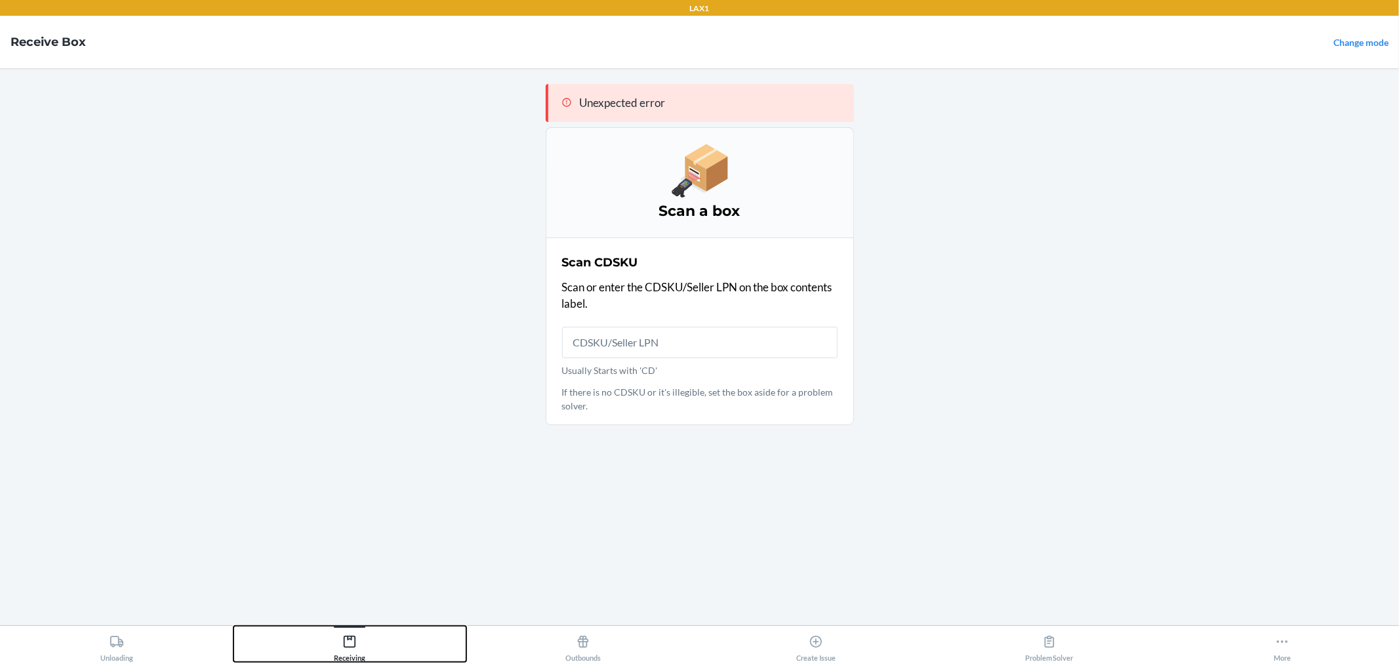
click at [371, 638] on button "Receiving" at bounding box center [351, 644] width 234 height 36
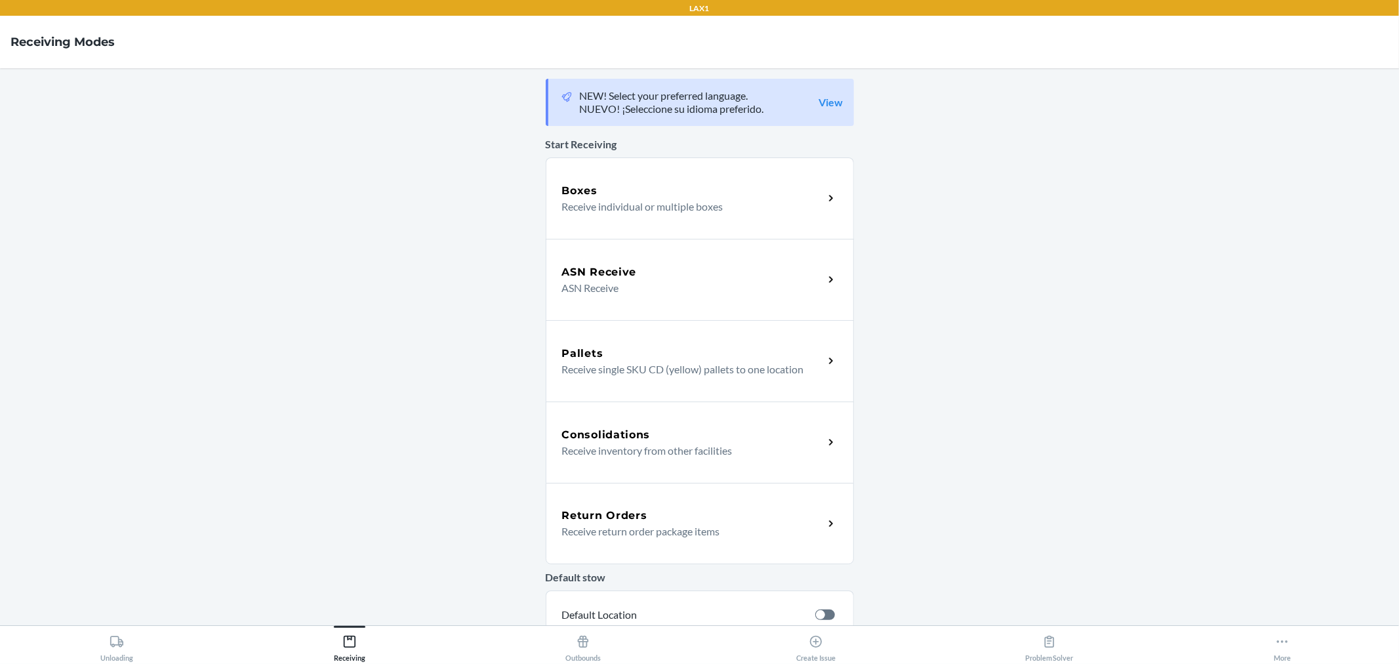
click at [617, 278] on h5 "ASN Receive" at bounding box center [599, 272] width 75 height 16
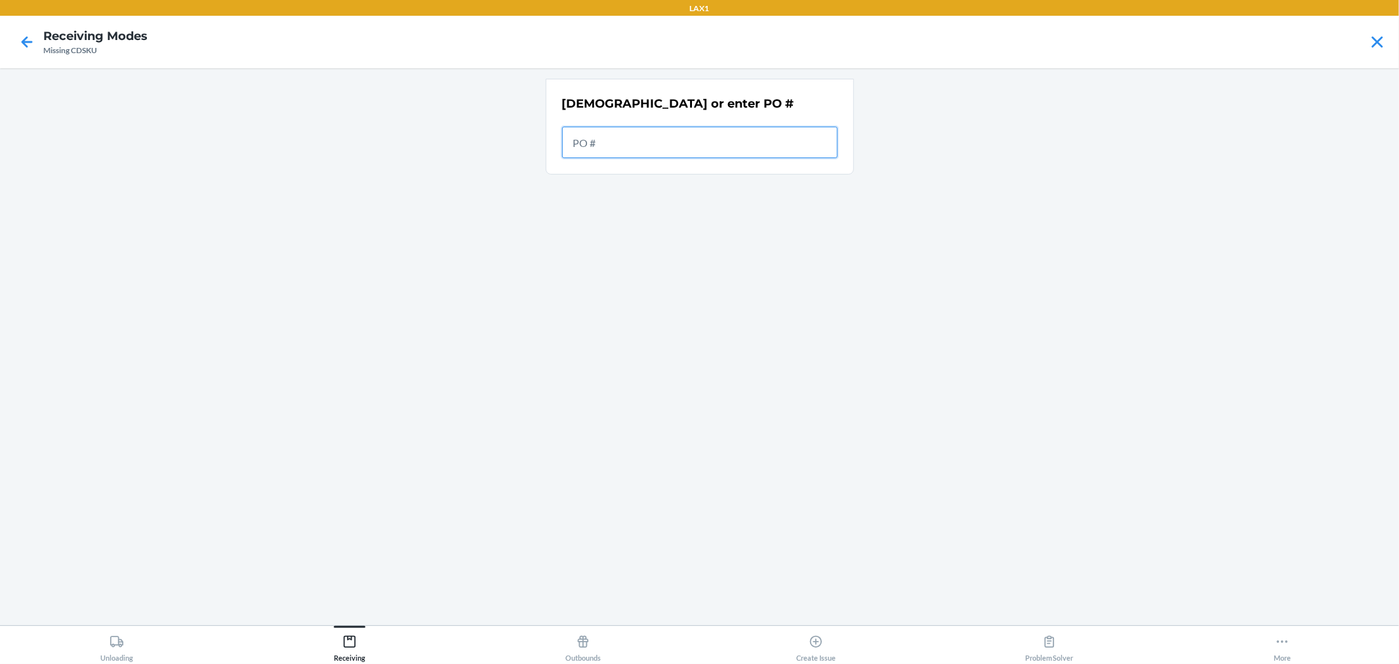
click at [647, 129] on input "text" at bounding box center [700, 142] width 276 height 31
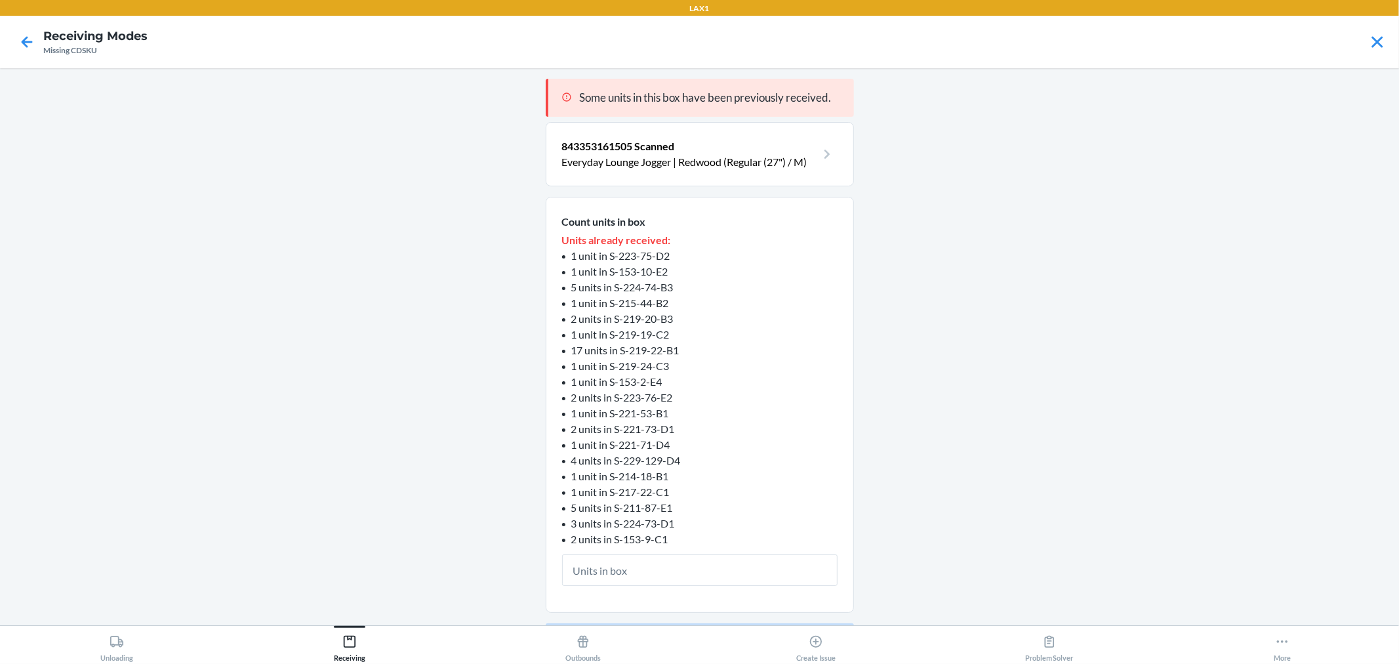
type input "1"
click button "Continue" at bounding box center [700, 638] width 308 height 31
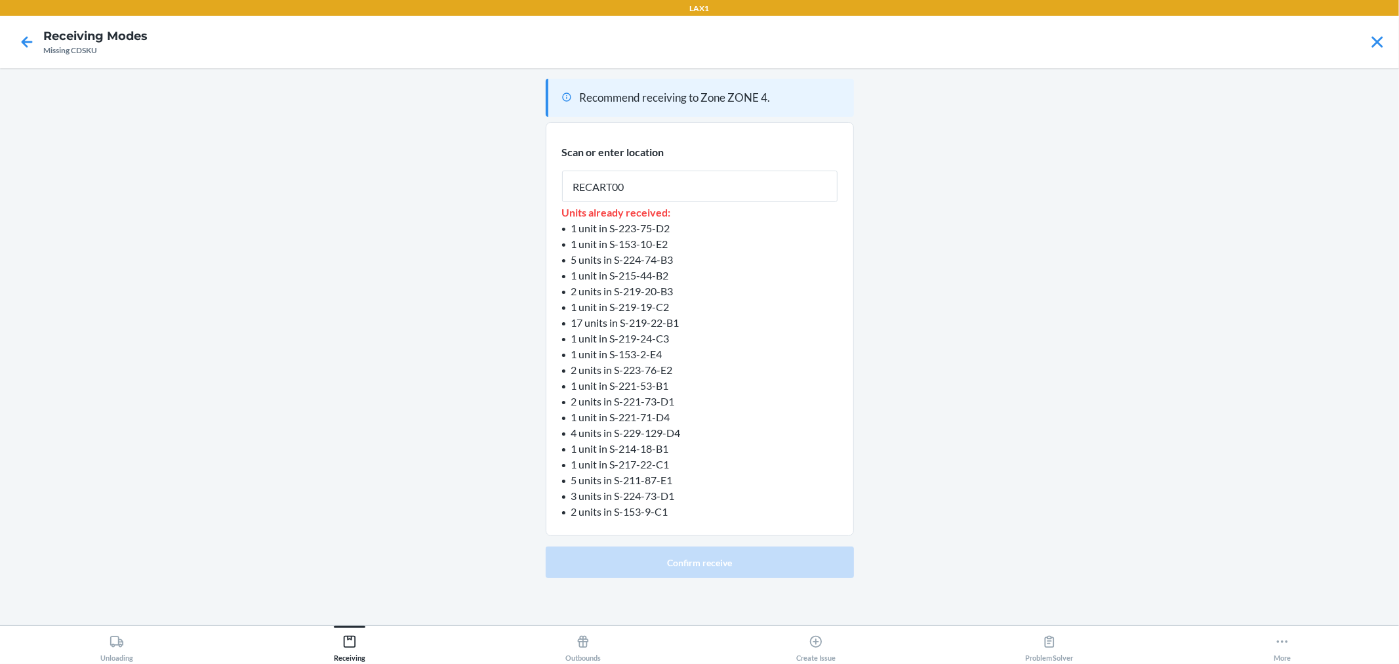
type input "RECART004"
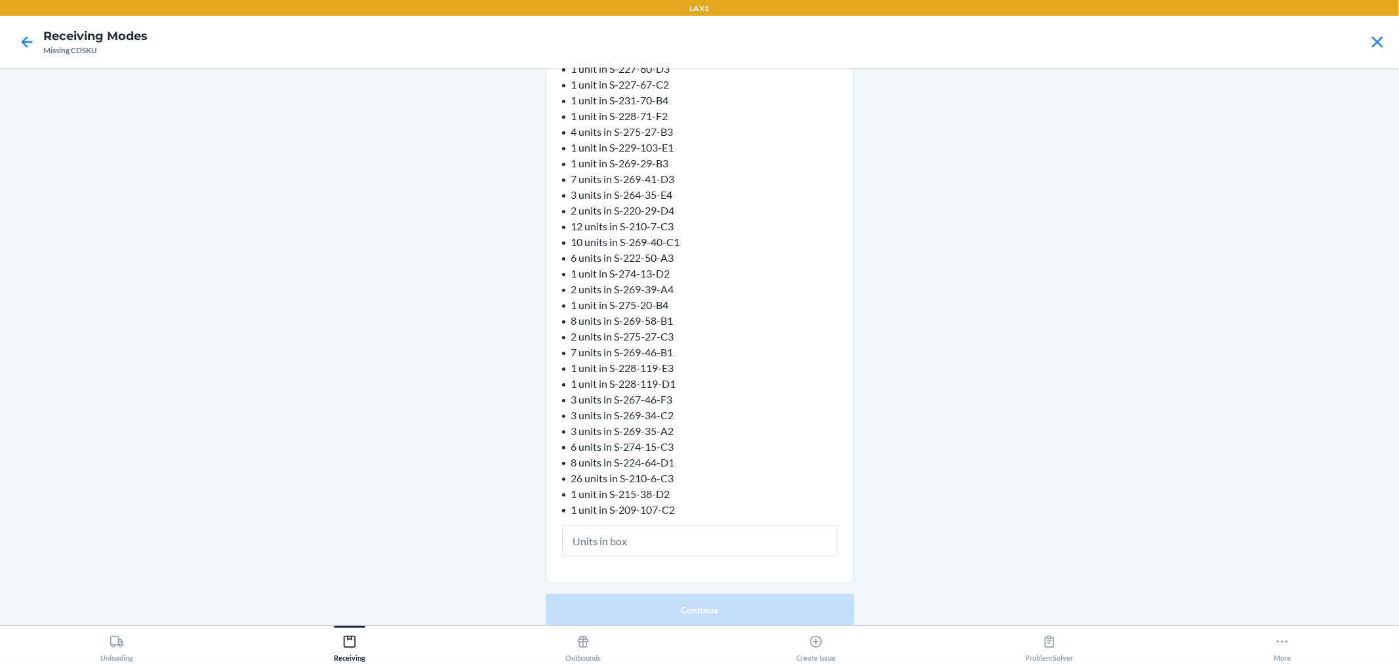
type input "1"
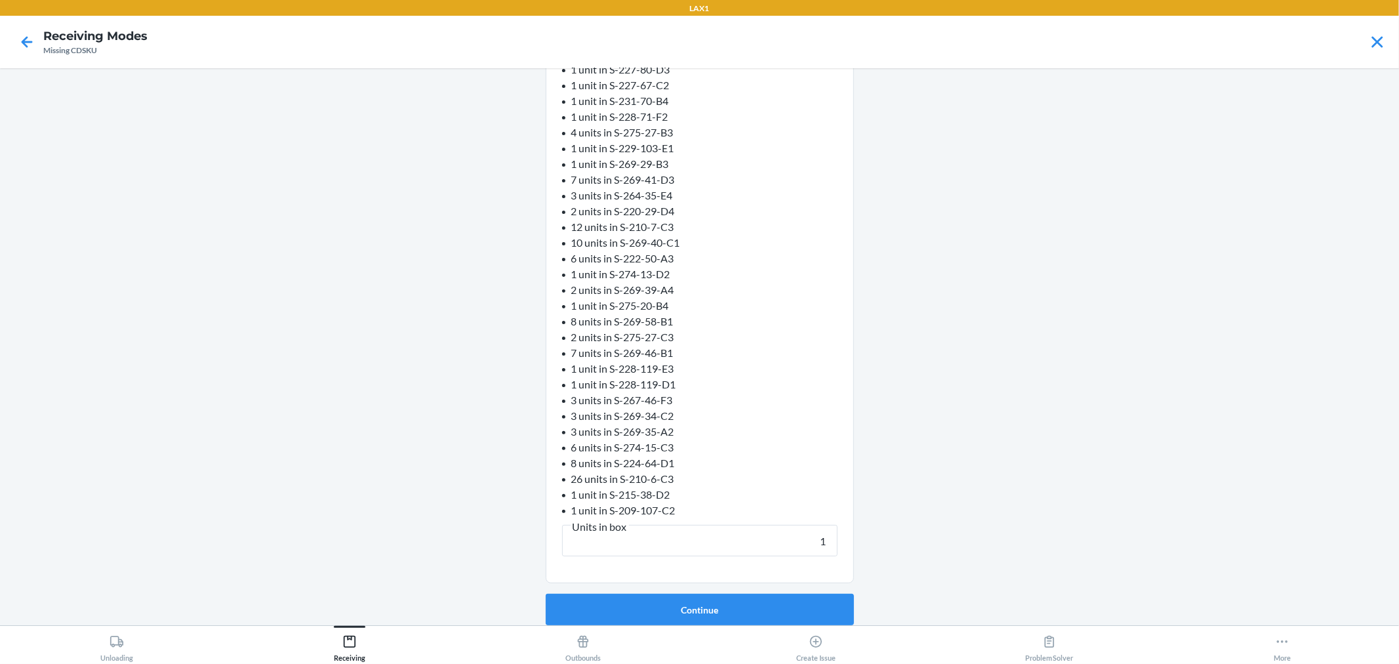
click button "Continue" at bounding box center [700, 609] width 308 height 31
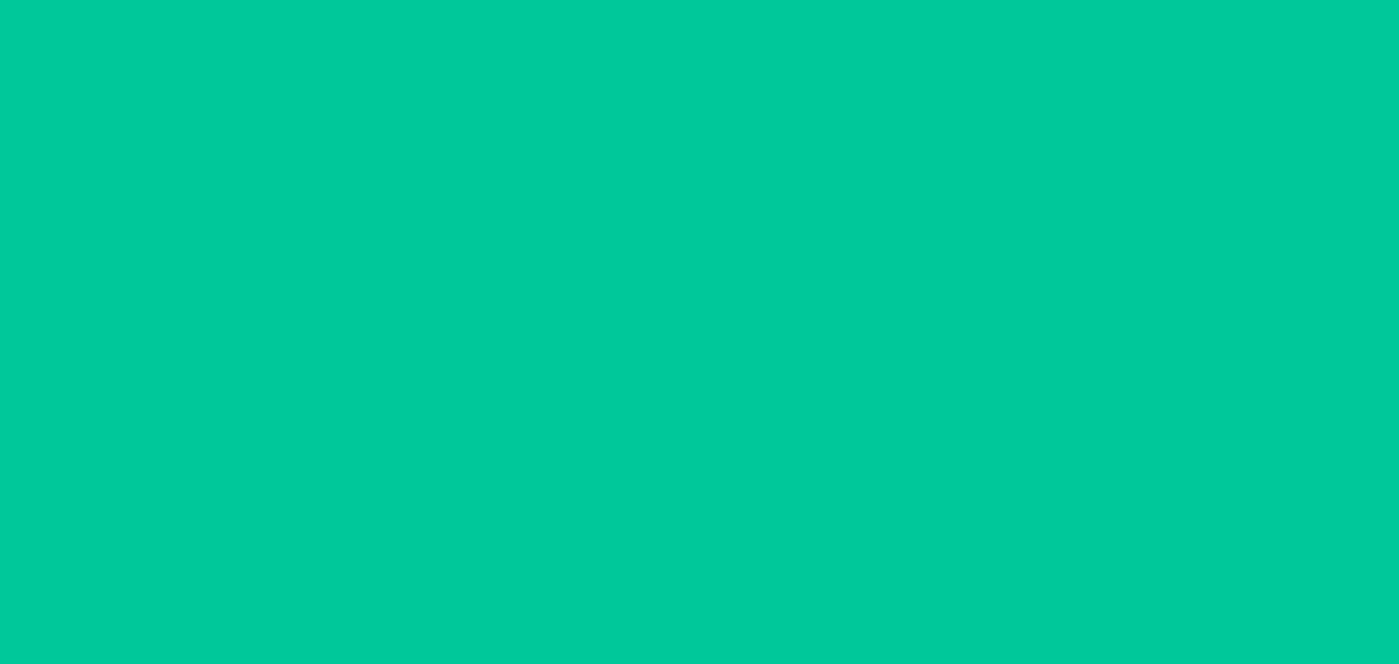
scroll to position [102, 0]
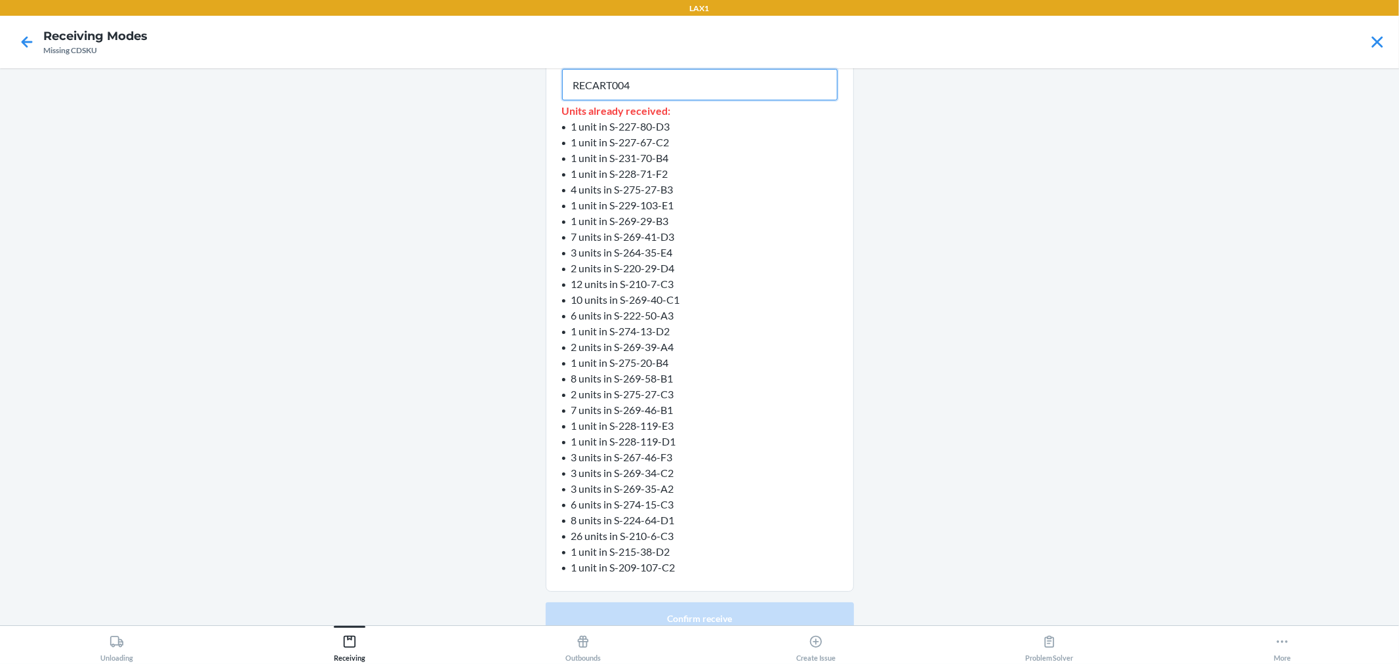
type input "RECART004"
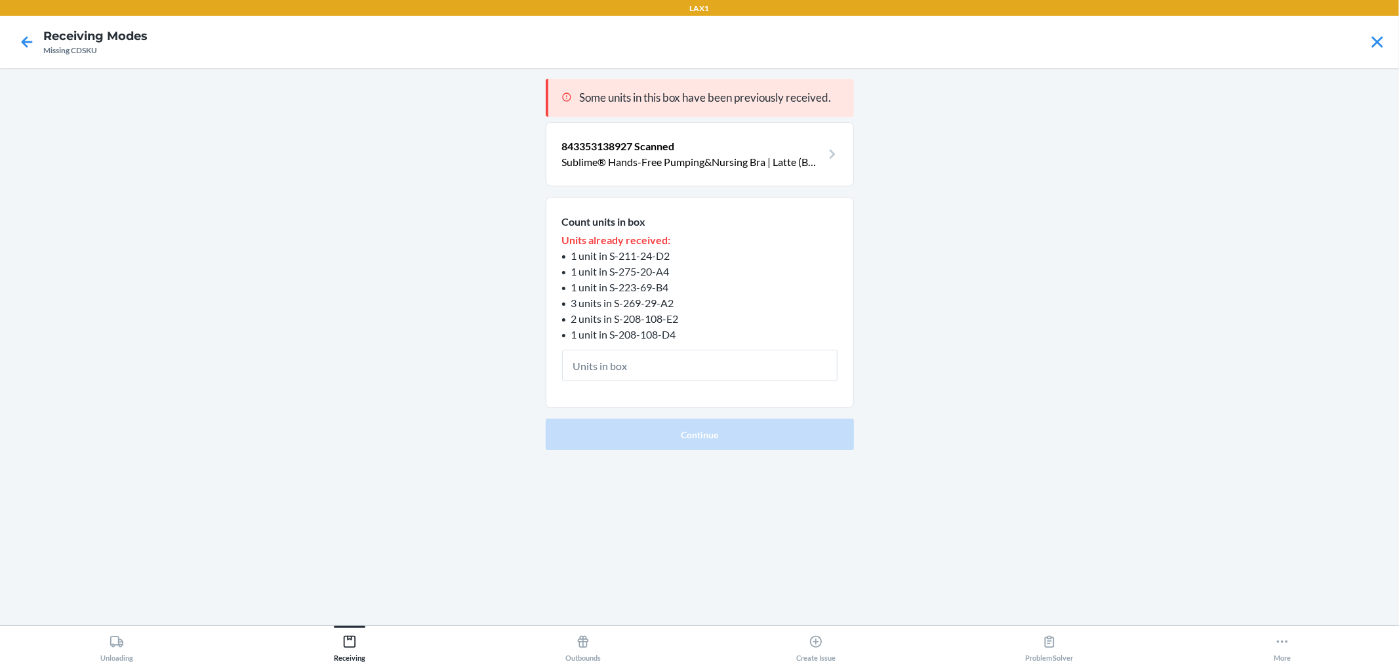
type input "1"
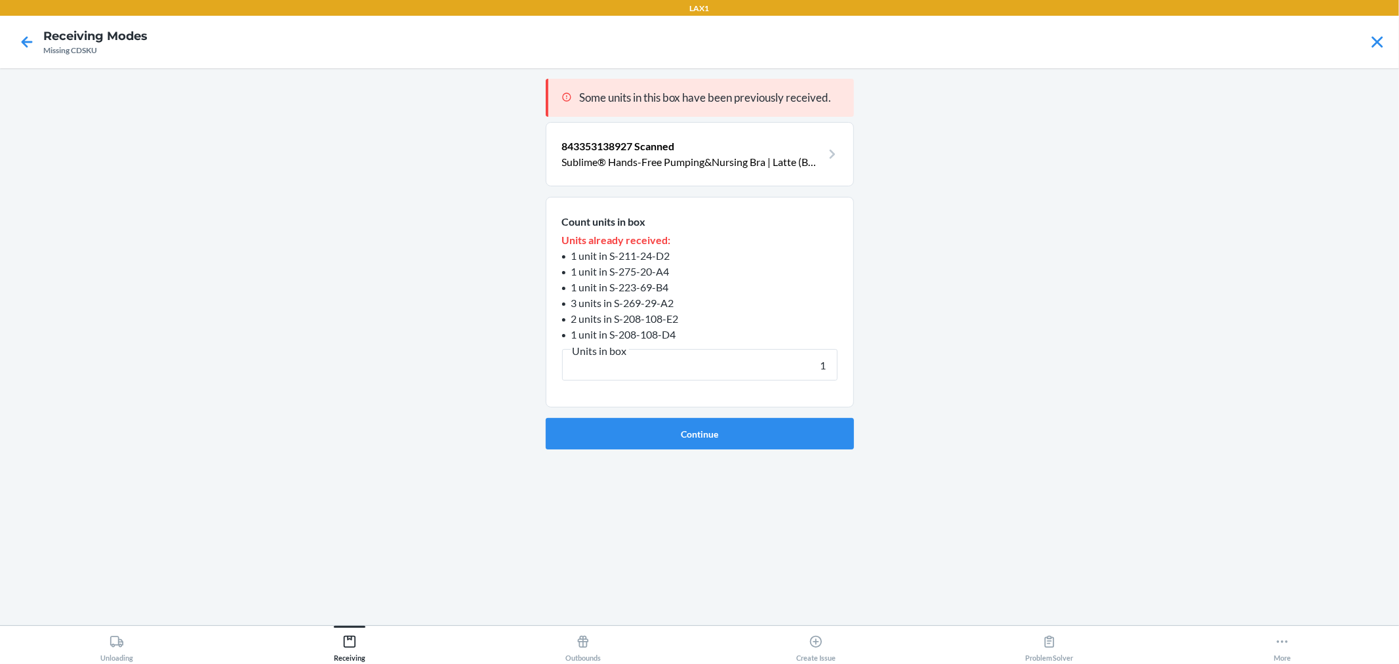
click button "Continue" at bounding box center [700, 433] width 308 height 31
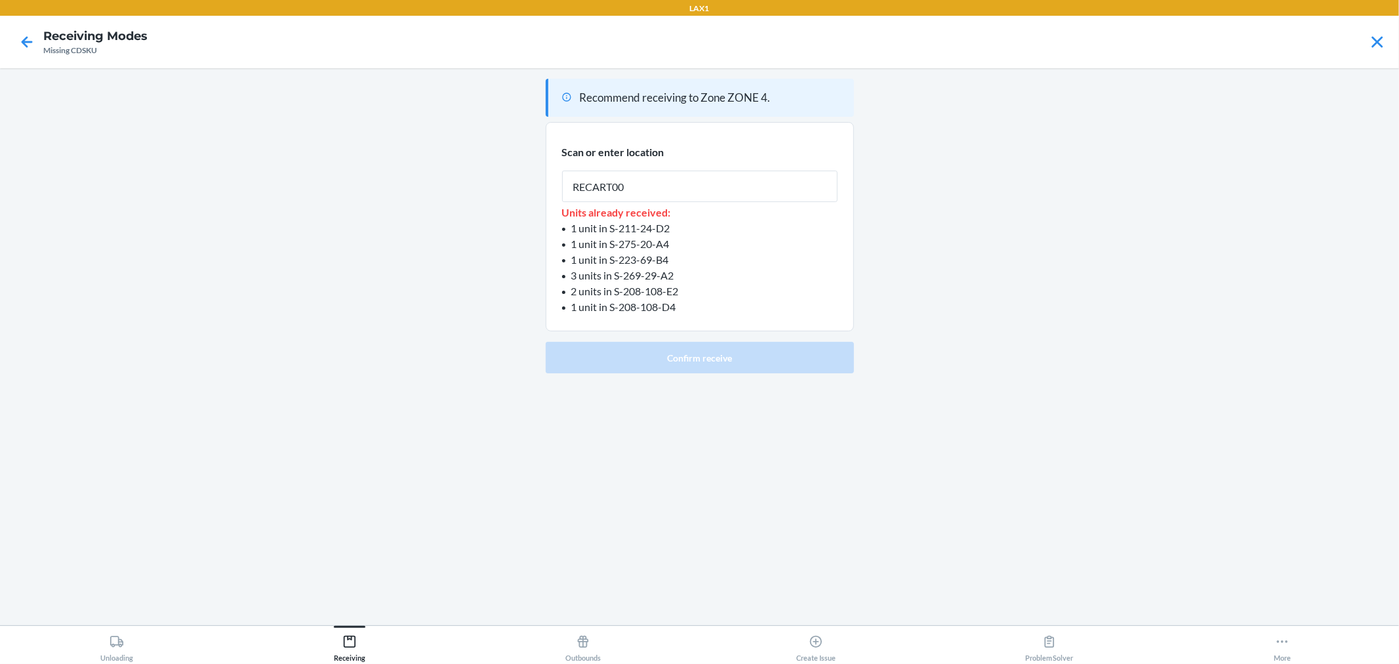
type input "RECART004"
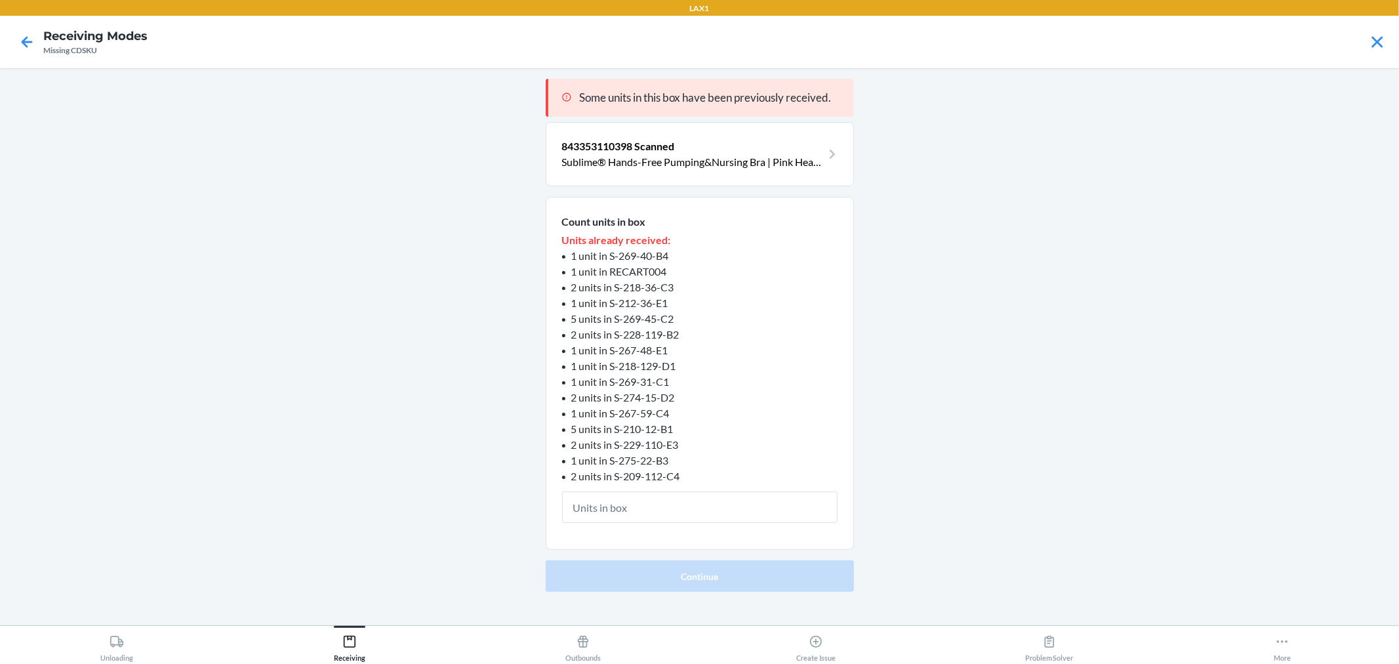
type input "1"
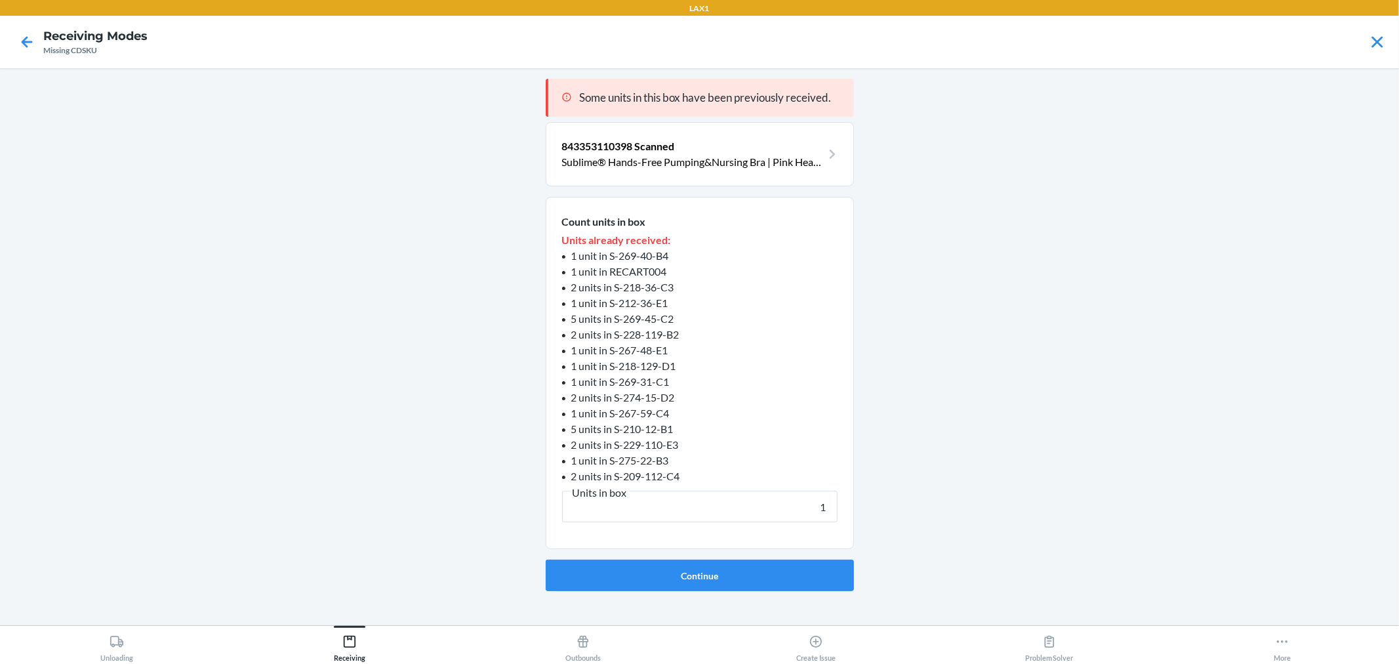
click button "Continue" at bounding box center [700, 575] width 308 height 31
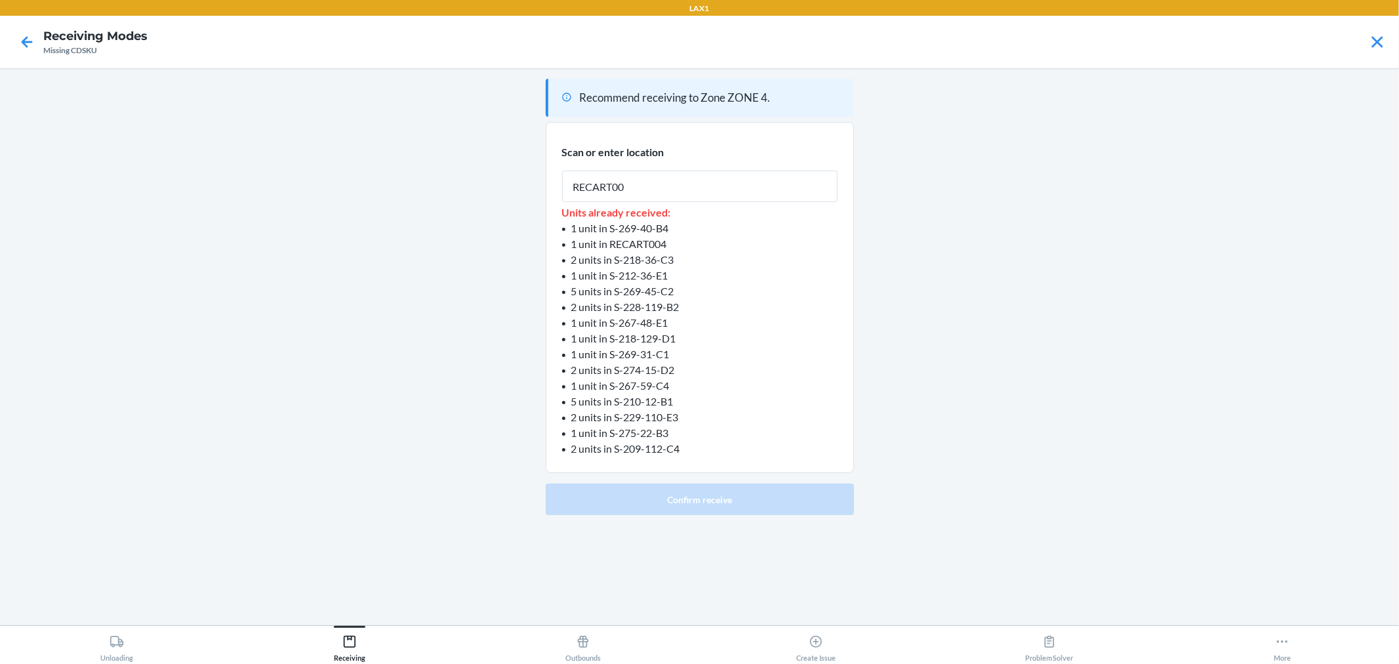
type input "RECART004"
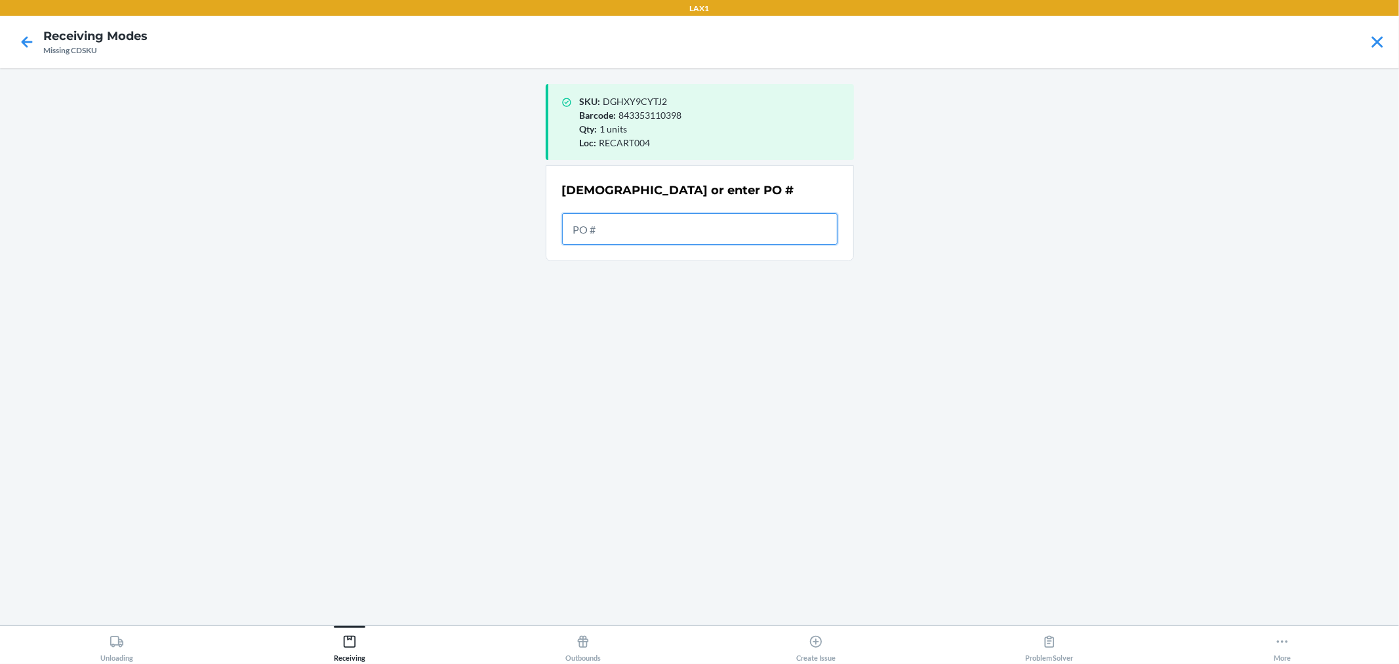
click at [664, 223] on input "text" at bounding box center [700, 228] width 276 height 31
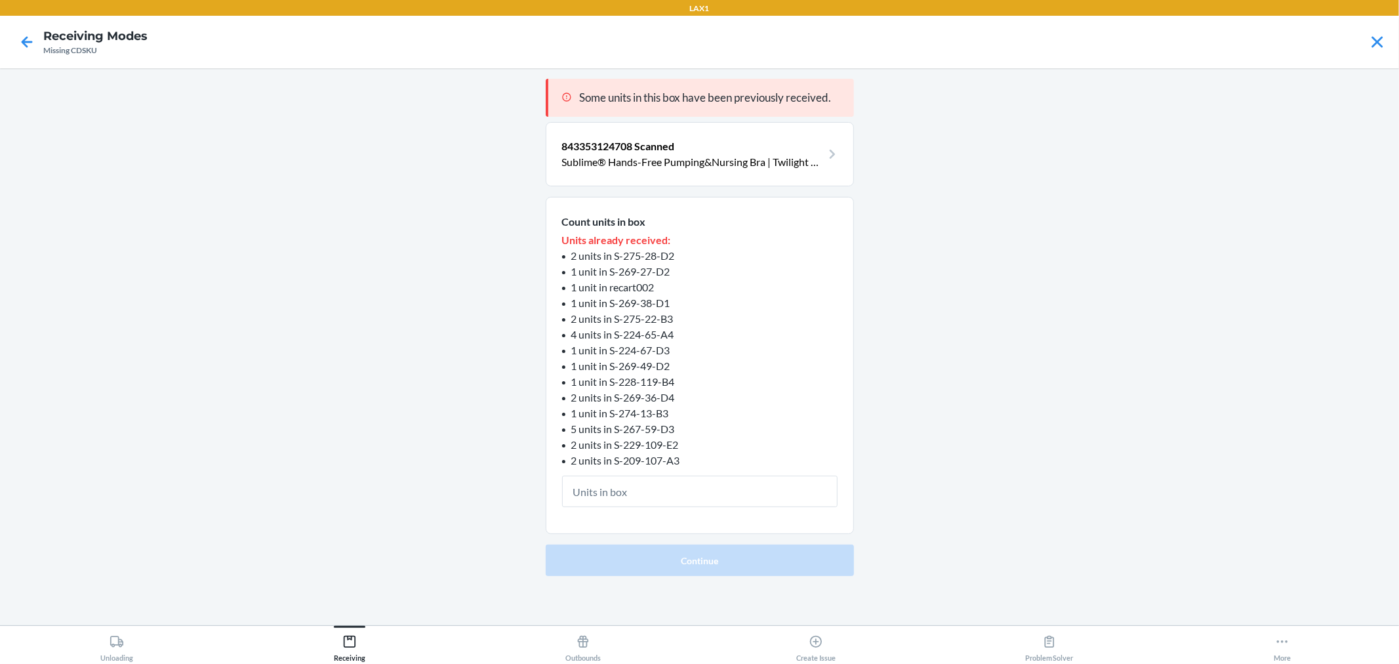
type input "1"
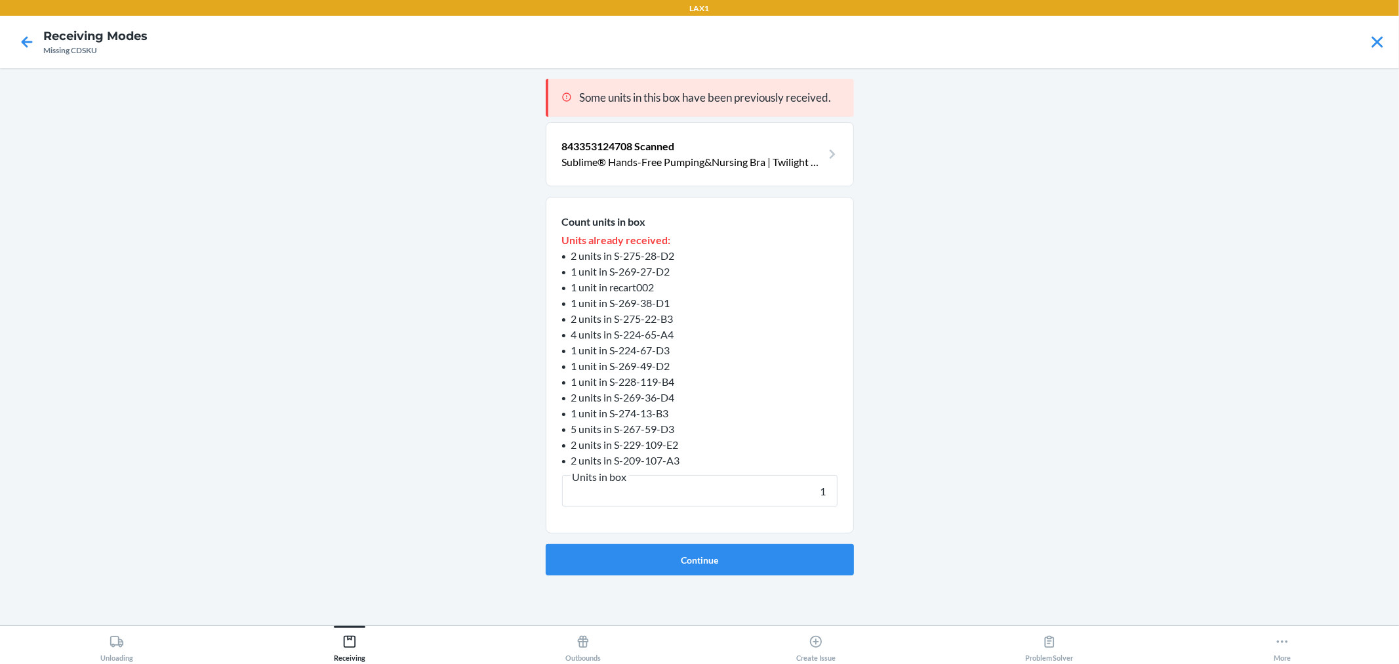
click button "Continue" at bounding box center [700, 559] width 308 height 31
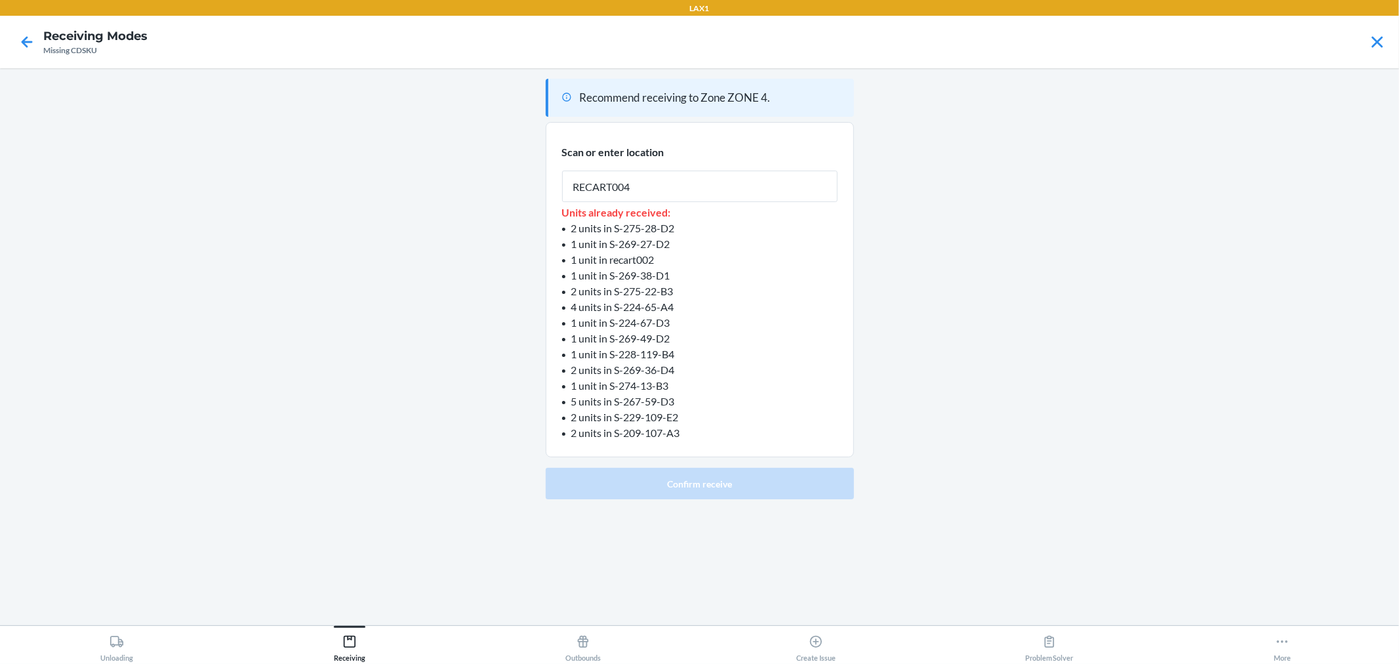
type input "RECART004"
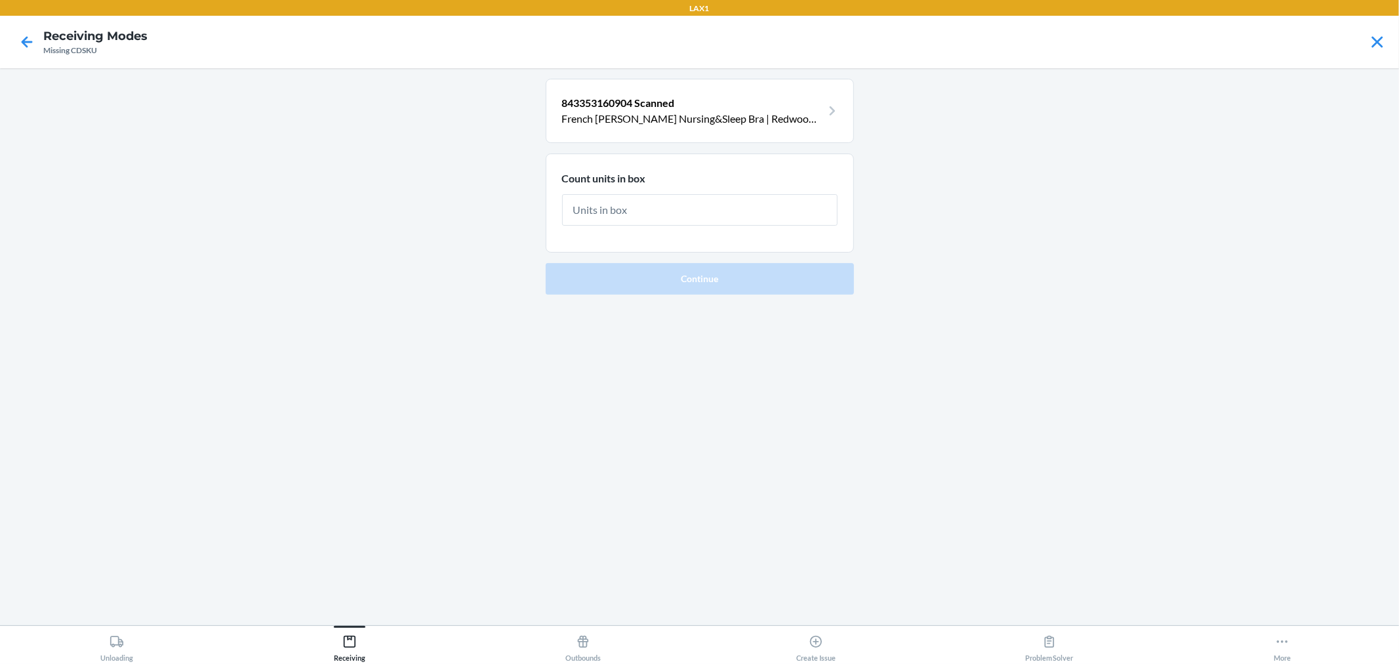
type input "2"
click button "Continue" at bounding box center [700, 278] width 308 height 31
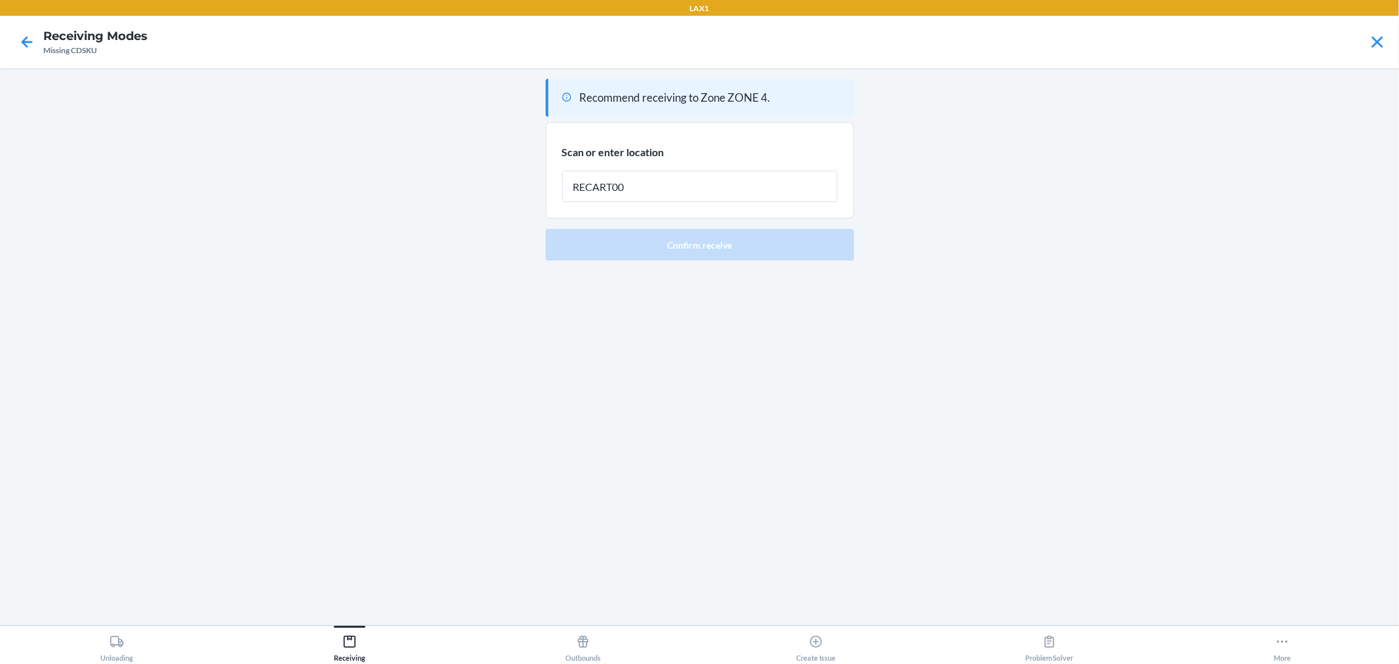
type input "RECART002"
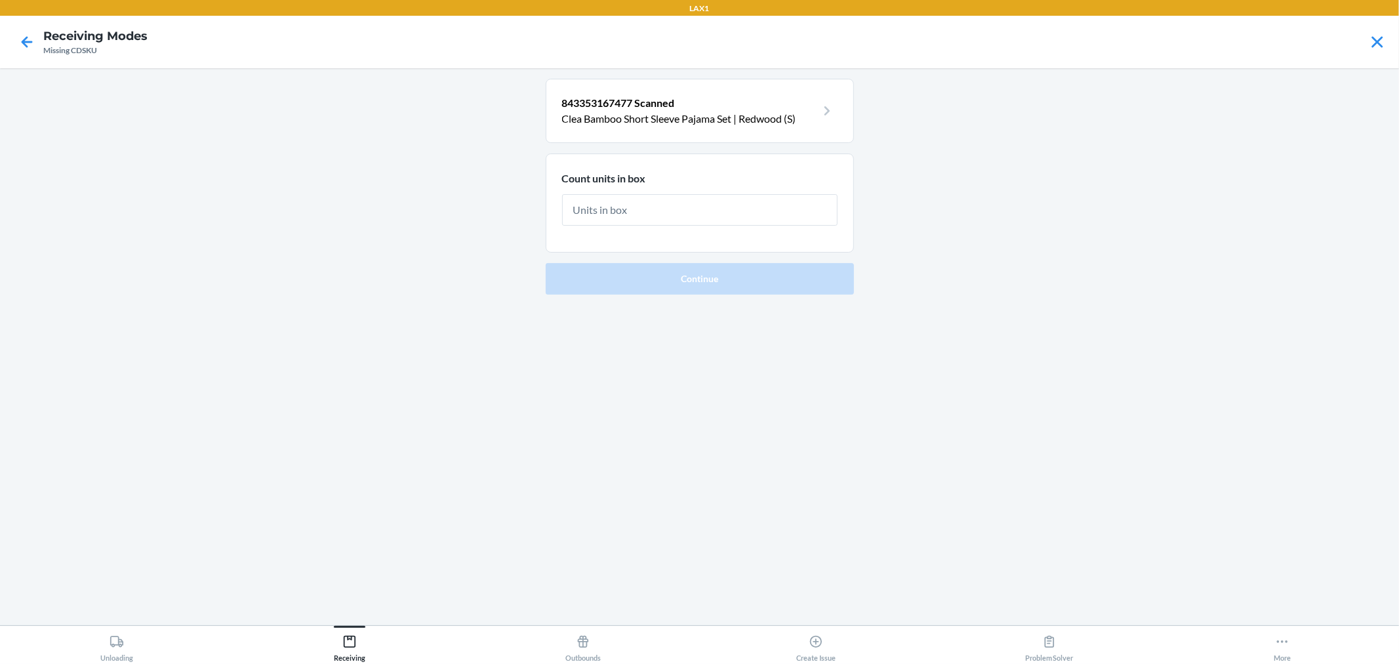
type input "1"
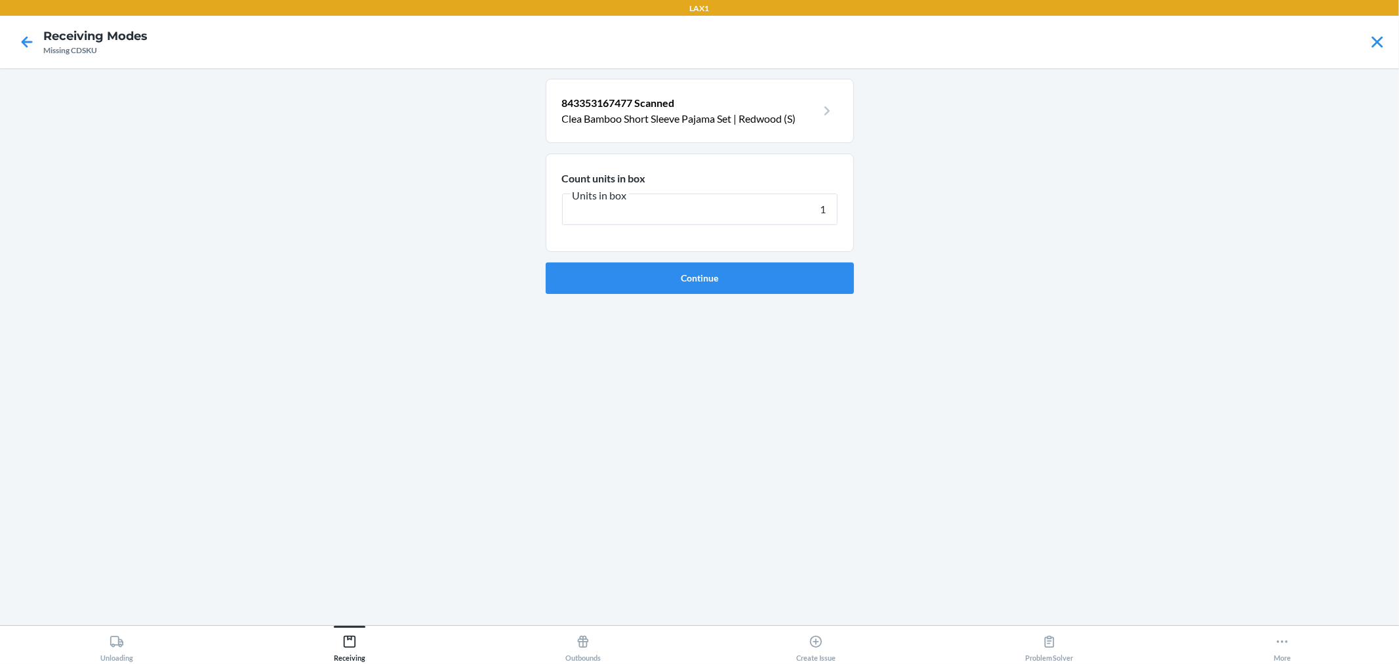
click button "Continue" at bounding box center [700, 277] width 308 height 31
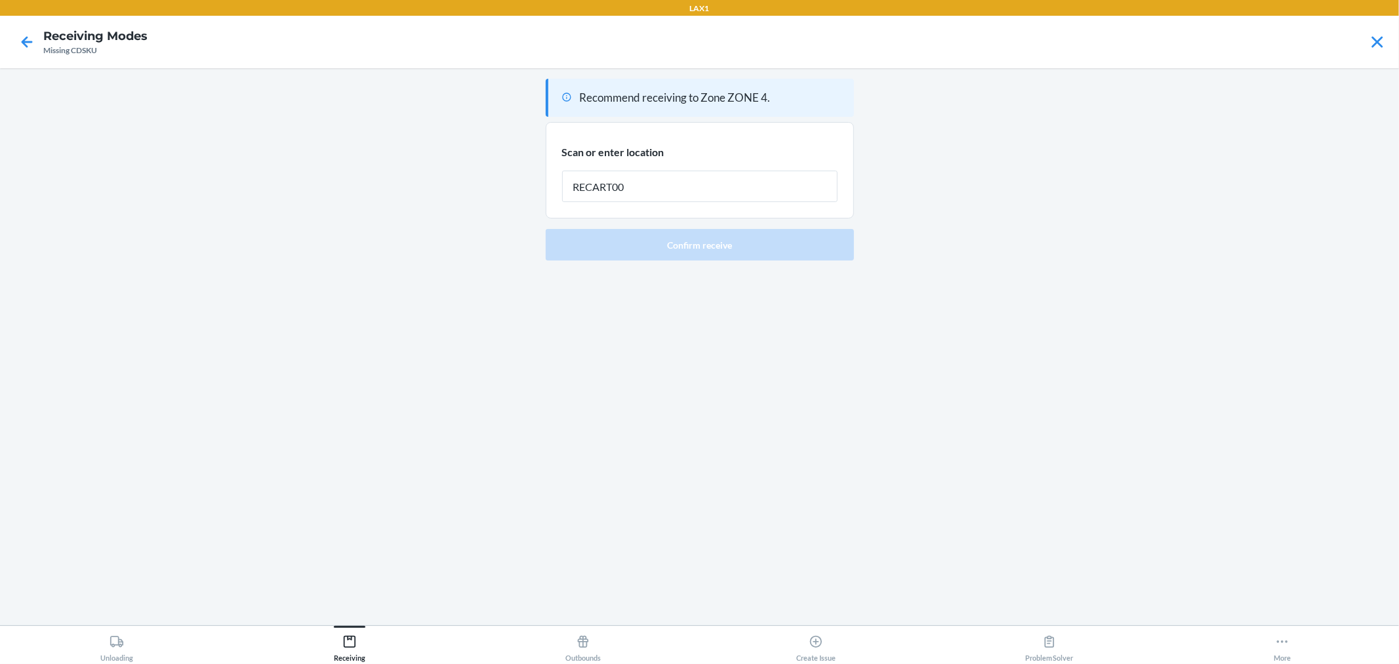
type input "RECART004"
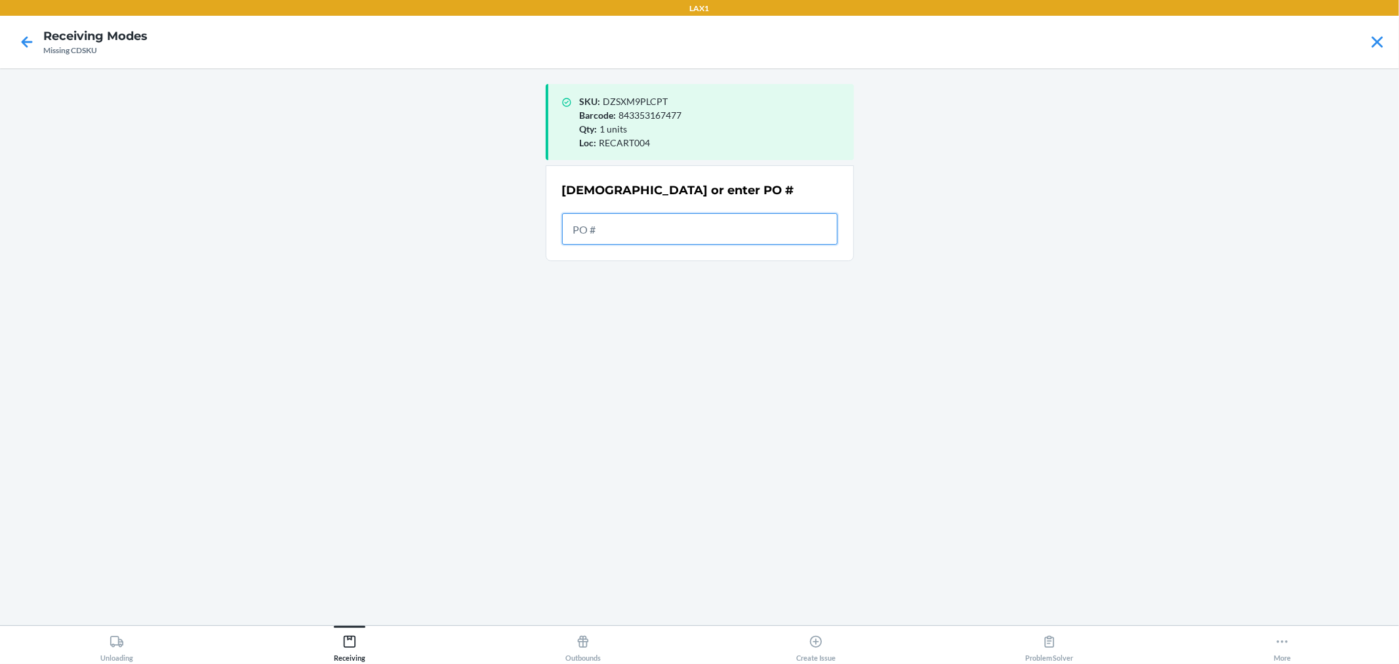
click at [665, 232] on input "text" at bounding box center [700, 228] width 276 height 31
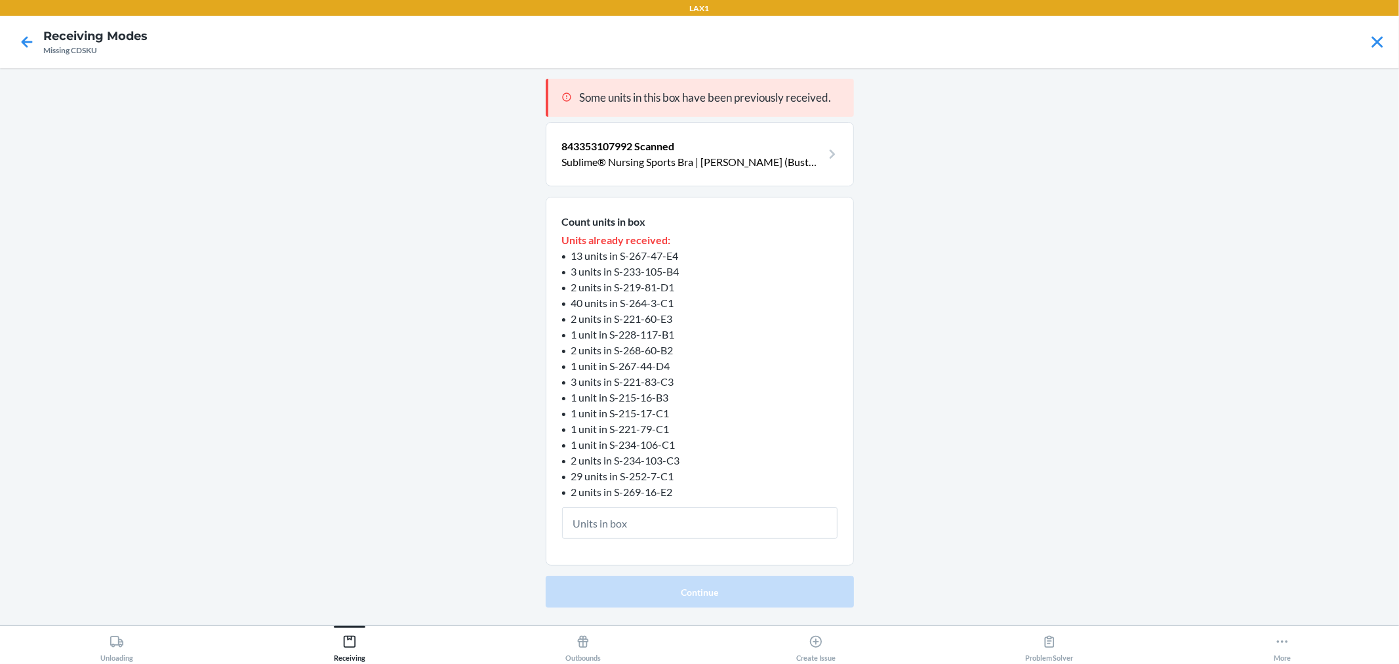
type input "1"
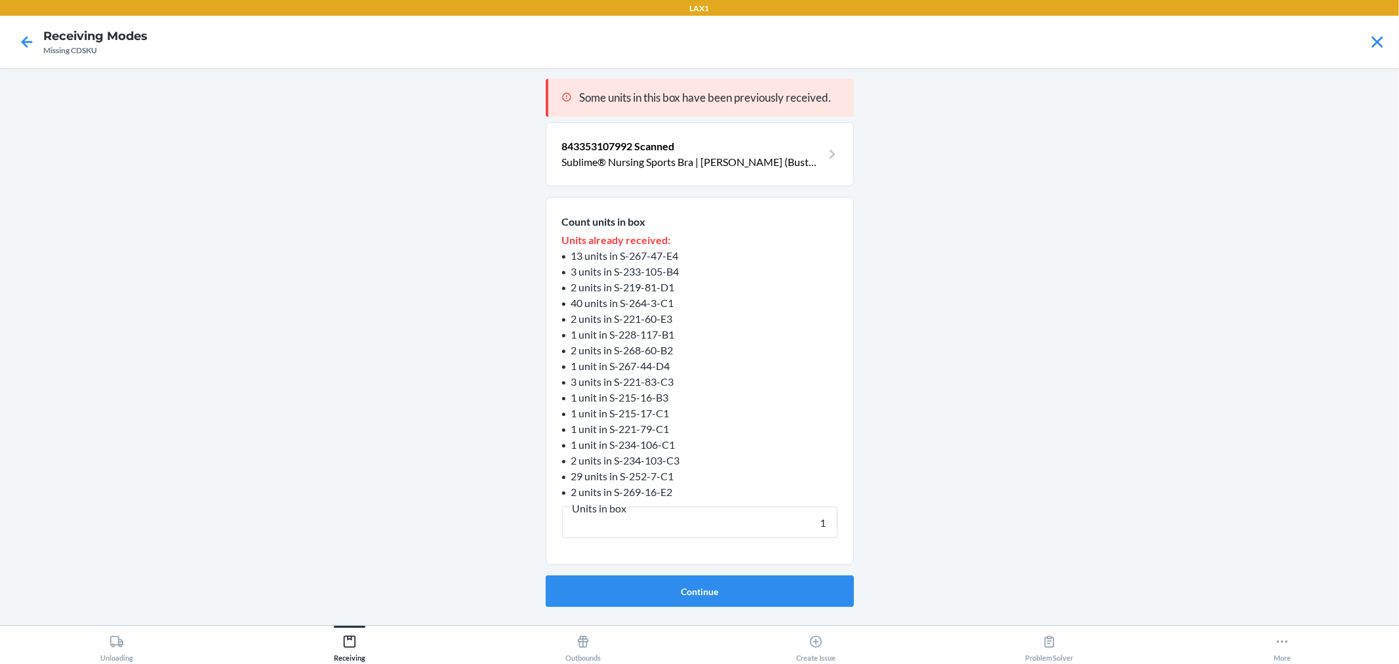
click button "Continue" at bounding box center [700, 590] width 308 height 31
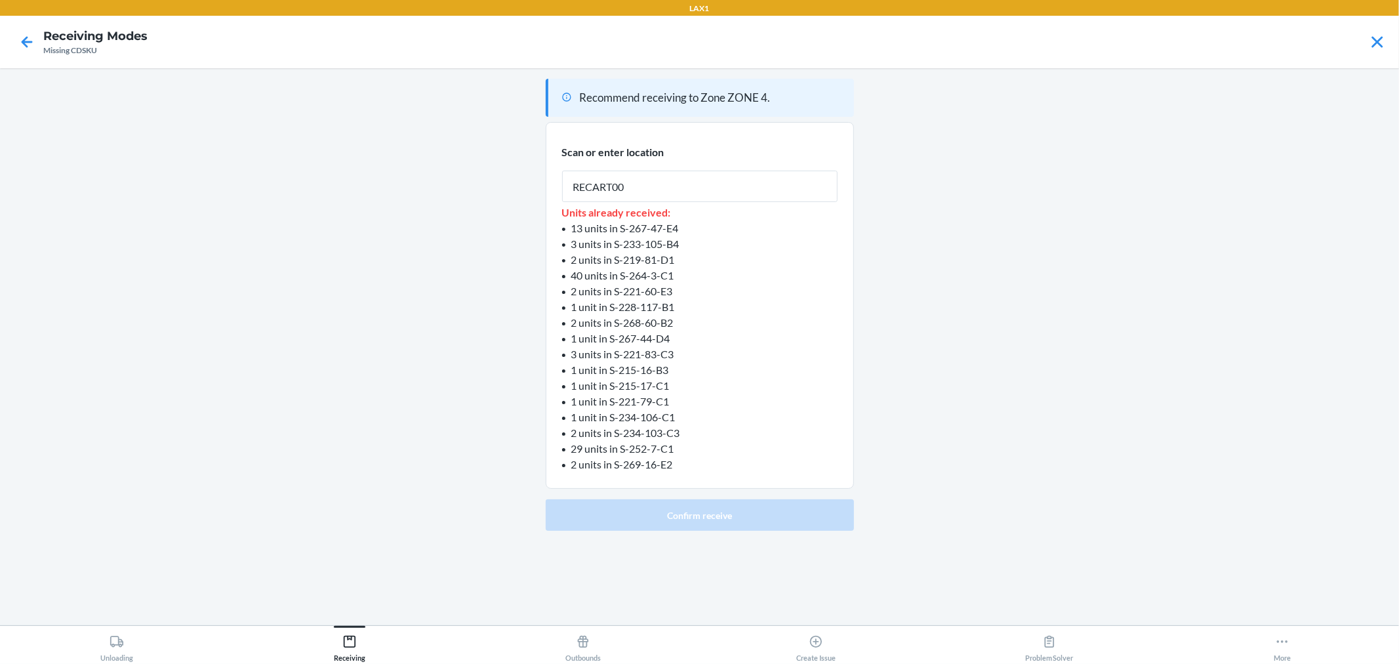
type input "RECART004"
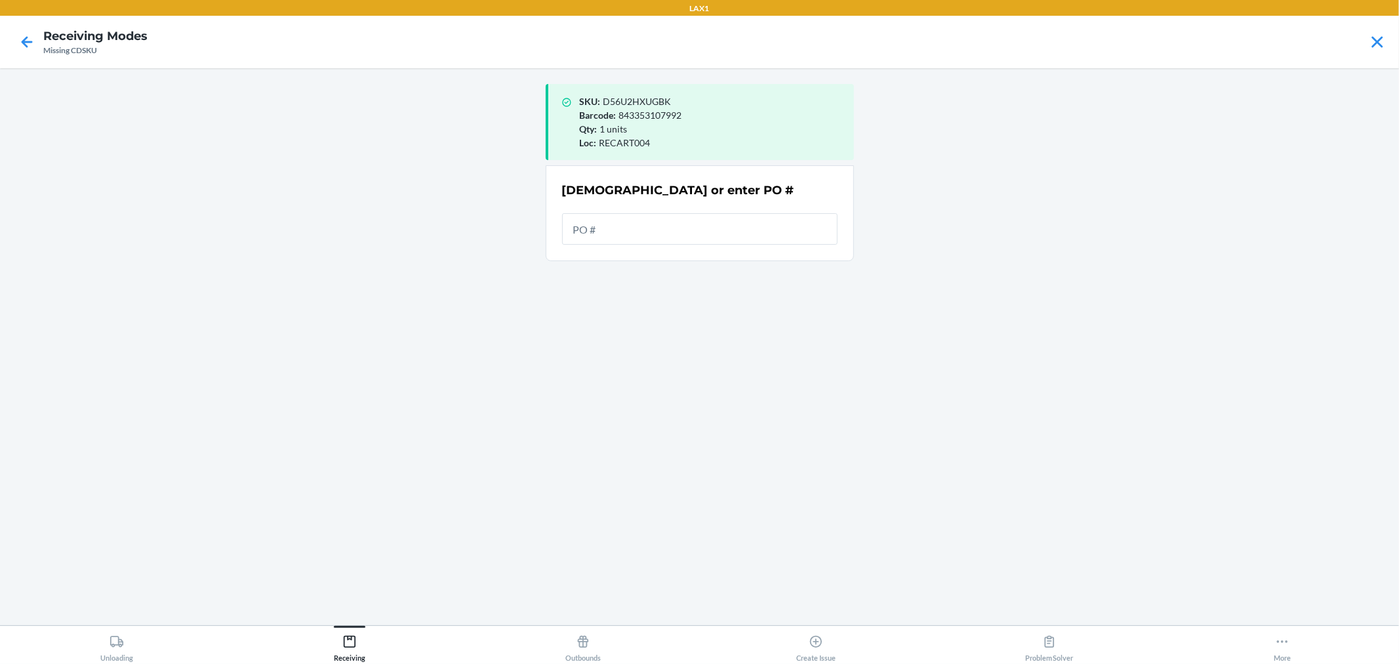
click at [677, 256] on section "Scan or enter PO #" at bounding box center [700, 213] width 308 height 96
click at [674, 234] on input "text" at bounding box center [700, 228] width 276 height 31
click at [660, 227] on input "text" at bounding box center [700, 228] width 276 height 31
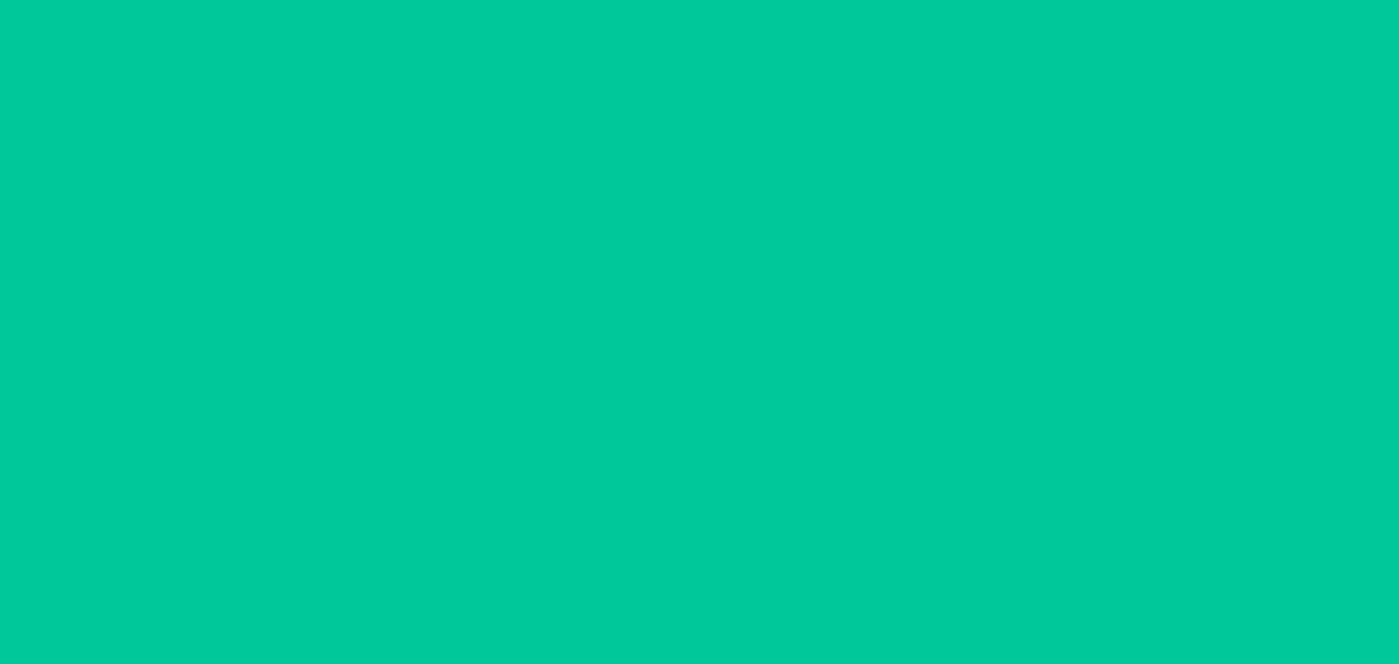
type input "1"
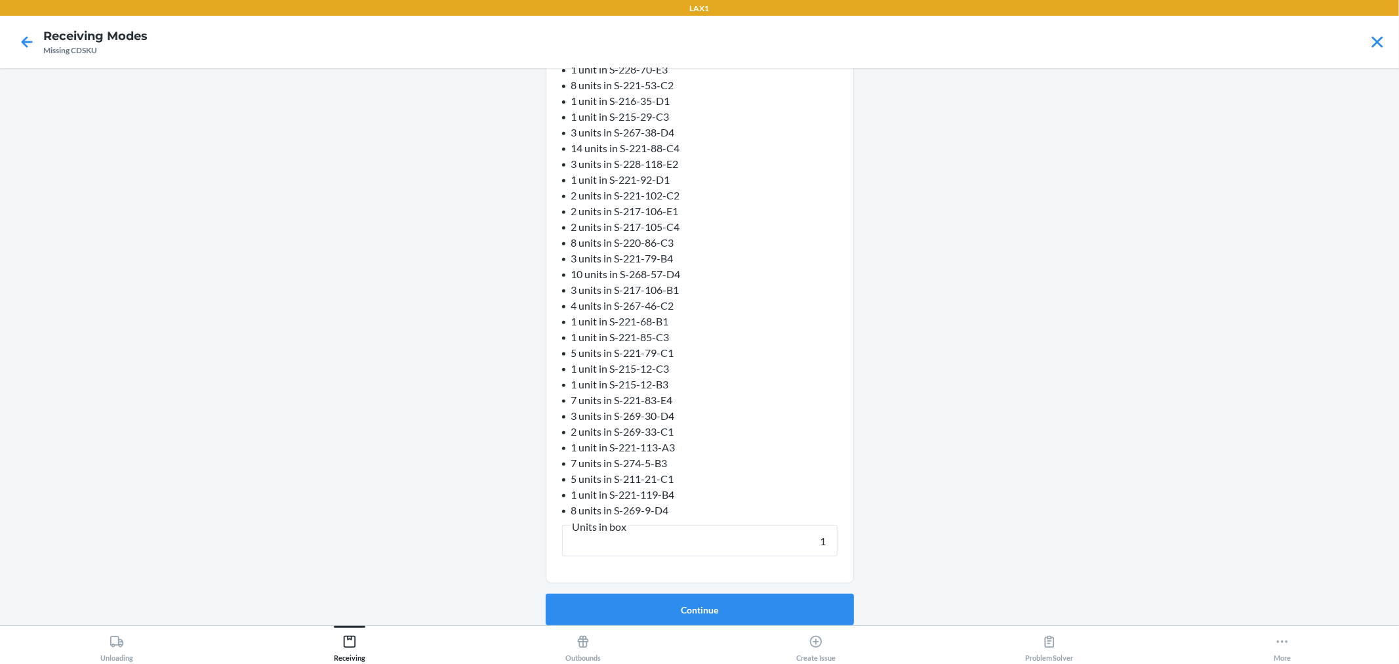
scroll to position [486, 0]
click button "Continue" at bounding box center [700, 609] width 308 height 31
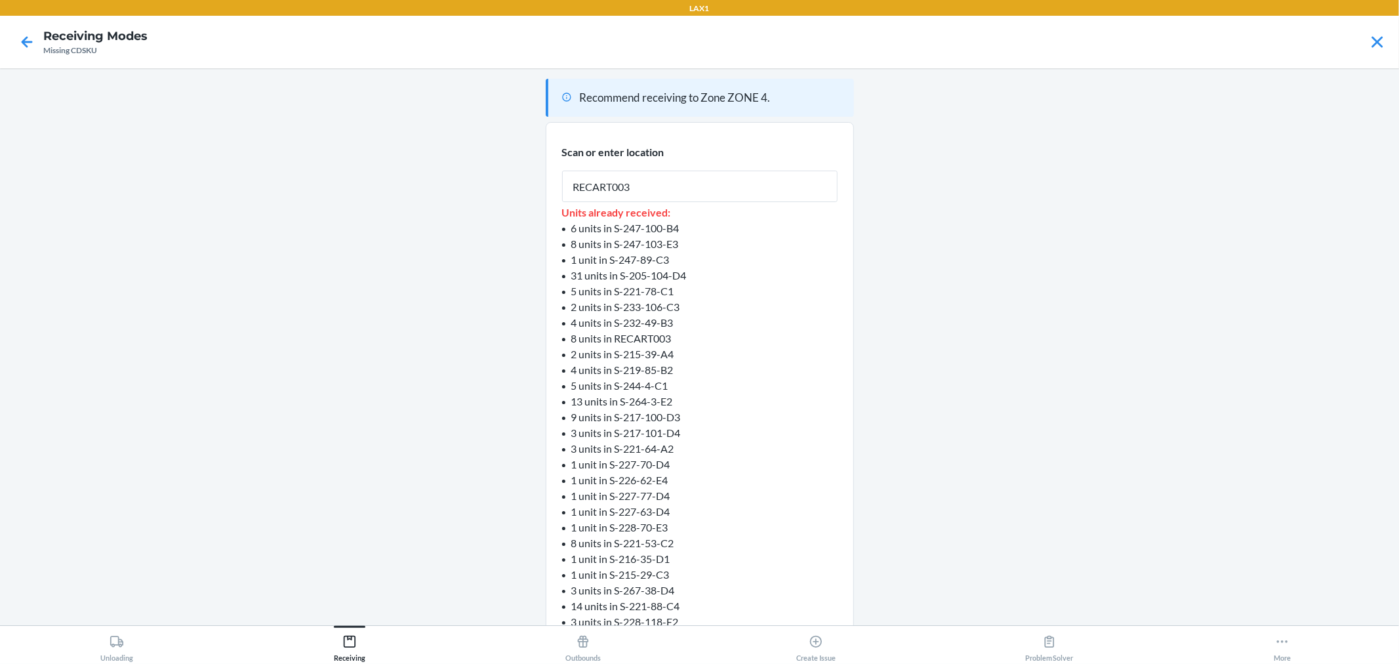
type input "RECART003"
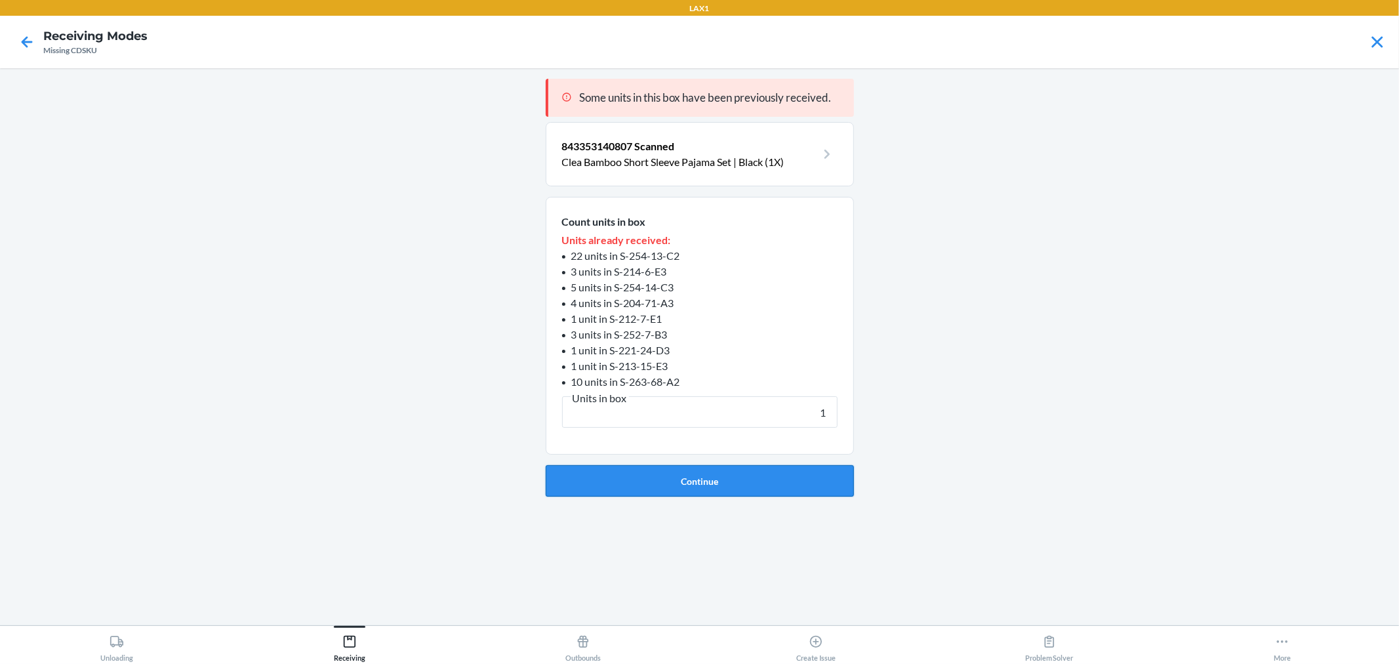
type input "1"
click at [756, 474] on button "Continue" at bounding box center [700, 480] width 308 height 31
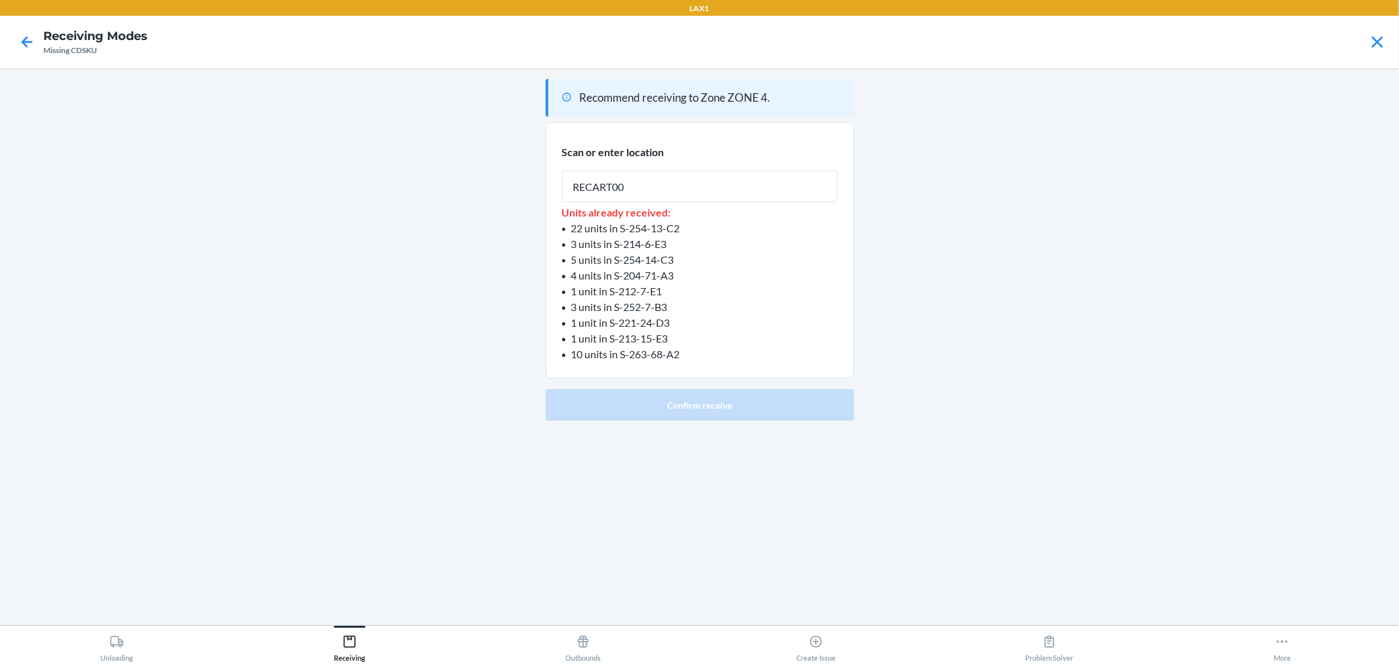
type input "RECART004"
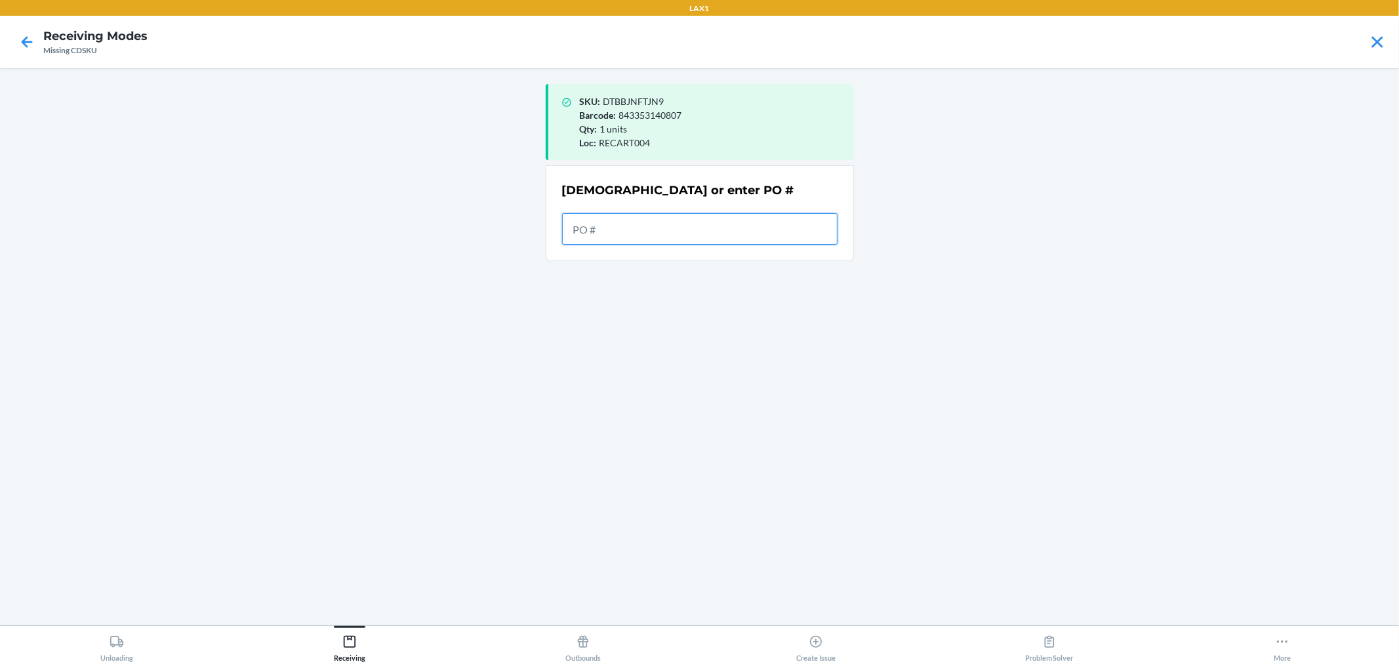
click at [621, 232] on input "text" at bounding box center [700, 228] width 276 height 31
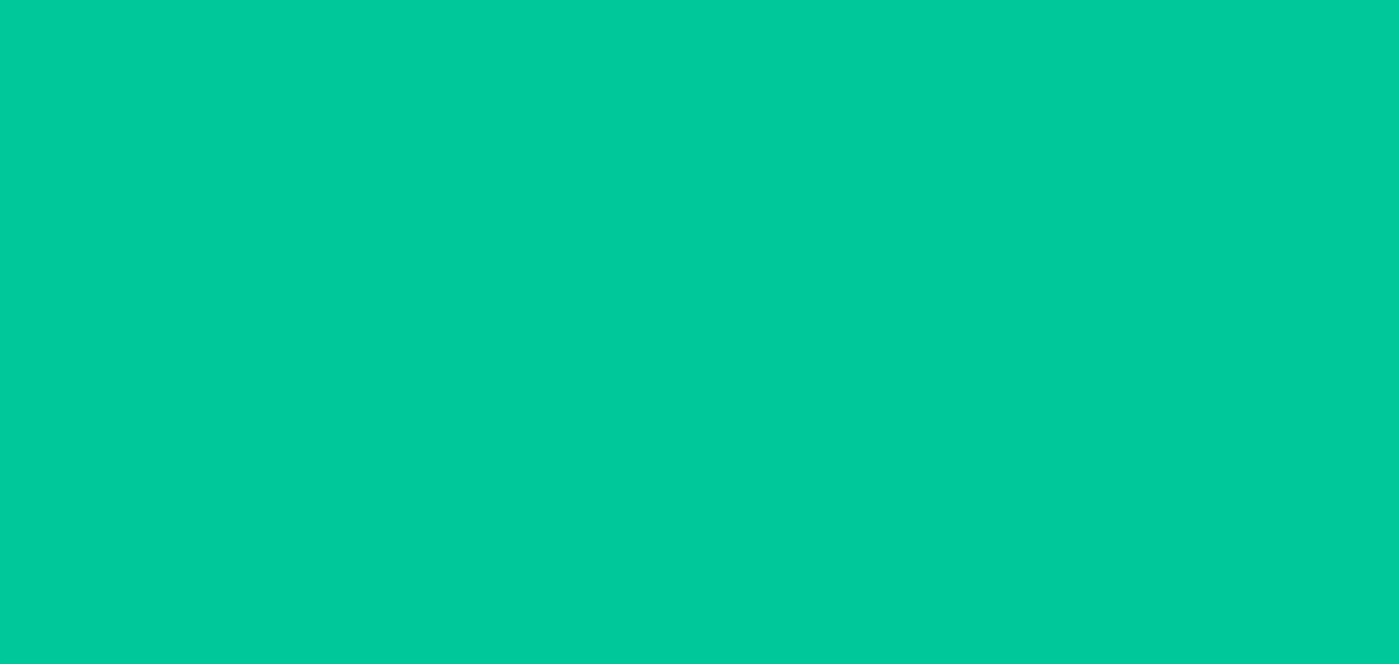
scroll to position [361, 0]
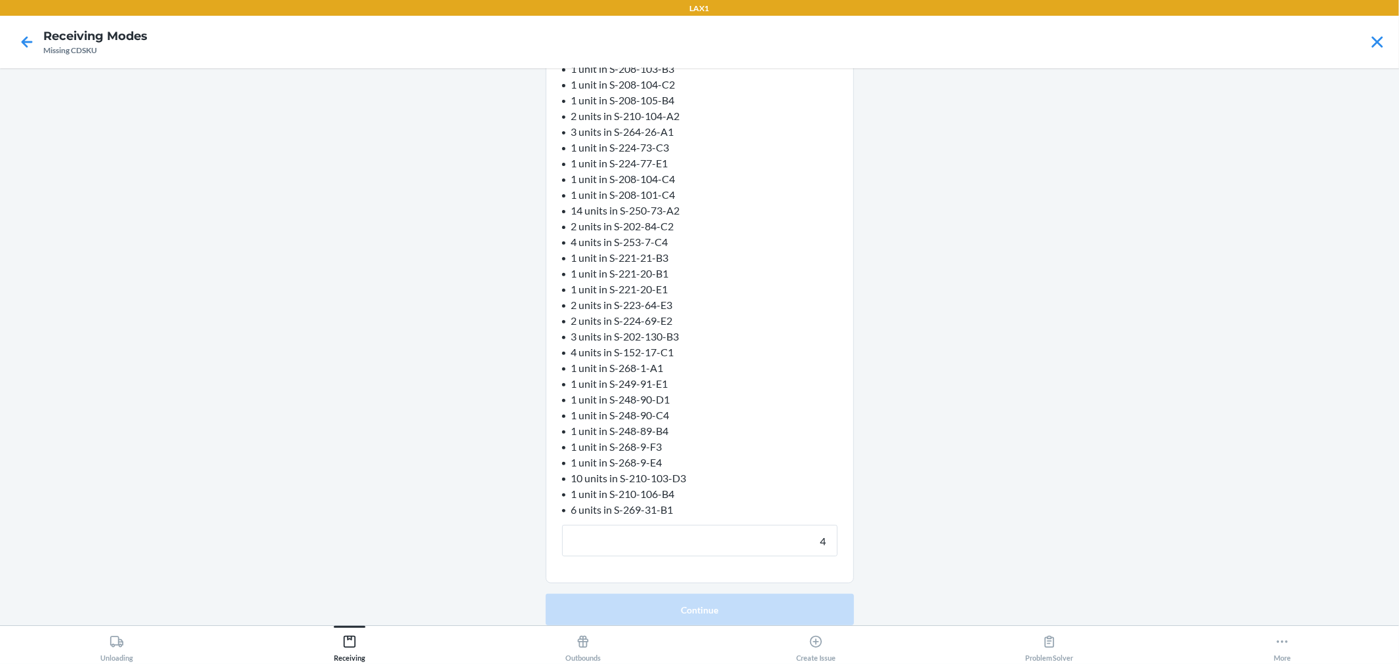
click button "Continue" at bounding box center [700, 609] width 308 height 31
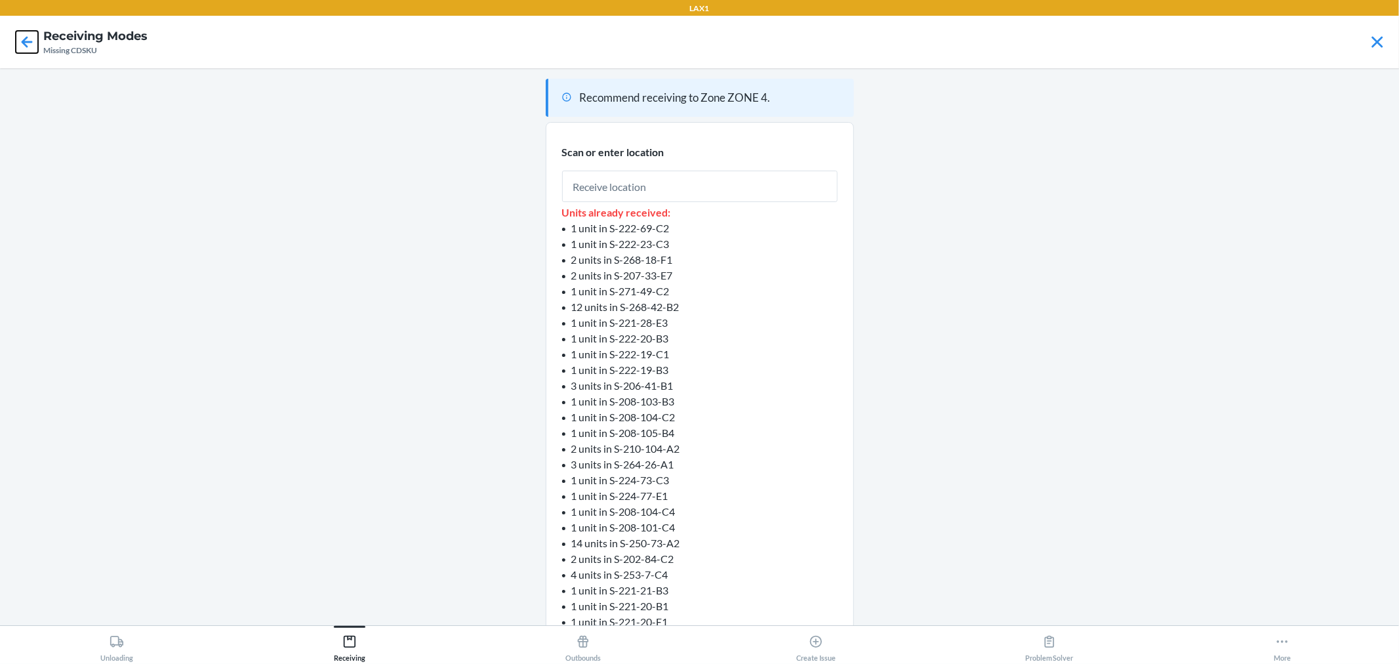
click at [18, 41] on icon at bounding box center [27, 42] width 22 height 22
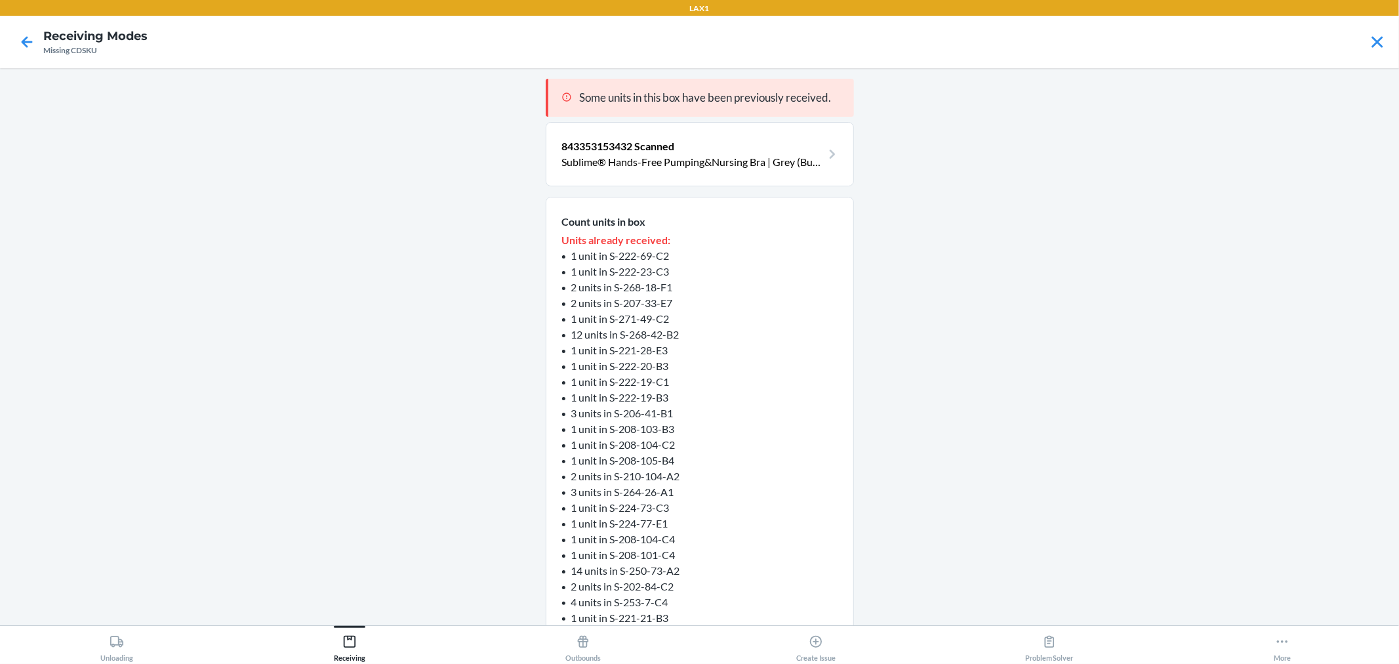
scroll to position [360, 0]
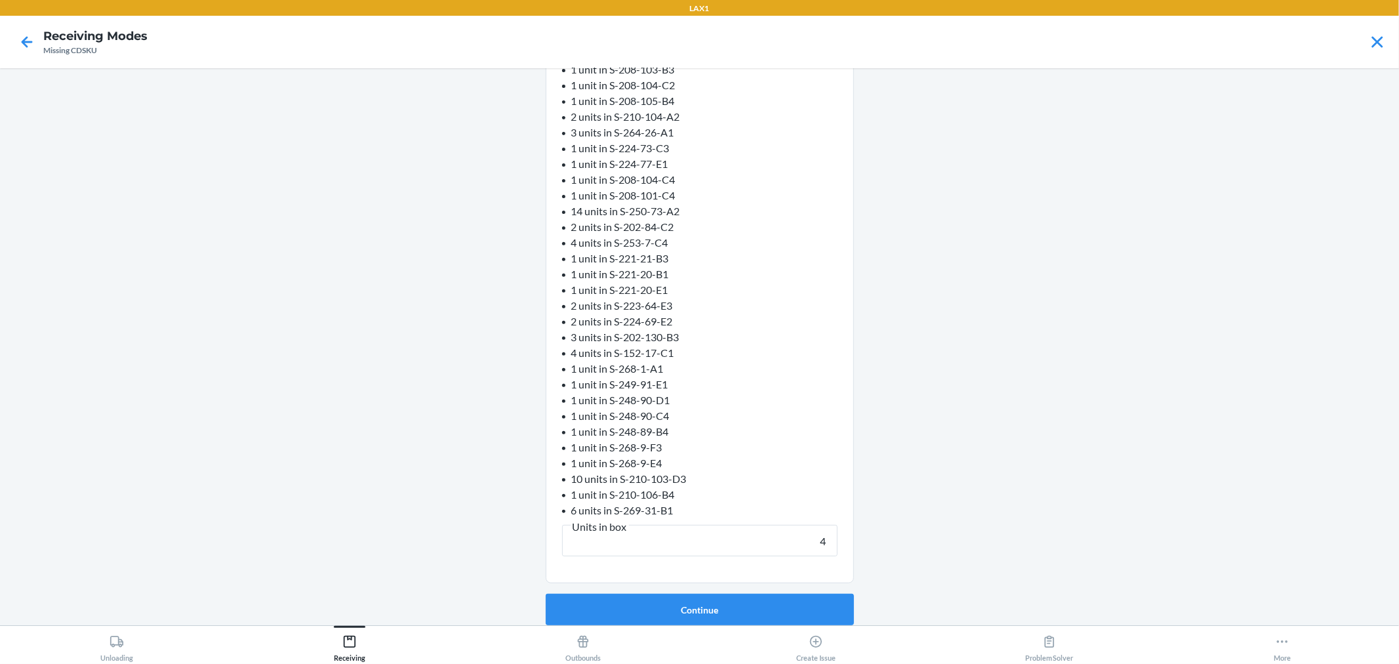
drag, startPoint x: 805, startPoint y: 539, endPoint x: 867, endPoint y: 521, distance: 64.3
click at [862, 546] on main "Some units in this box have been previously received. 843353153432 Scanned Subl…" at bounding box center [699, 346] width 1399 height 557
type input "1"
click at [815, 602] on button "Continue" at bounding box center [700, 609] width 308 height 31
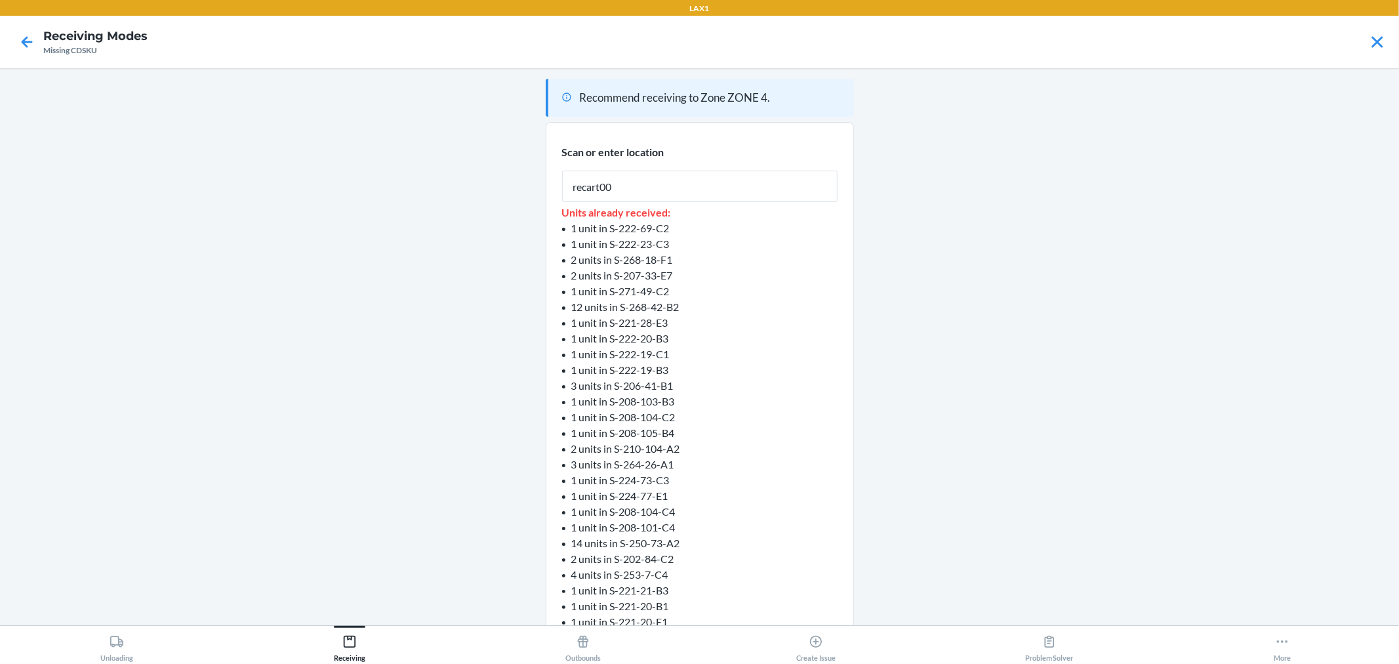
type input "recart004"
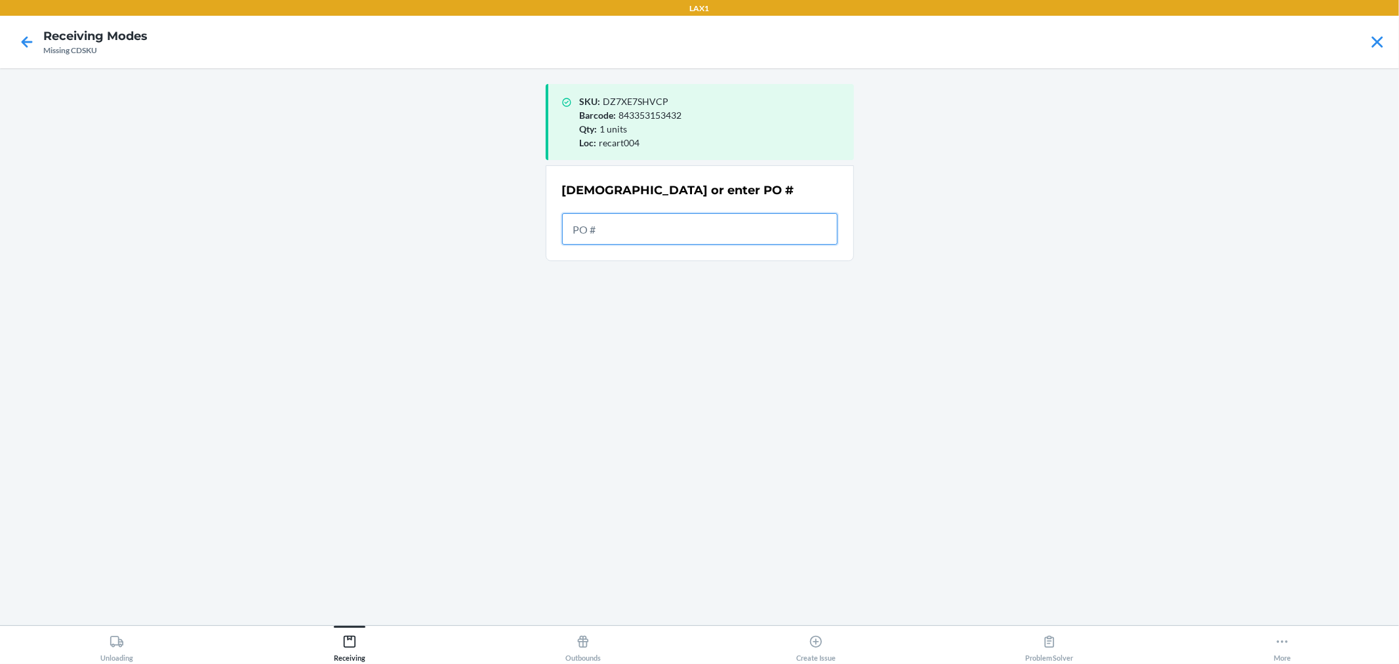
click at [565, 220] on input "text" at bounding box center [700, 228] width 276 height 31
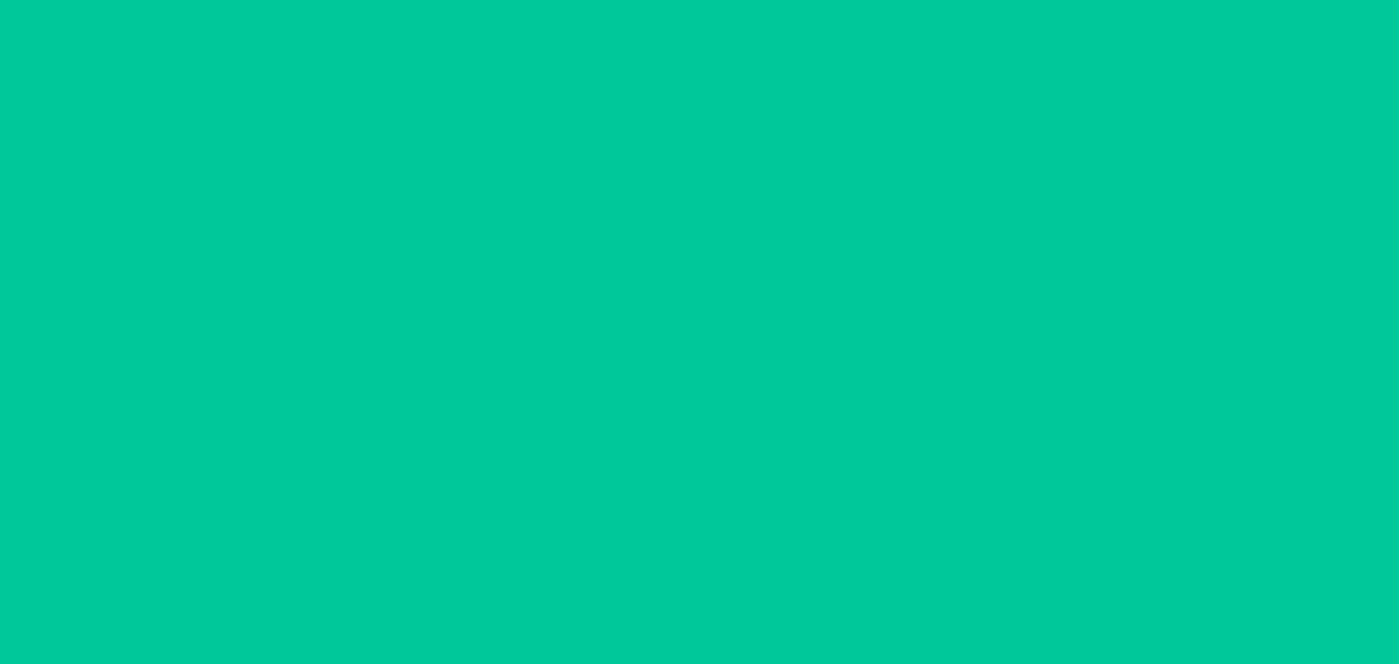
type input "2"
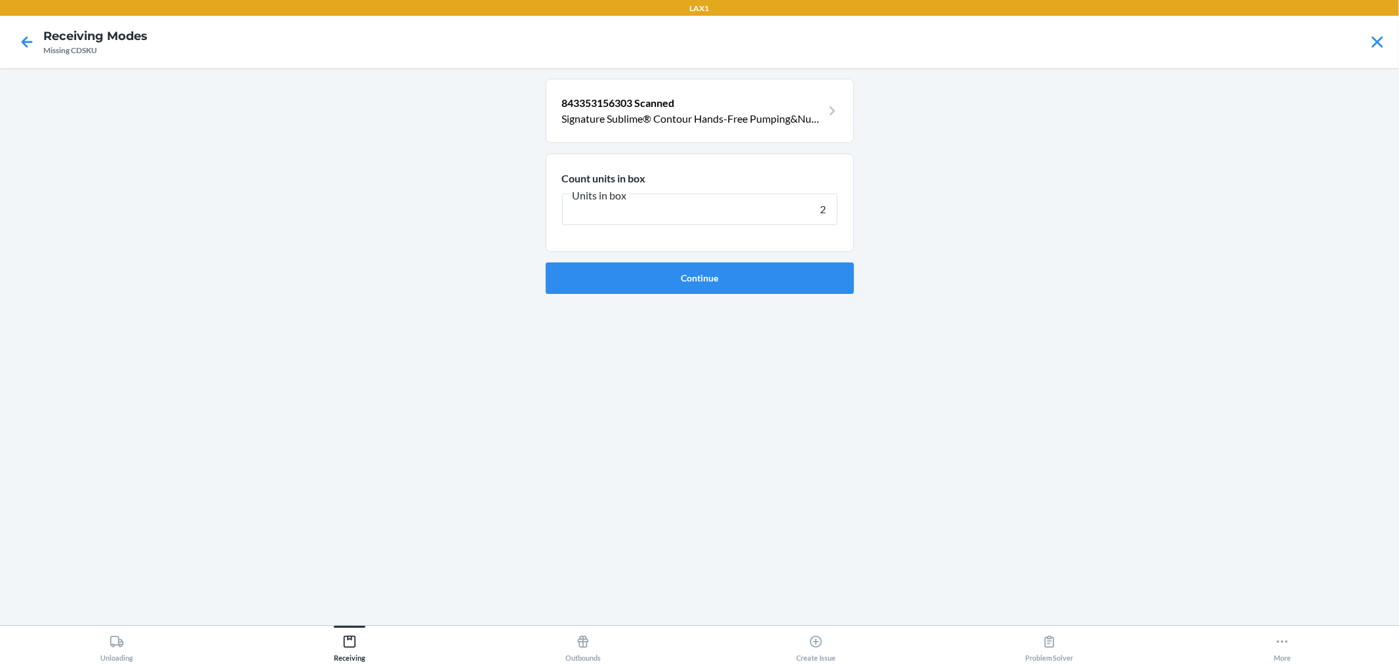
click button "Continue" at bounding box center [700, 277] width 308 height 31
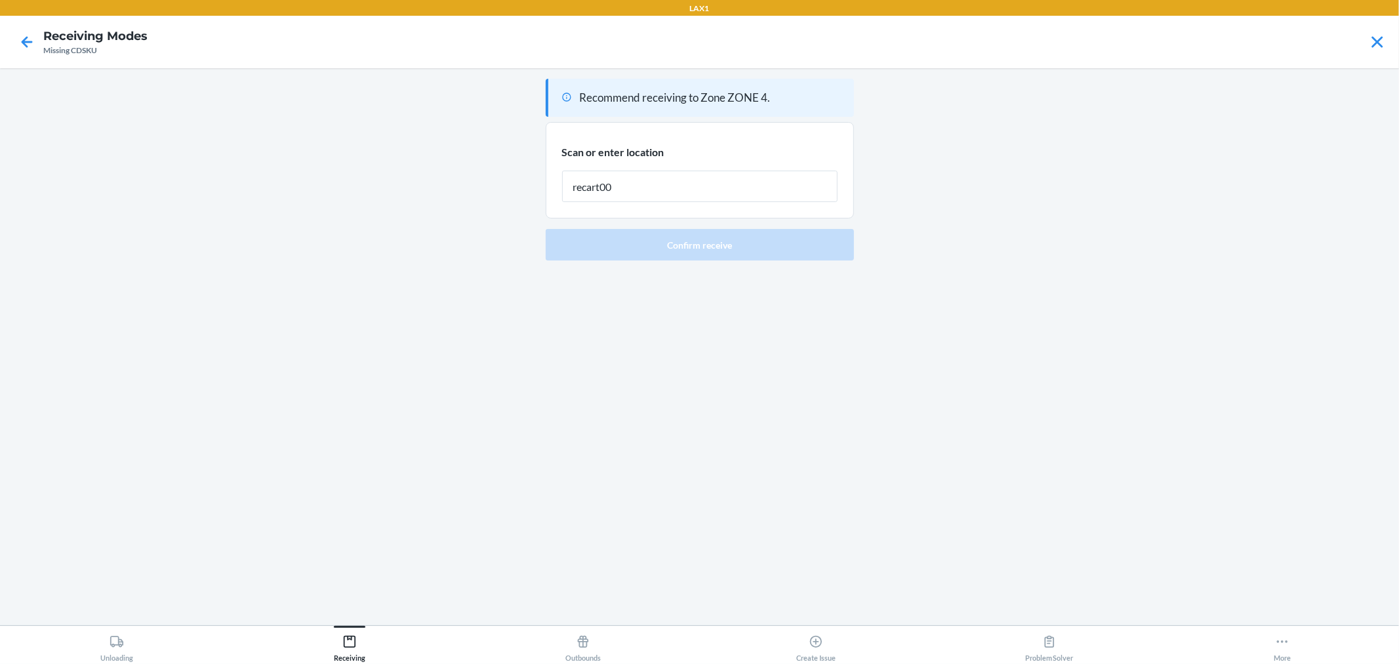
type input "recart004"
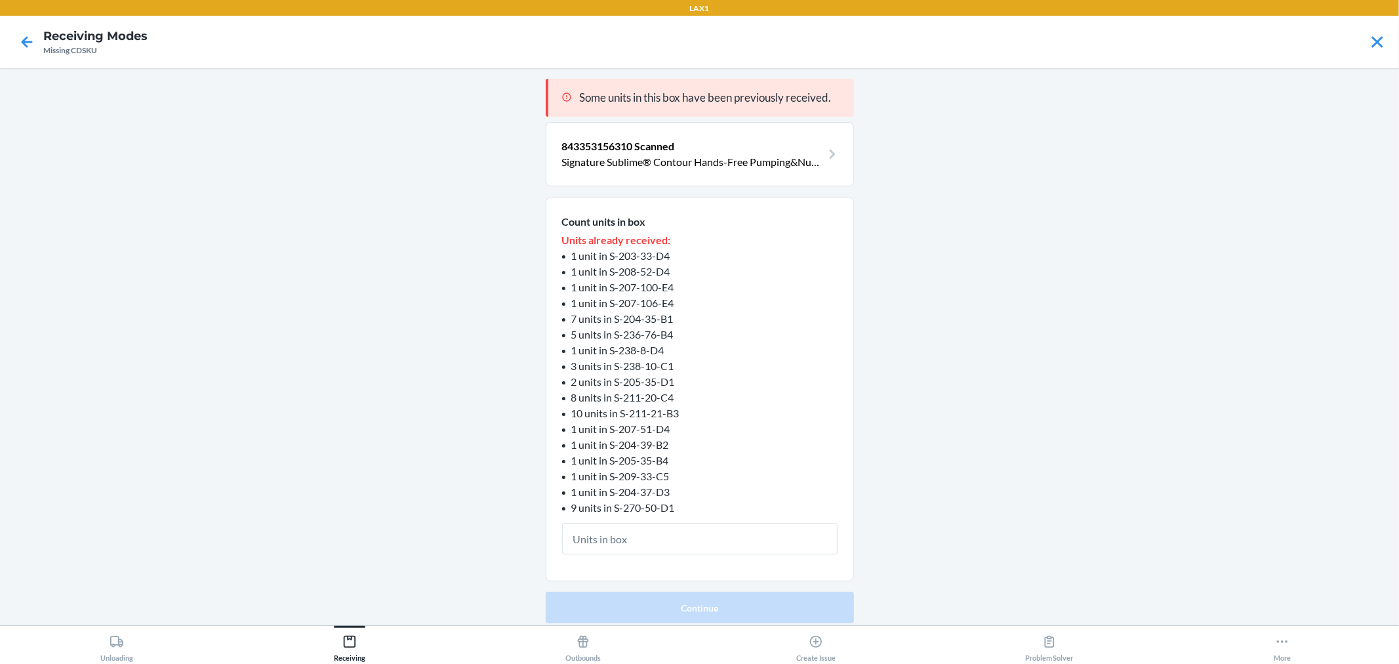
type input "1"
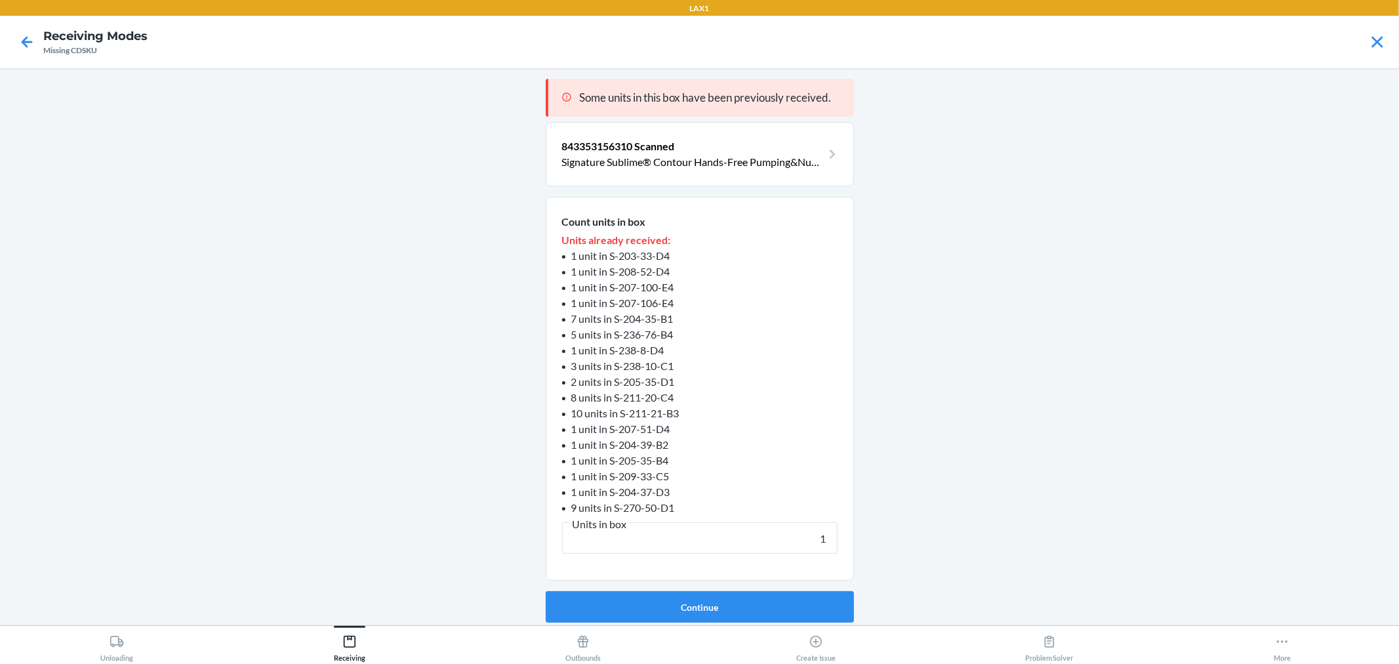
click button "Continue" at bounding box center [700, 606] width 308 height 31
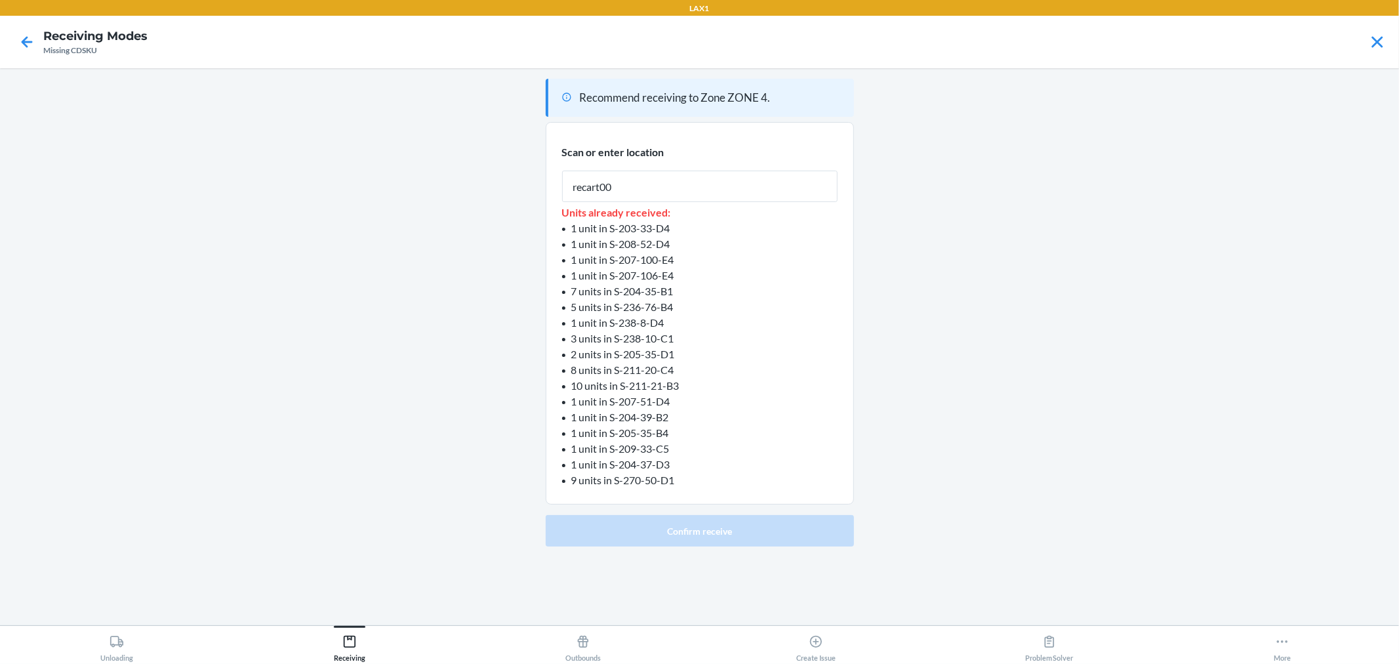
type input "recart004"
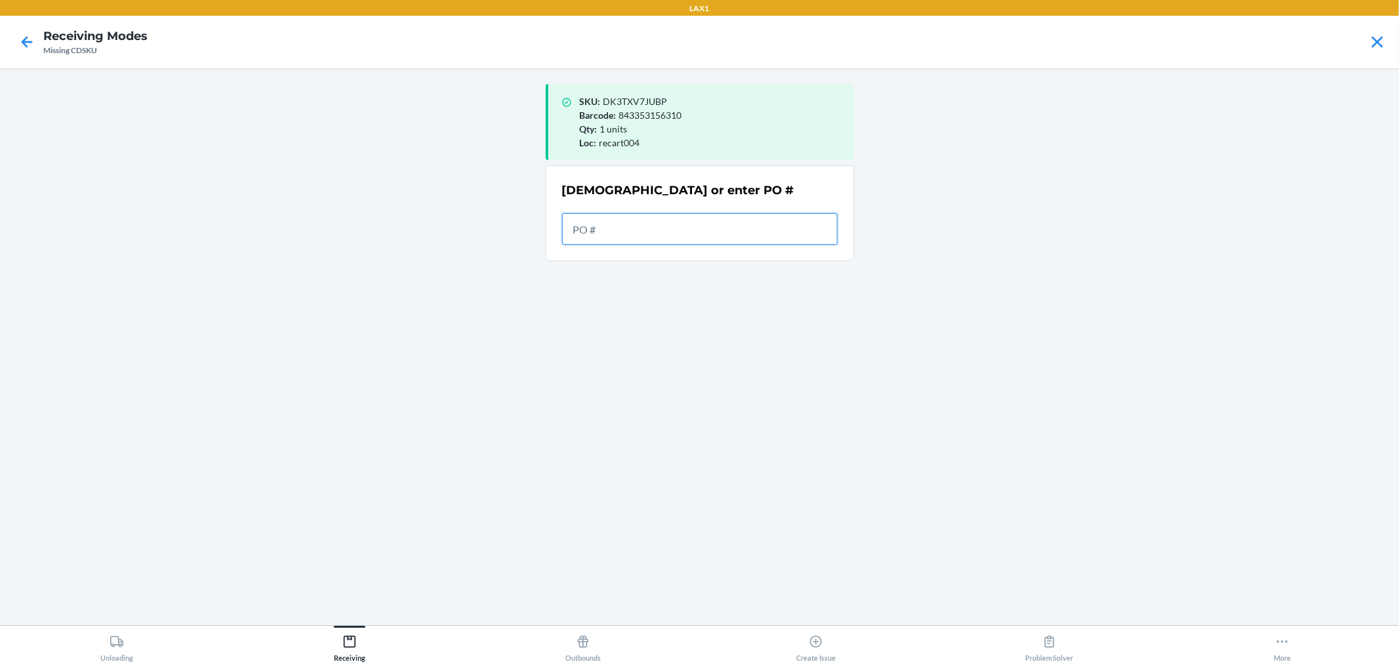
click at [597, 237] on input "text" at bounding box center [700, 228] width 276 height 31
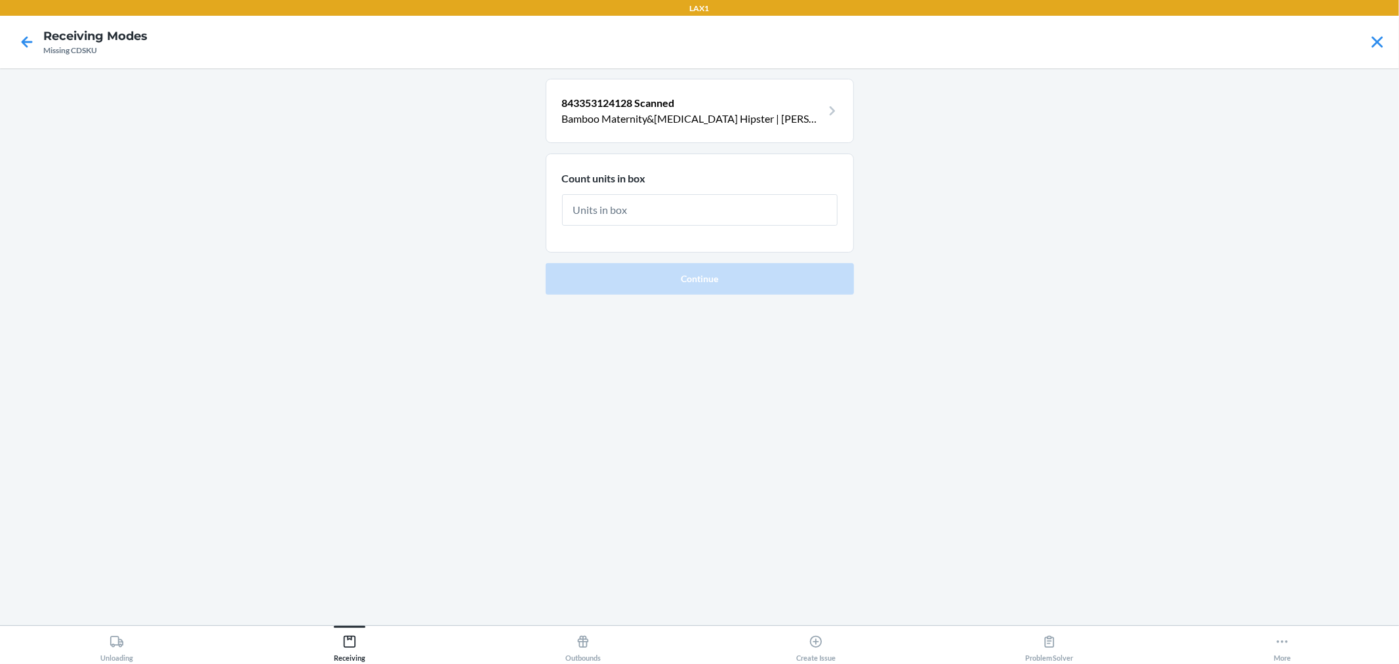
click at [707, 116] on p "Bamboo Maternity&Postpartum Hipster | Grey Heather (L/XL)" at bounding box center [692, 119] width 260 height 16
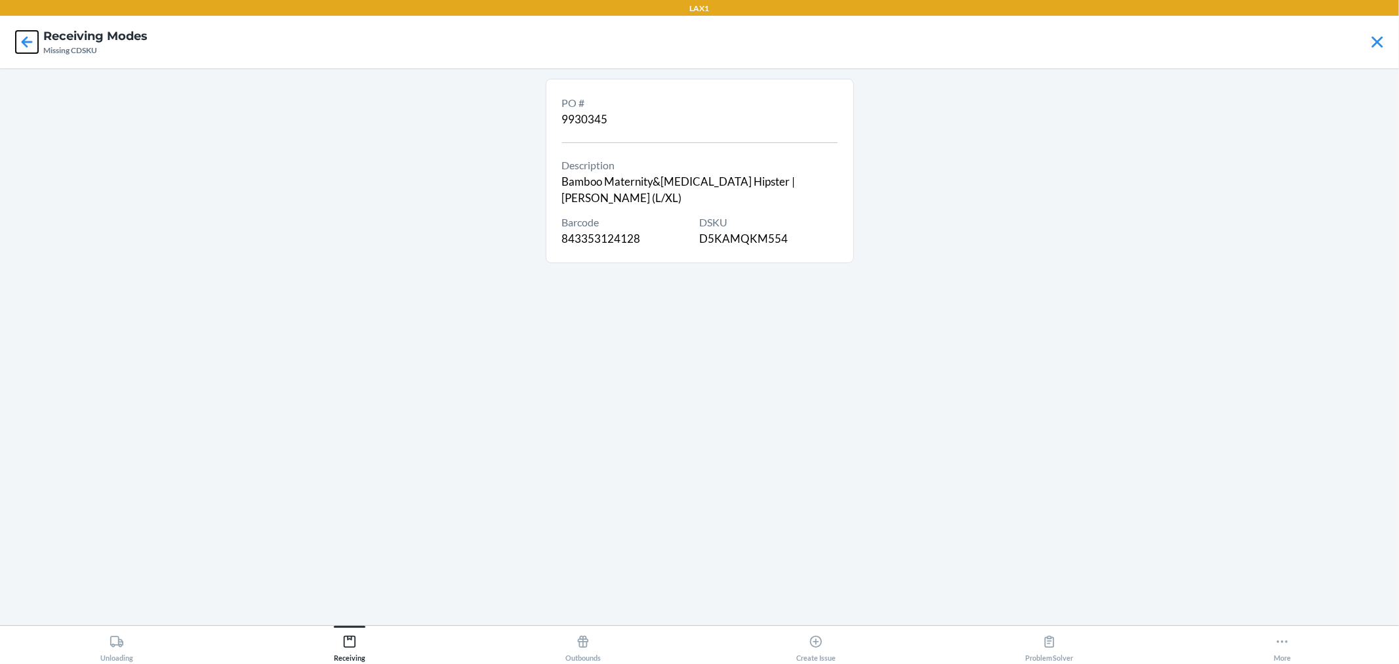
click at [20, 41] on icon at bounding box center [27, 42] width 22 height 22
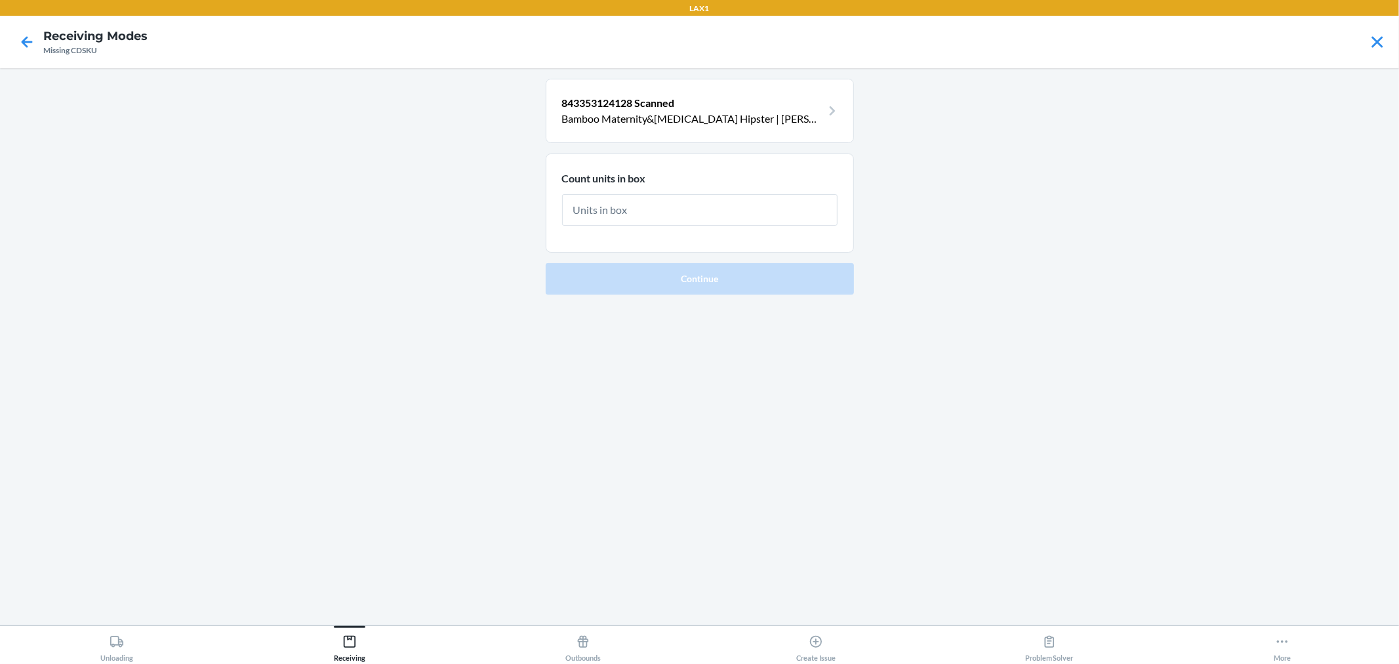
type input "1"
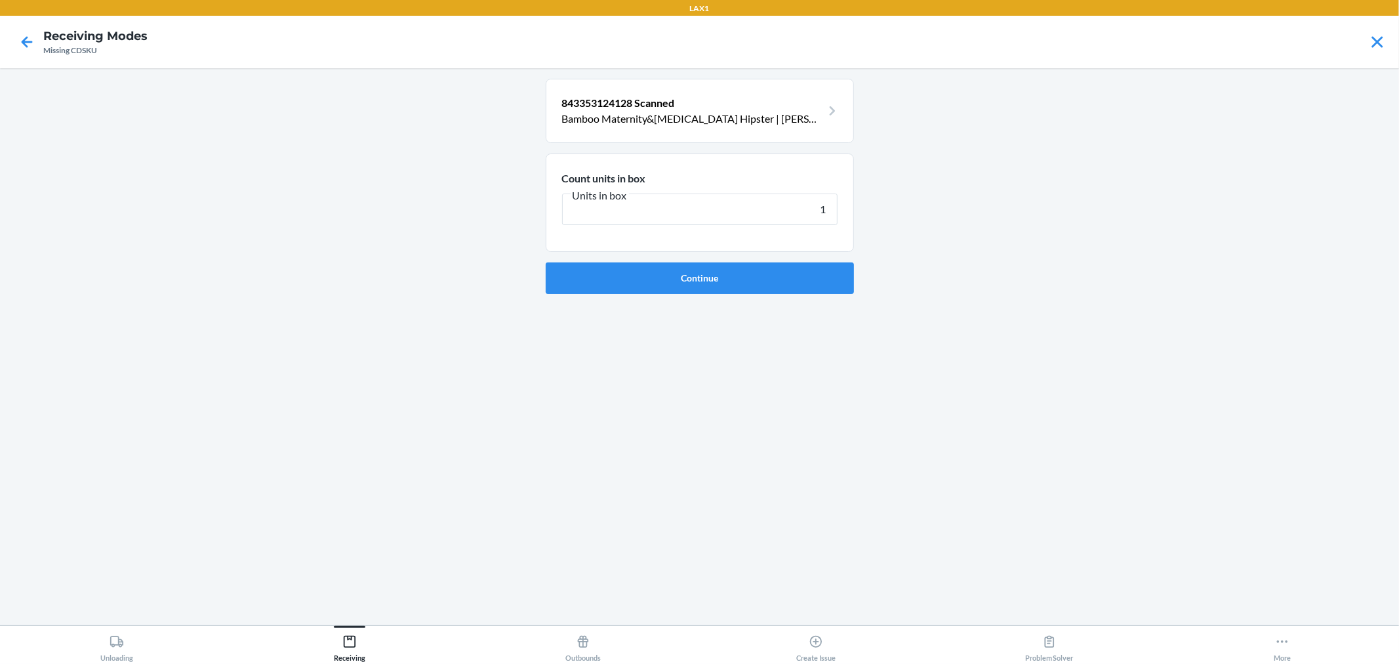
click button "Continue" at bounding box center [700, 277] width 308 height 31
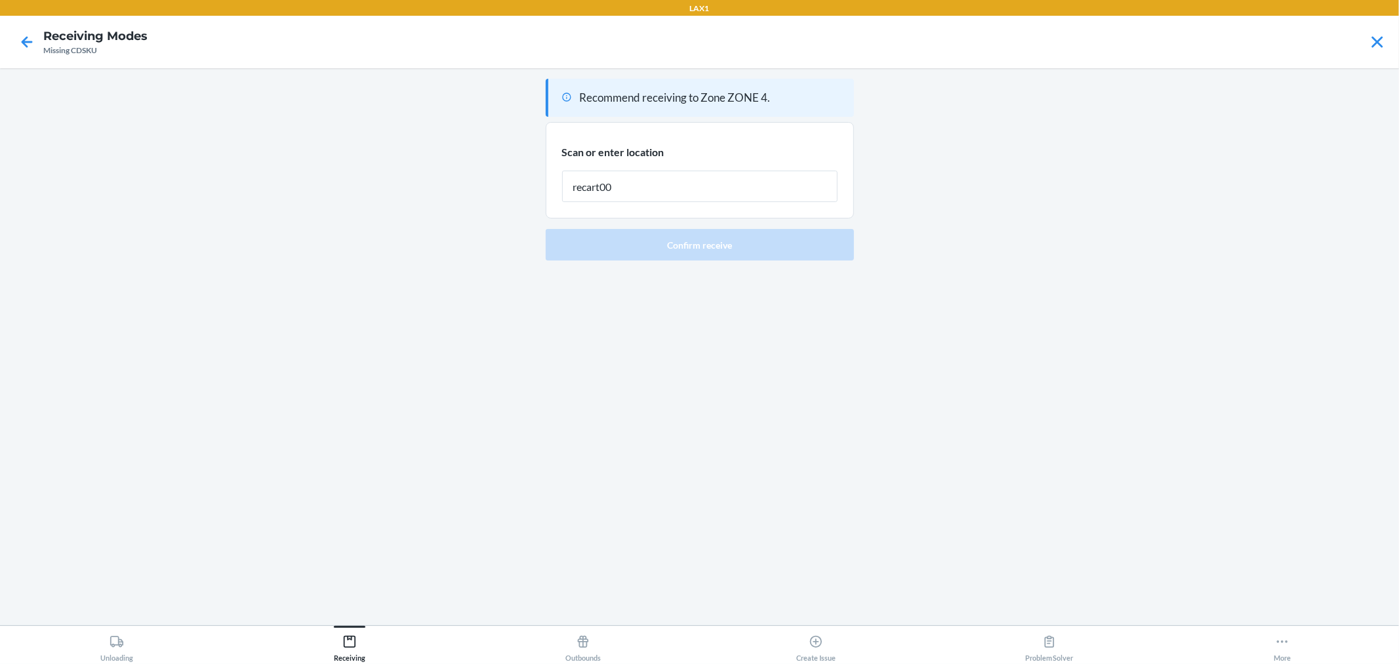
type input "recart004"
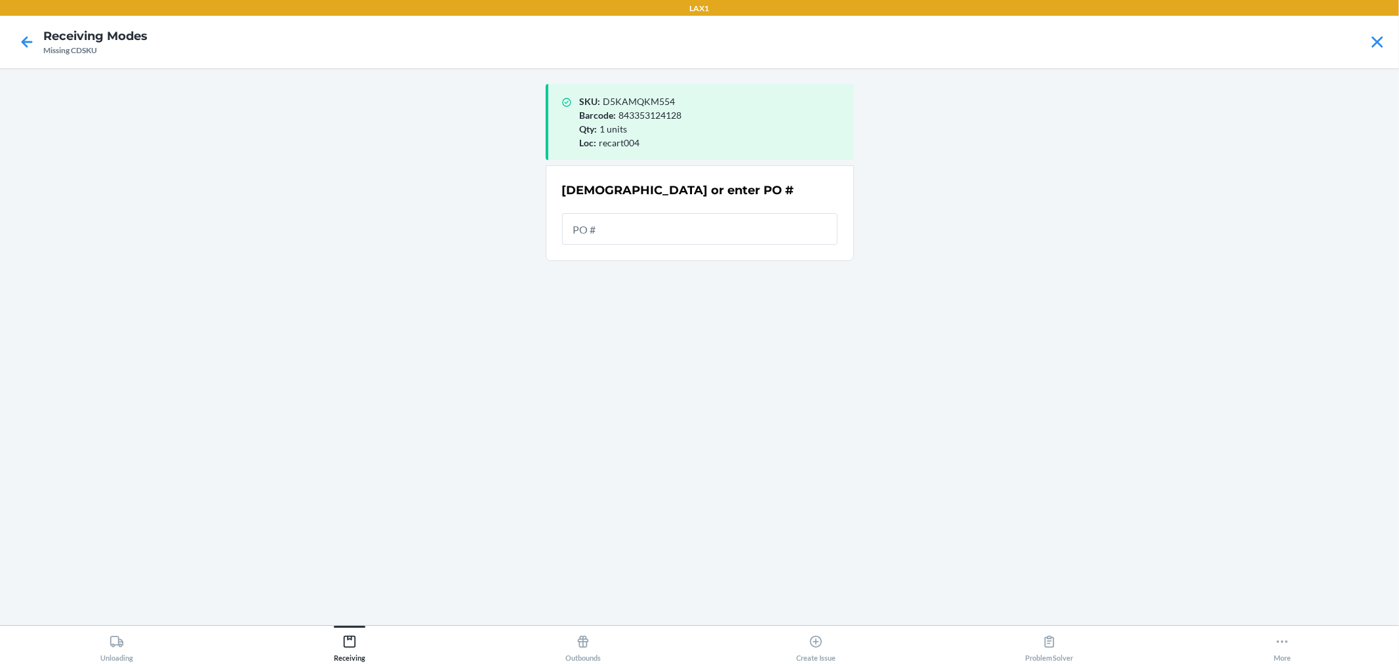
drag, startPoint x: 160, startPoint y: 175, endPoint x: 176, endPoint y: 184, distance: 18.6
click at [164, 179] on main "SKU : D5KAMQKM554 Barcode : 843353124128 Qty : 1 units Loc : recart004 Scan or …" at bounding box center [699, 346] width 1399 height 557
click at [311, 427] on main "SKU : D5KAMQKM554 Barcode : 843353124128 Qty : 1 units Loc : recart004 Scan or …" at bounding box center [699, 346] width 1399 height 557
click at [1268, 635] on button "More" at bounding box center [1284, 644] width 234 height 36
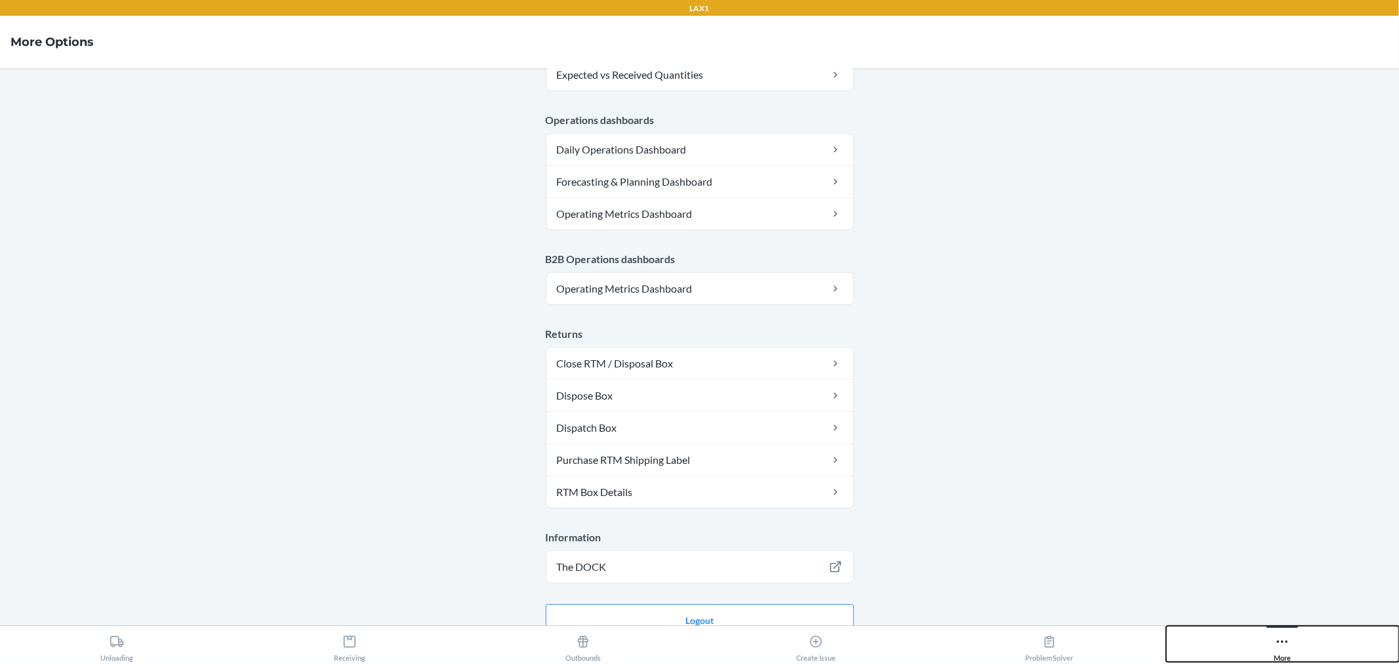
scroll to position [631, 0]
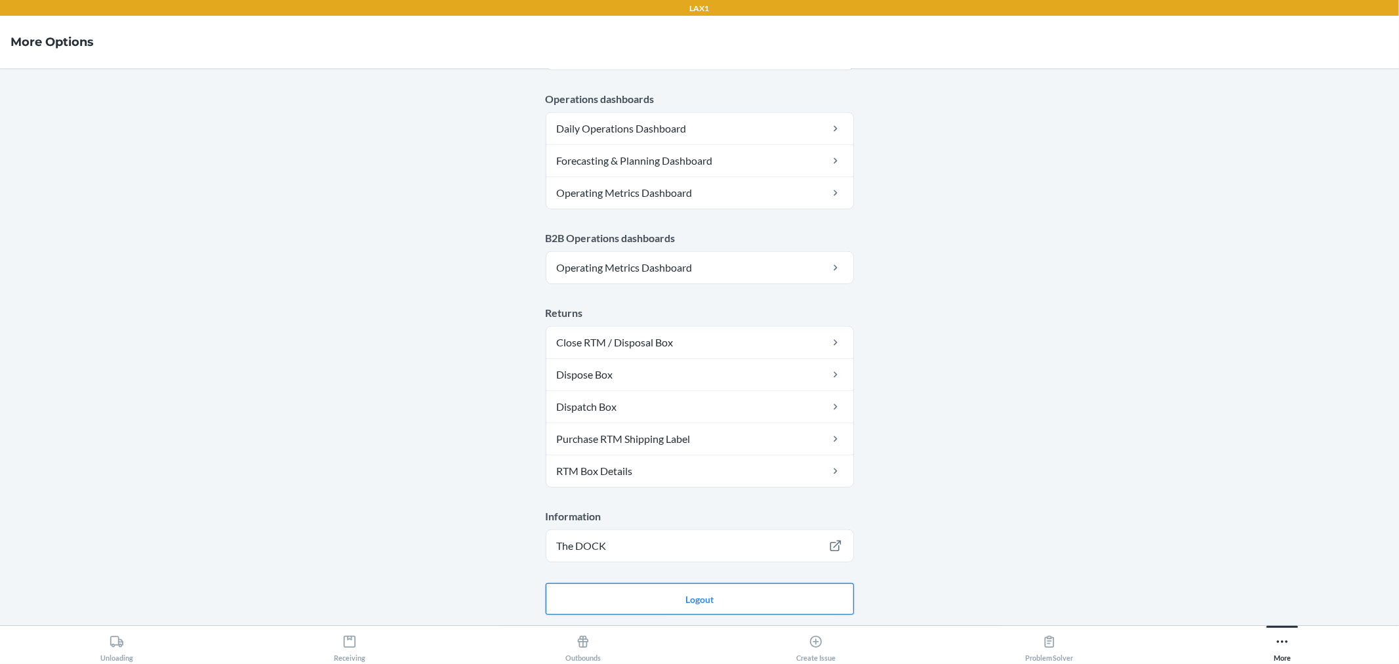
click at [760, 606] on button "Logout" at bounding box center [700, 598] width 308 height 31
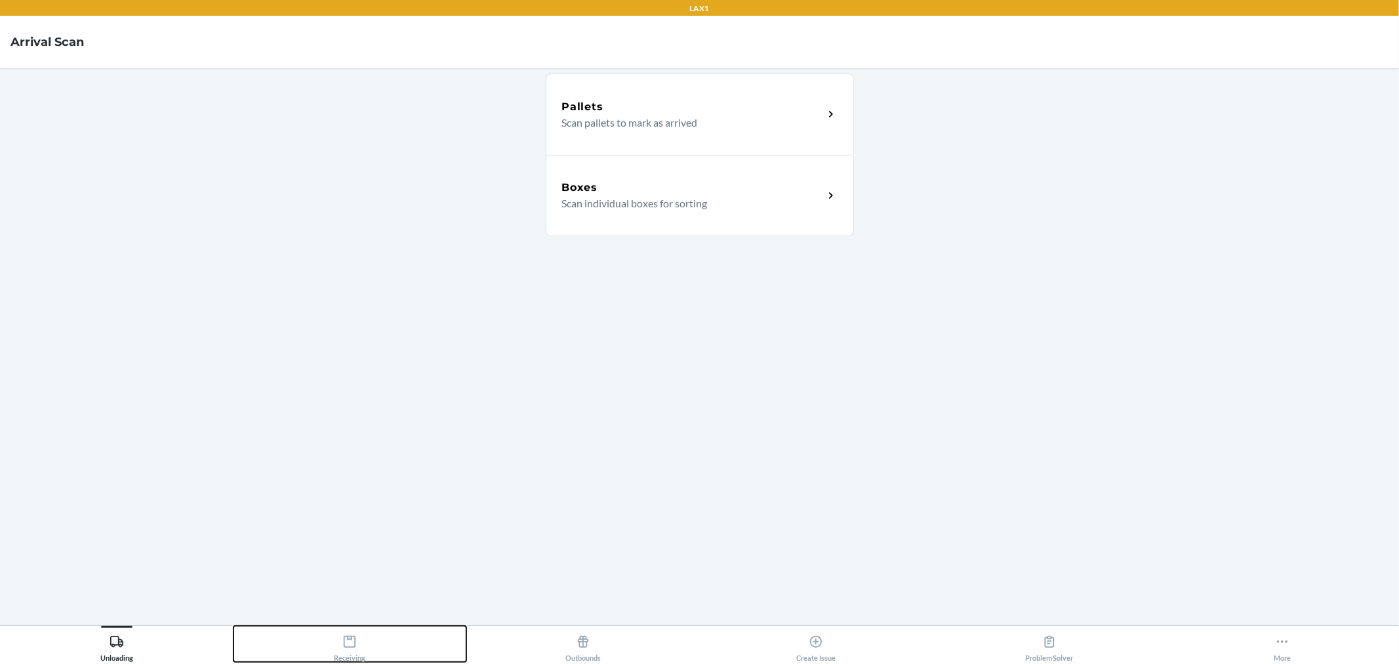
click at [348, 659] on div "Receiving" at bounding box center [349, 645] width 31 height 33
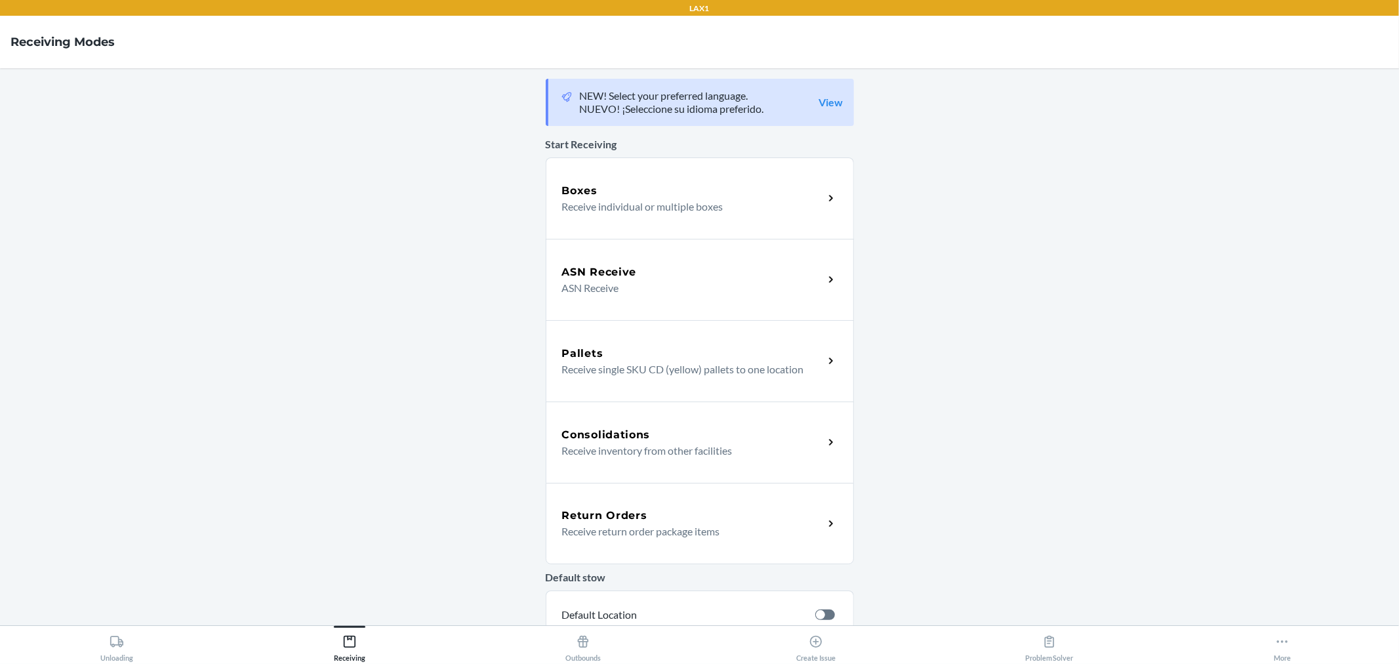
click at [672, 232] on div "Boxes Receive individual or multiple boxes" at bounding box center [700, 197] width 308 height 81
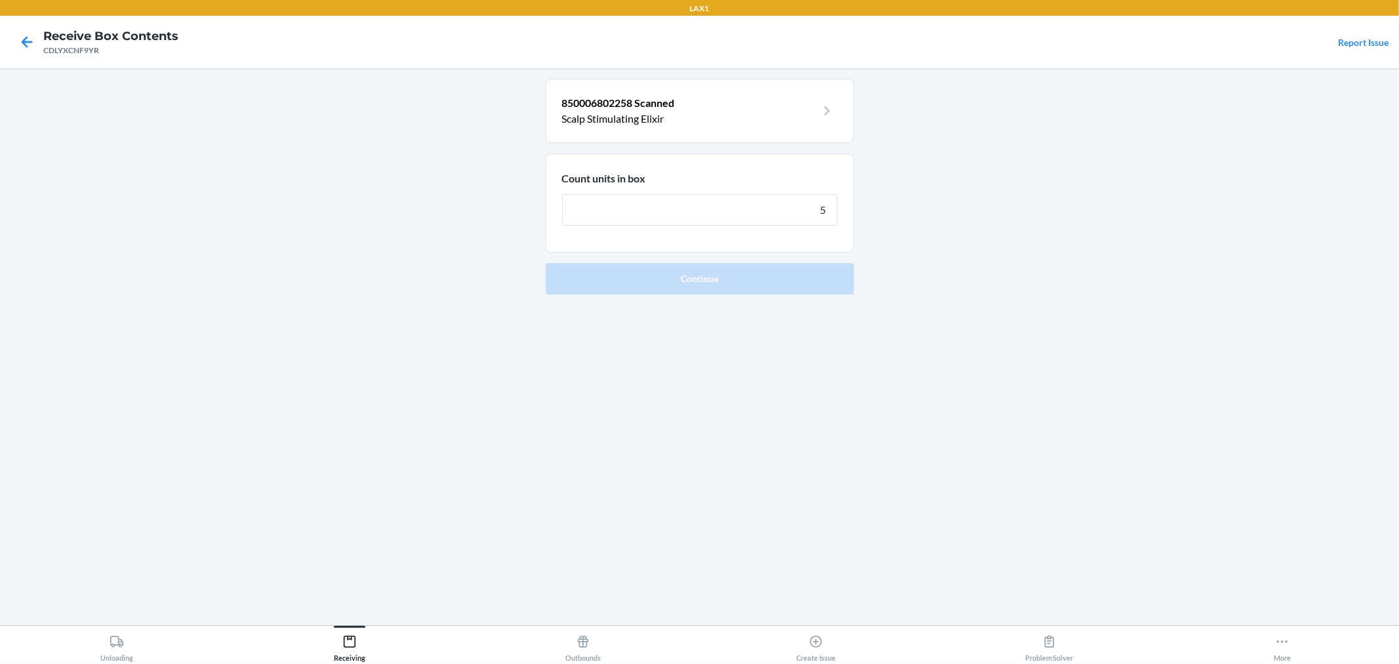
type input "50"
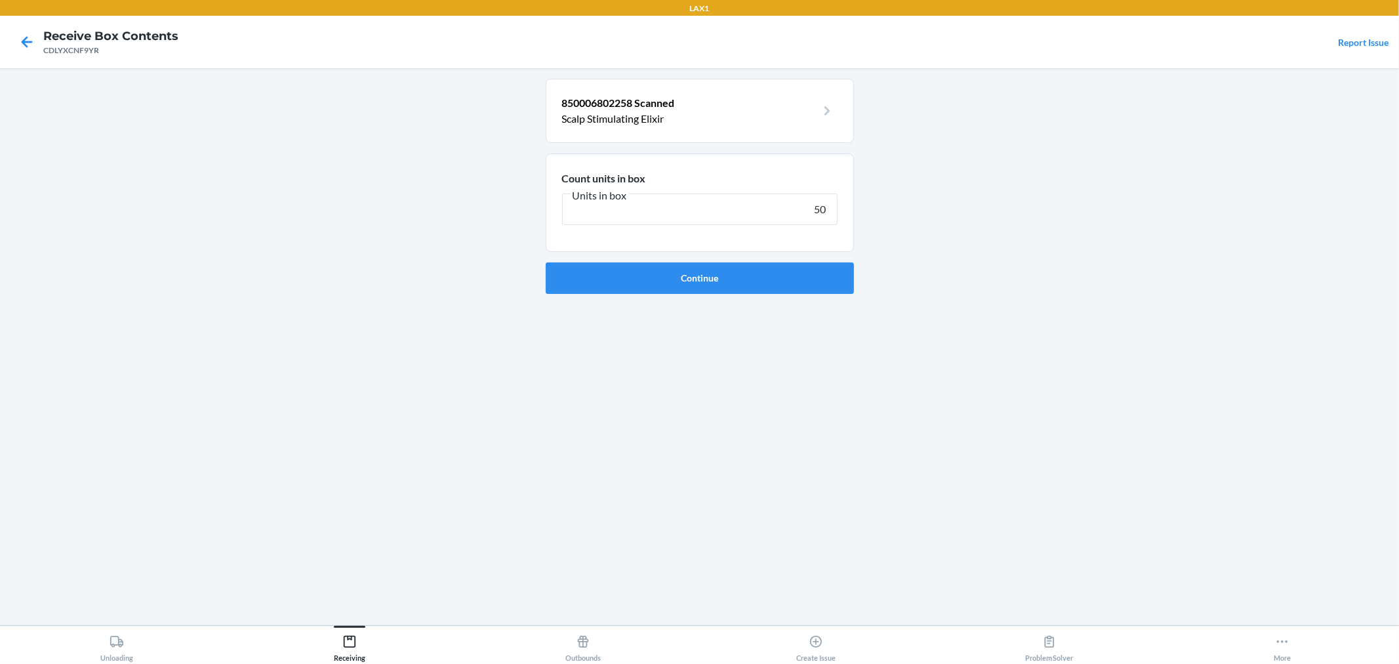
click button "Continue" at bounding box center [700, 277] width 308 height 31
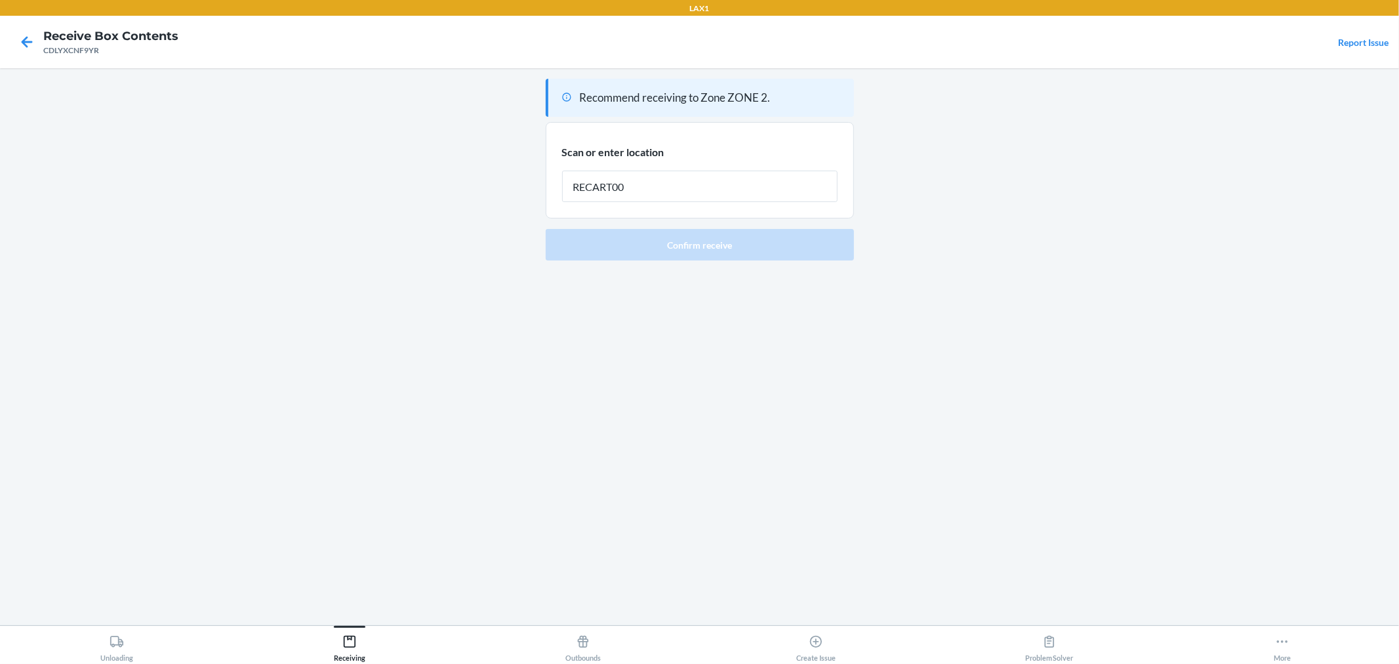
type input "RECART004"
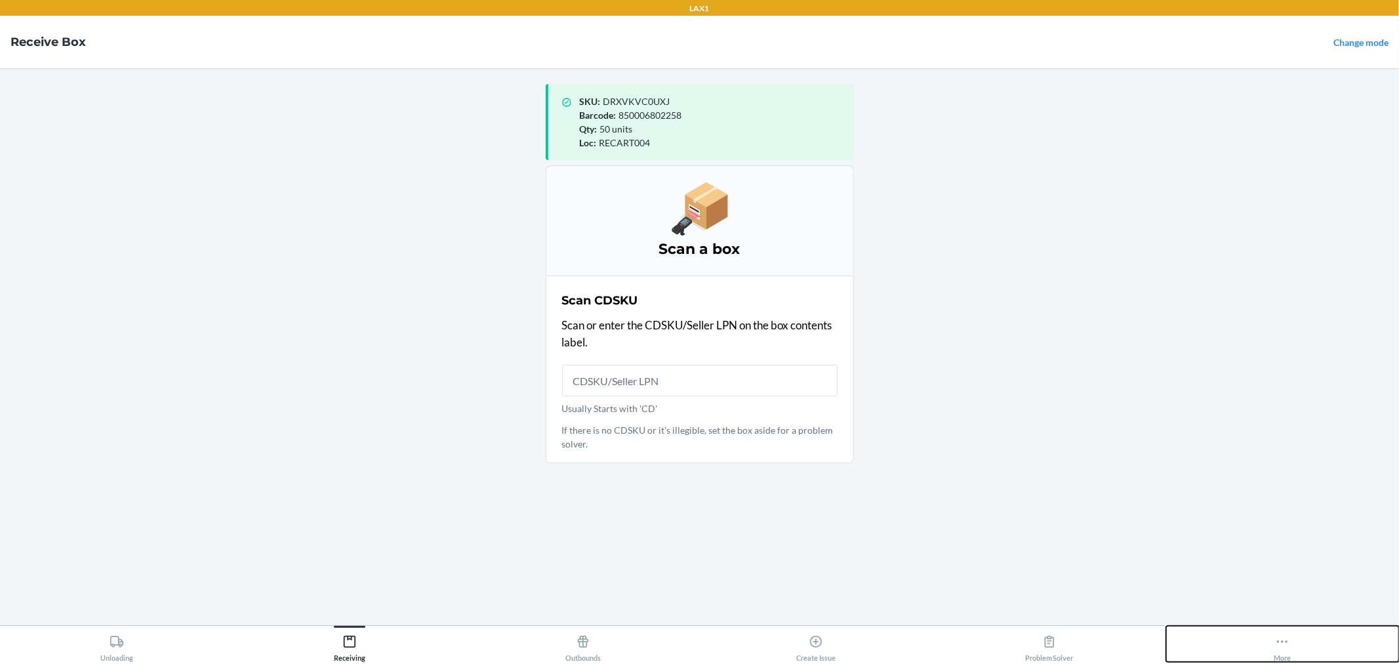
click at [1257, 632] on button "More" at bounding box center [1284, 644] width 234 height 36
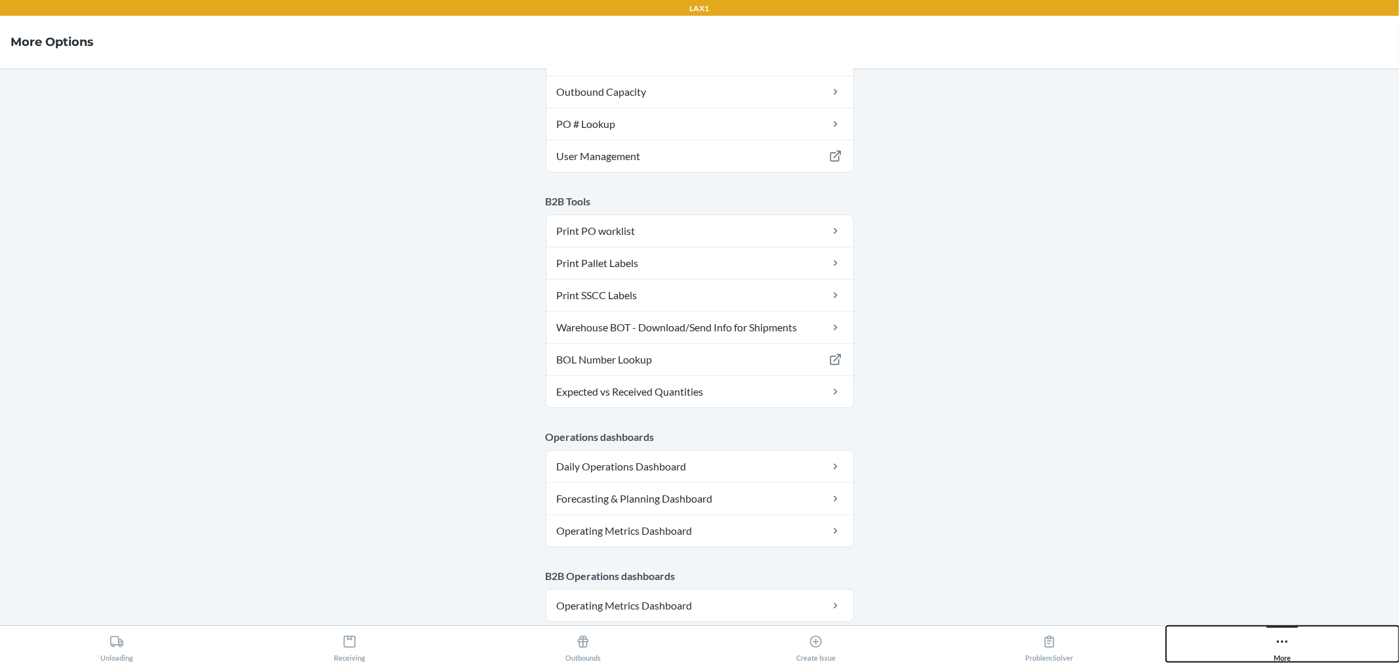
scroll to position [631, 0]
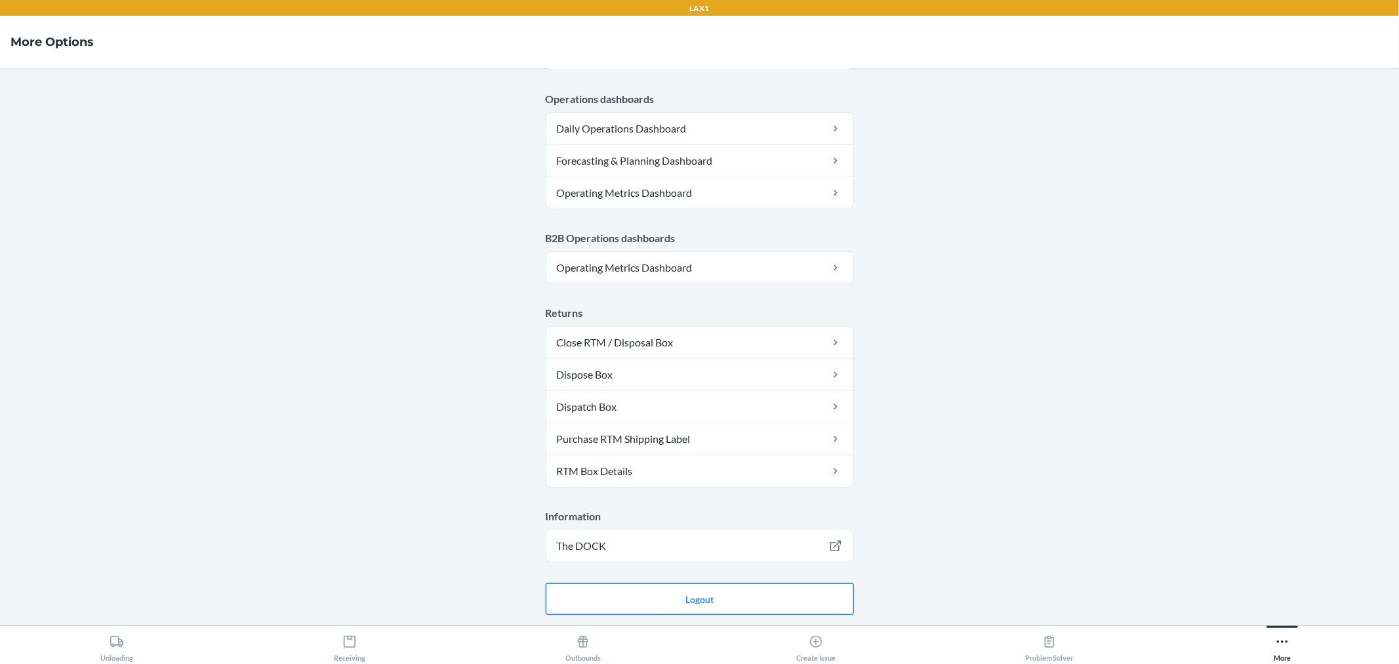
click at [657, 591] on button "Logout" at bounding box center [700, 598] width 308 height 31
